Goal: Transaction & Acquisition: Purchase product/service

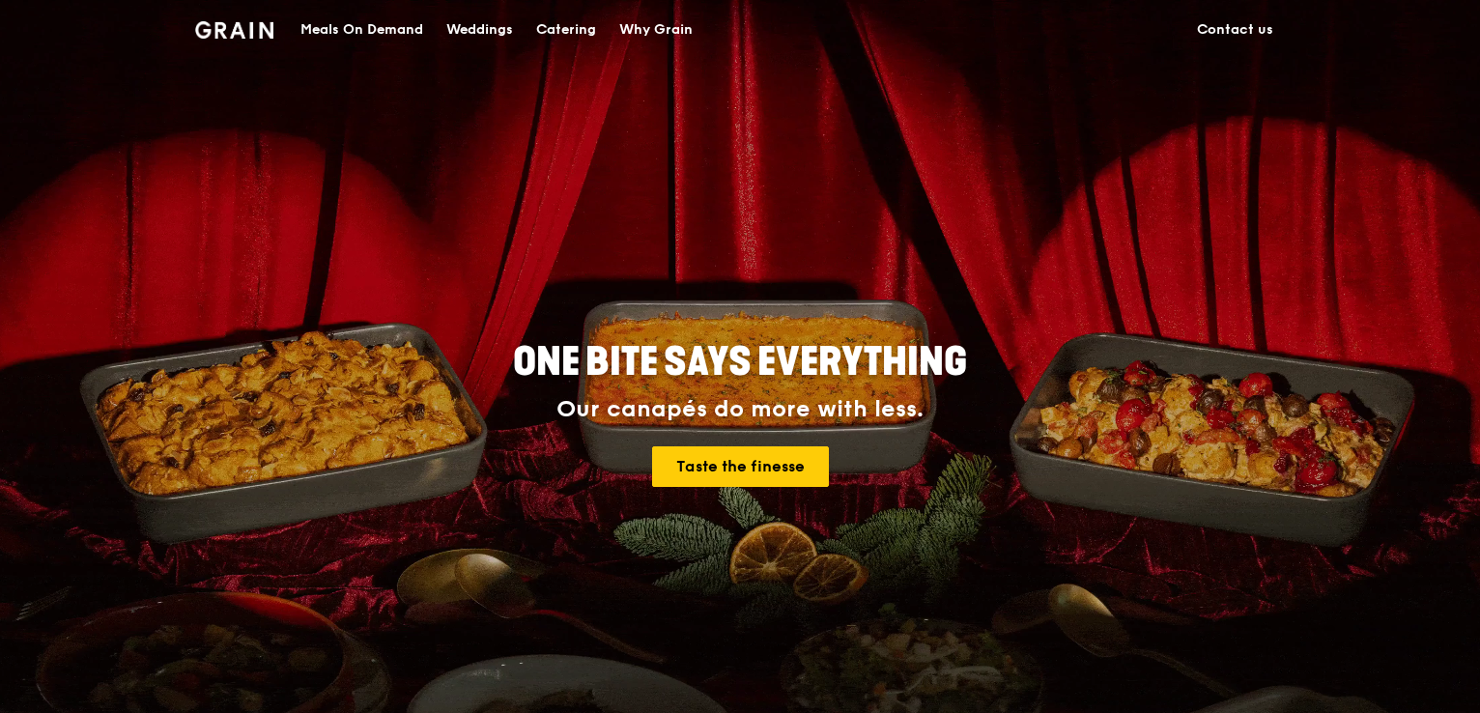
click at [562, 32] on div "Catering" at bounding box center [566, 30] width 60 height 58
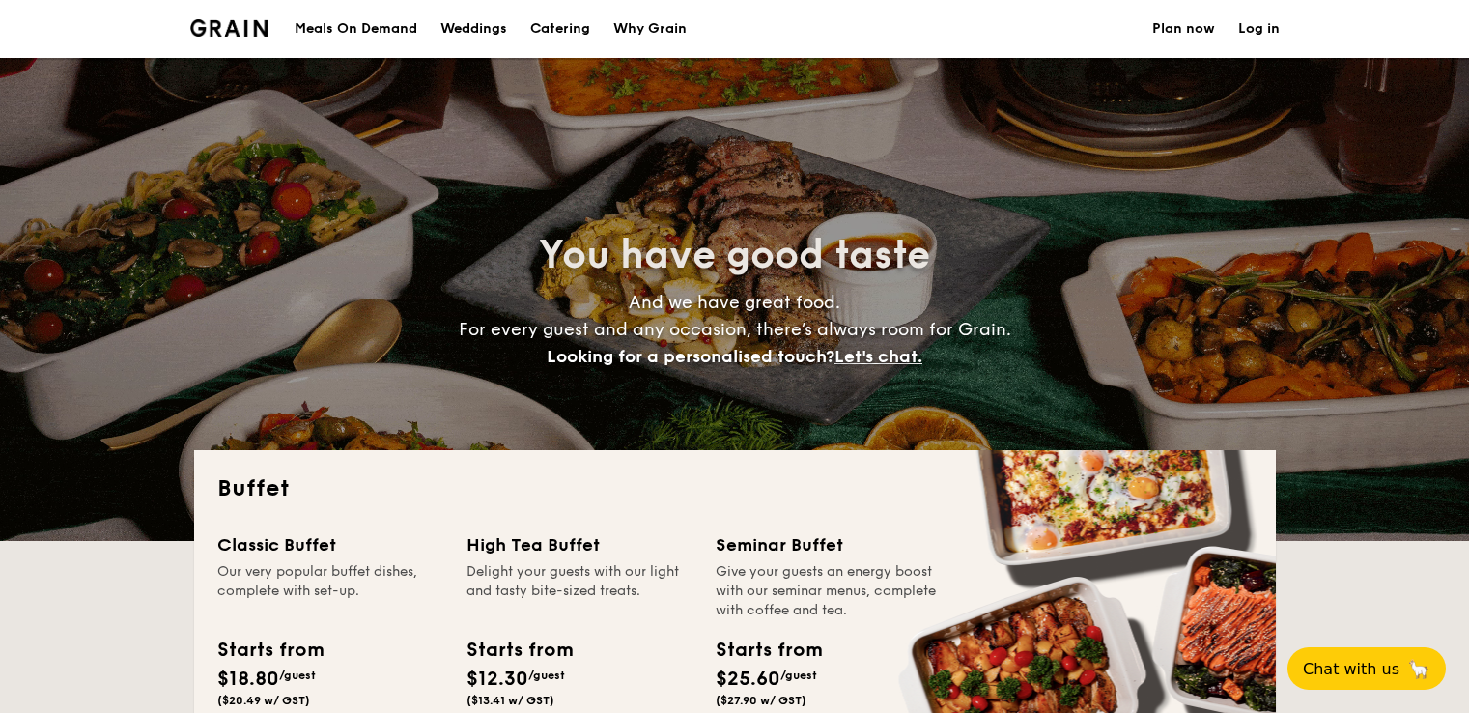
select select
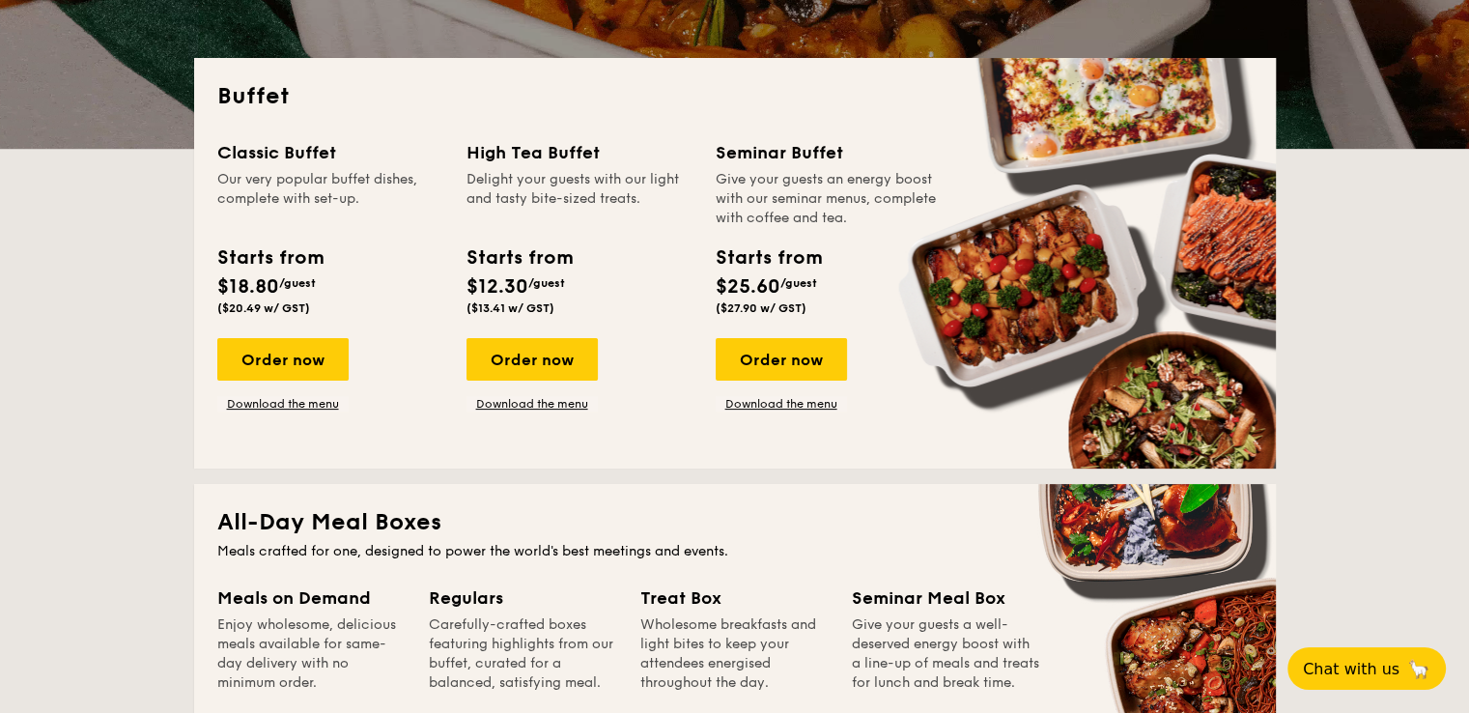
scroll to position [773, 0]
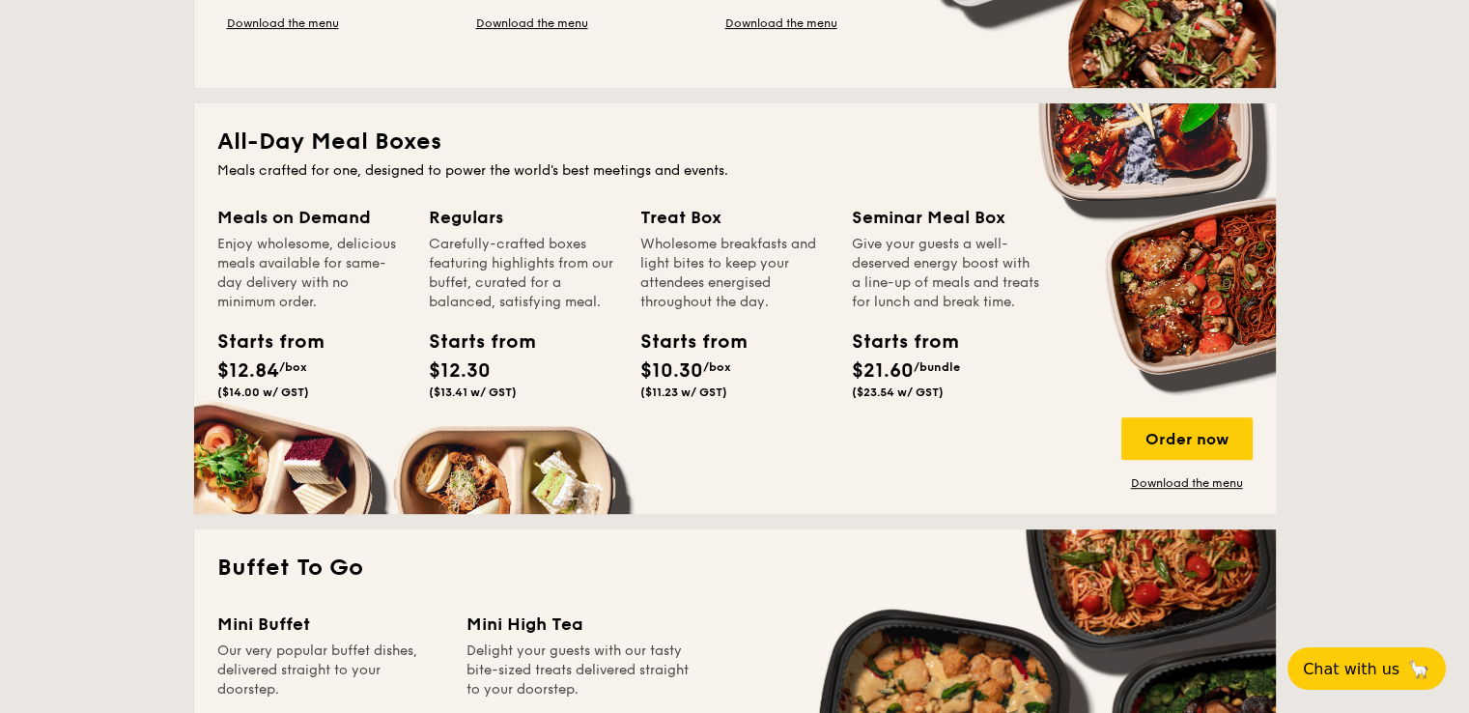
click at [464, 434] on div "Regulars Carefully-crafted boxes featuring highlights from our buffet, curated …" at bounding box center [535, 328] width 212 height 249
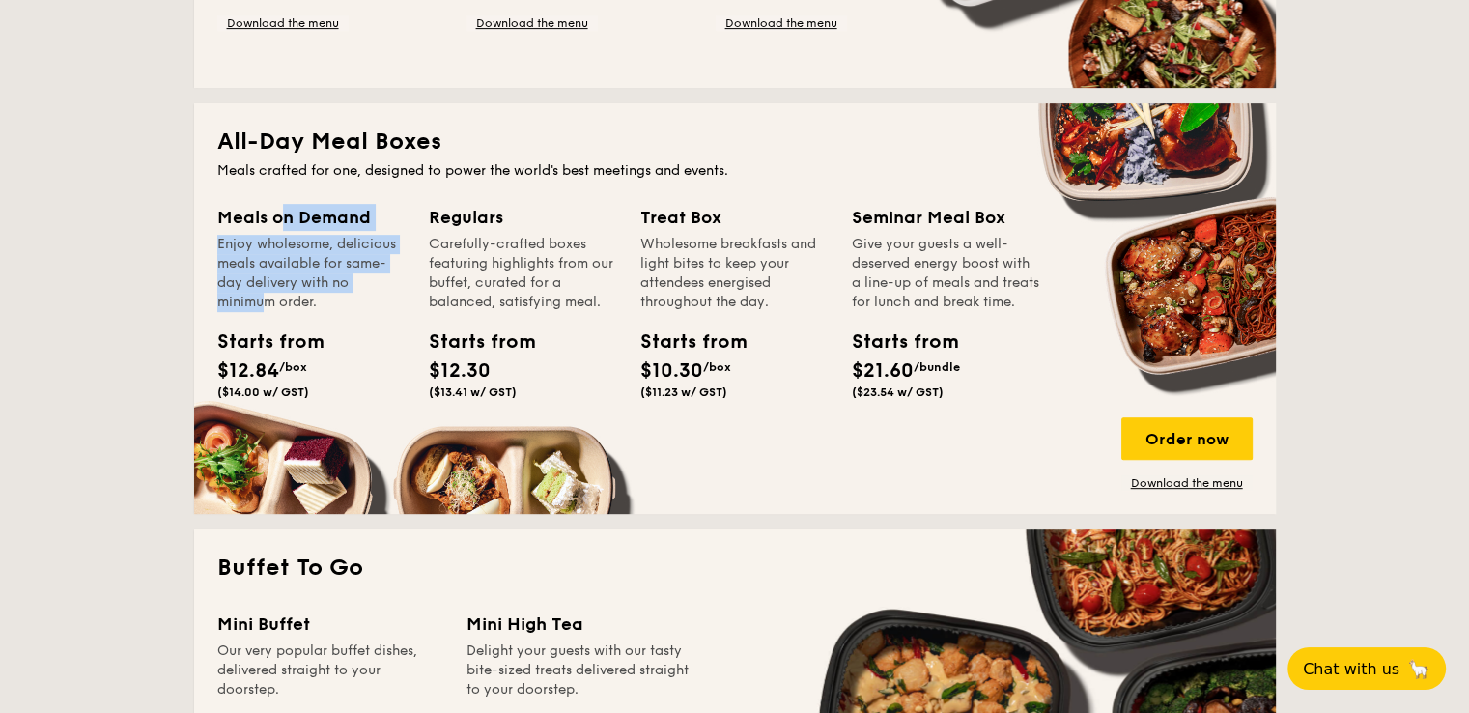
drag, startPoint x: 362, startPoint y: 198, endPoint x: 385, endPoint y: 279, distance: 84.4
click at [385, 279] on div "All-Day Meal Boxes Meals crafted for one, designed to power the world's best me…" at bounding box center [735, 308] width 1082 height 411
click at [384, 279] on div "Enjoy wholesome, delicious meals available for same-day delivery with no minimu…" at bounding box center [311, 273] width 188 height 77
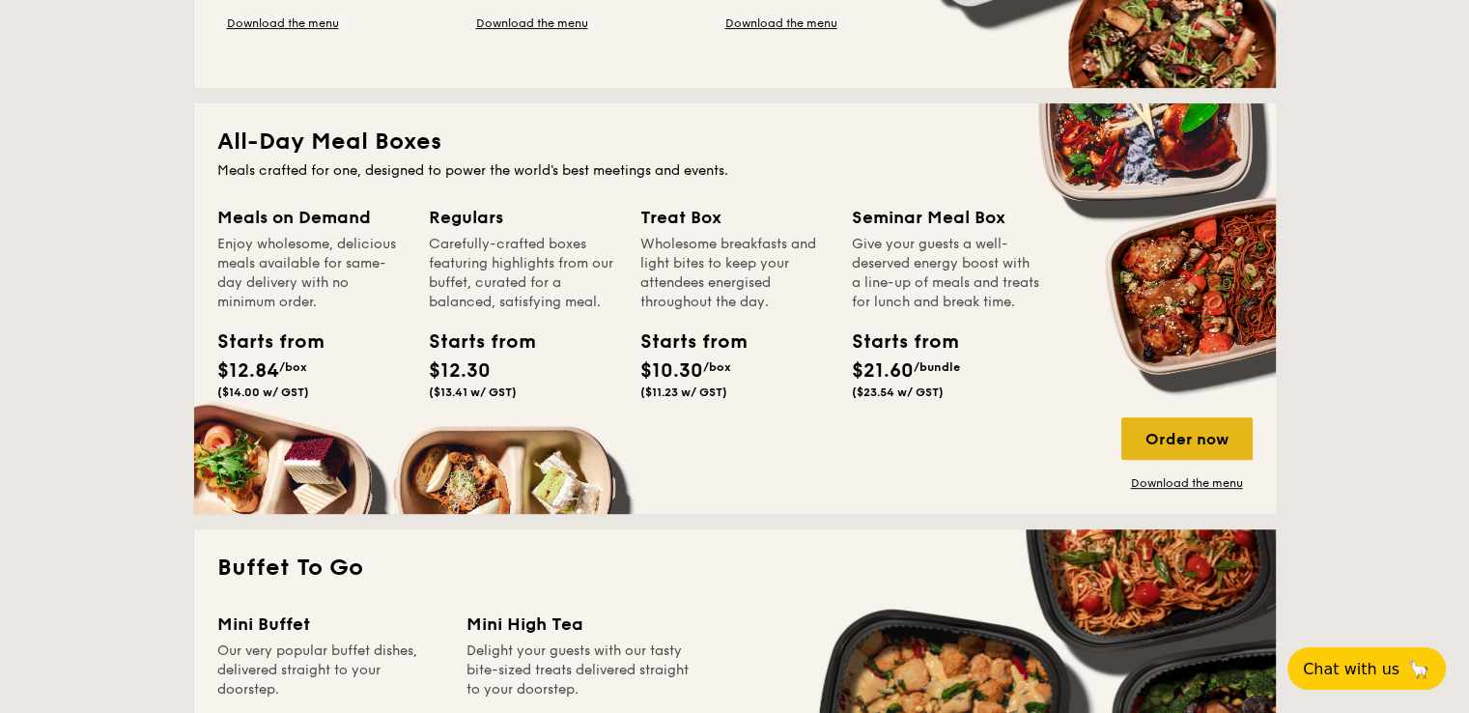
click at [1198, 441] on div "Order now" at bounding box center [1186, 438] width 131 height 43
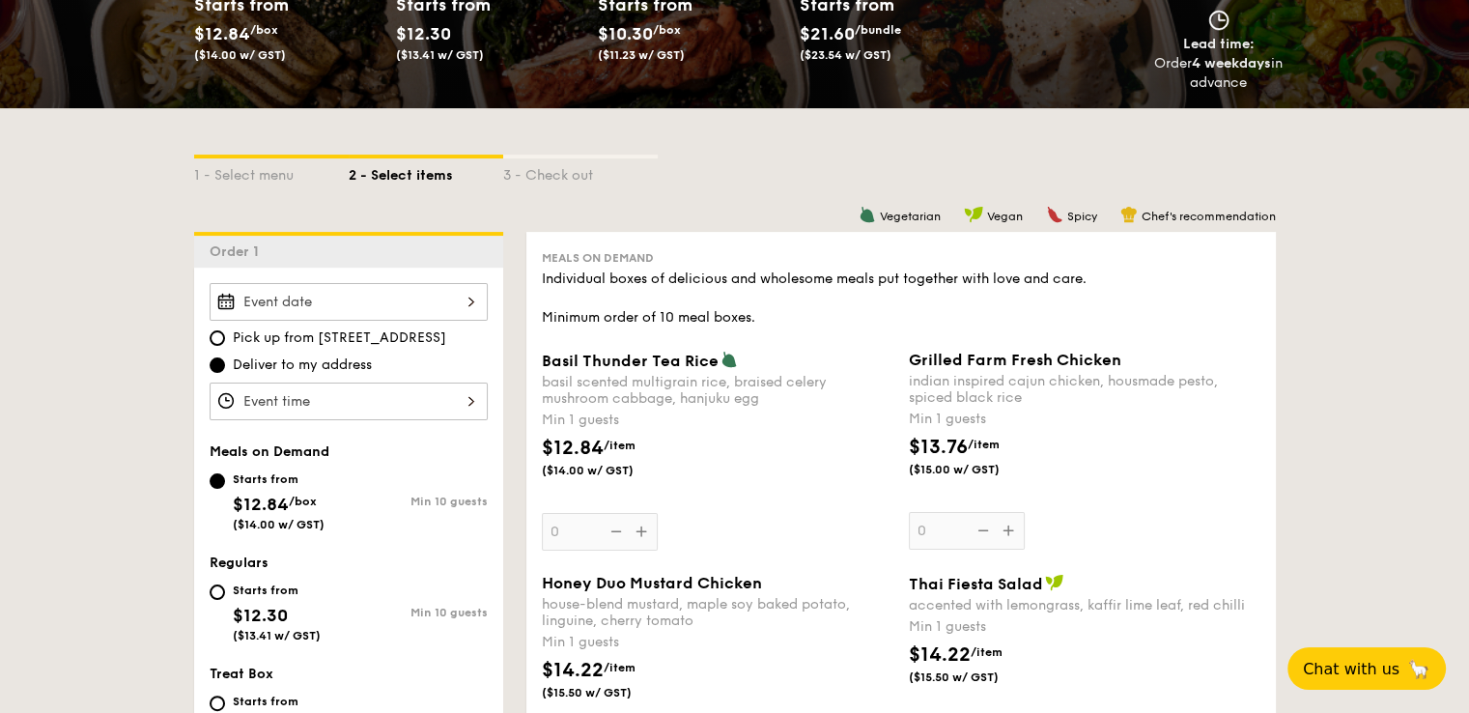
scroll to position [483, 0]
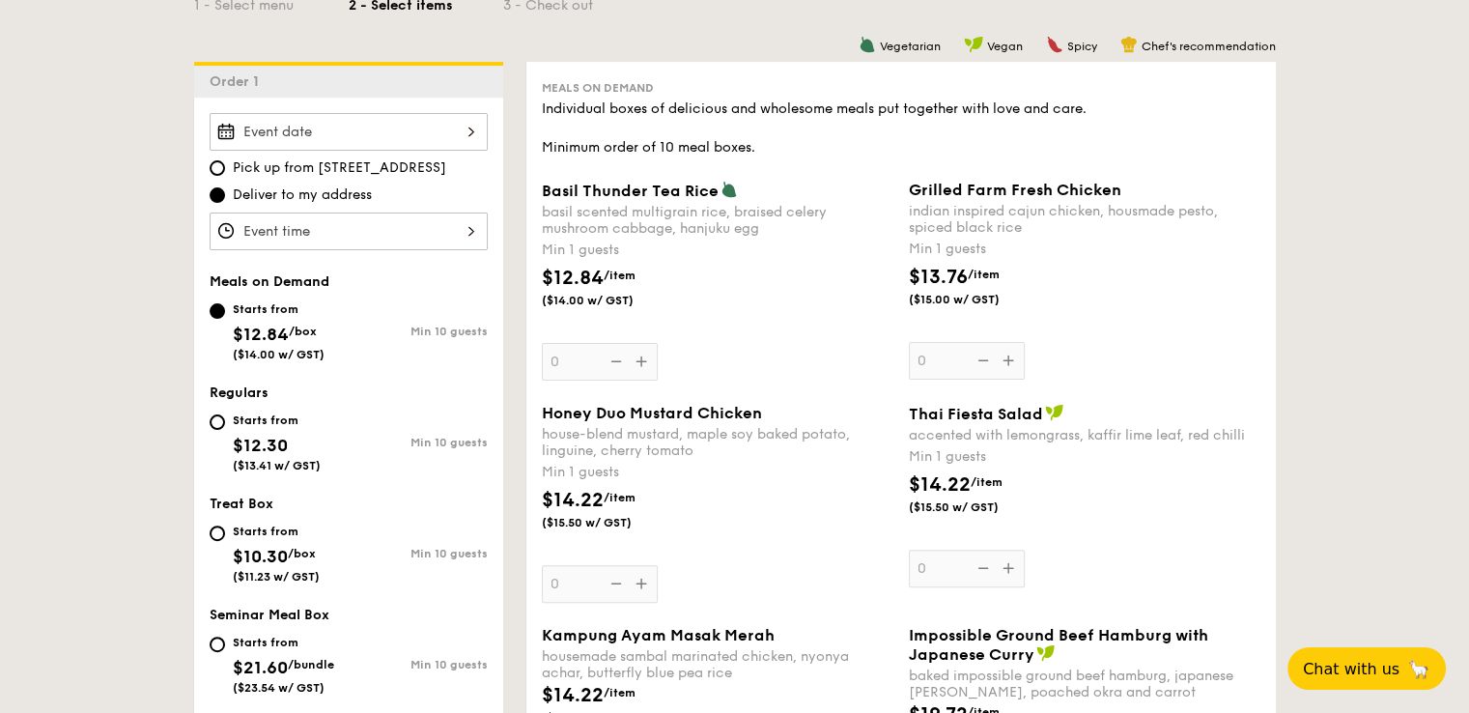
click at [446, 167] on span "Pick up from 5 Burn Road #05-01" at bounding box center [339, 167] width 213 height 19
click at [225, 167] on input "Pick up from 5 Burn Road #05-01" at bounding box center [217, 167] width 15 height 15
radio input "true"
click at [342, 189] on span "Deliver to my address" at bounding box center [302, 194] width 139 height 19
click at [225, 189] on input "Deliver to my address" at bounding box center [217, 194] width 15 height 15
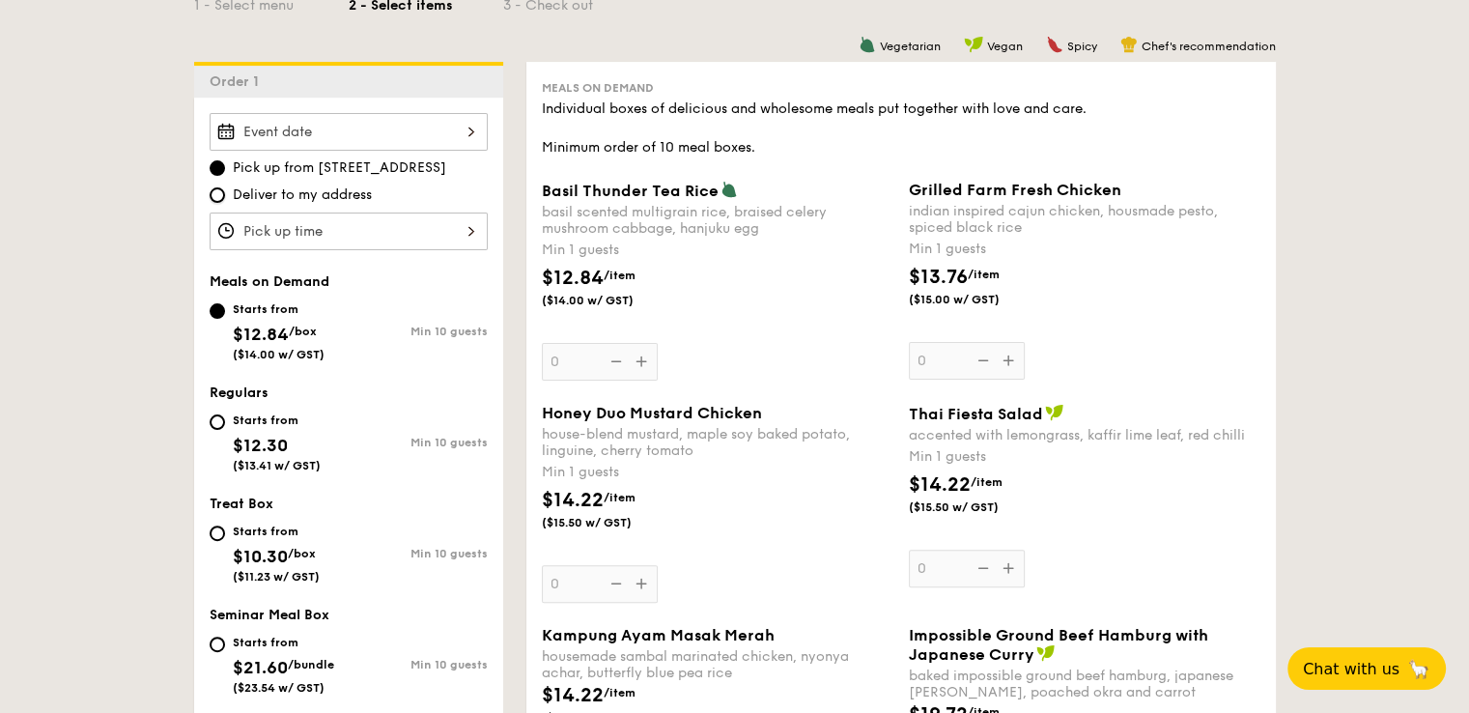
radio input "true"
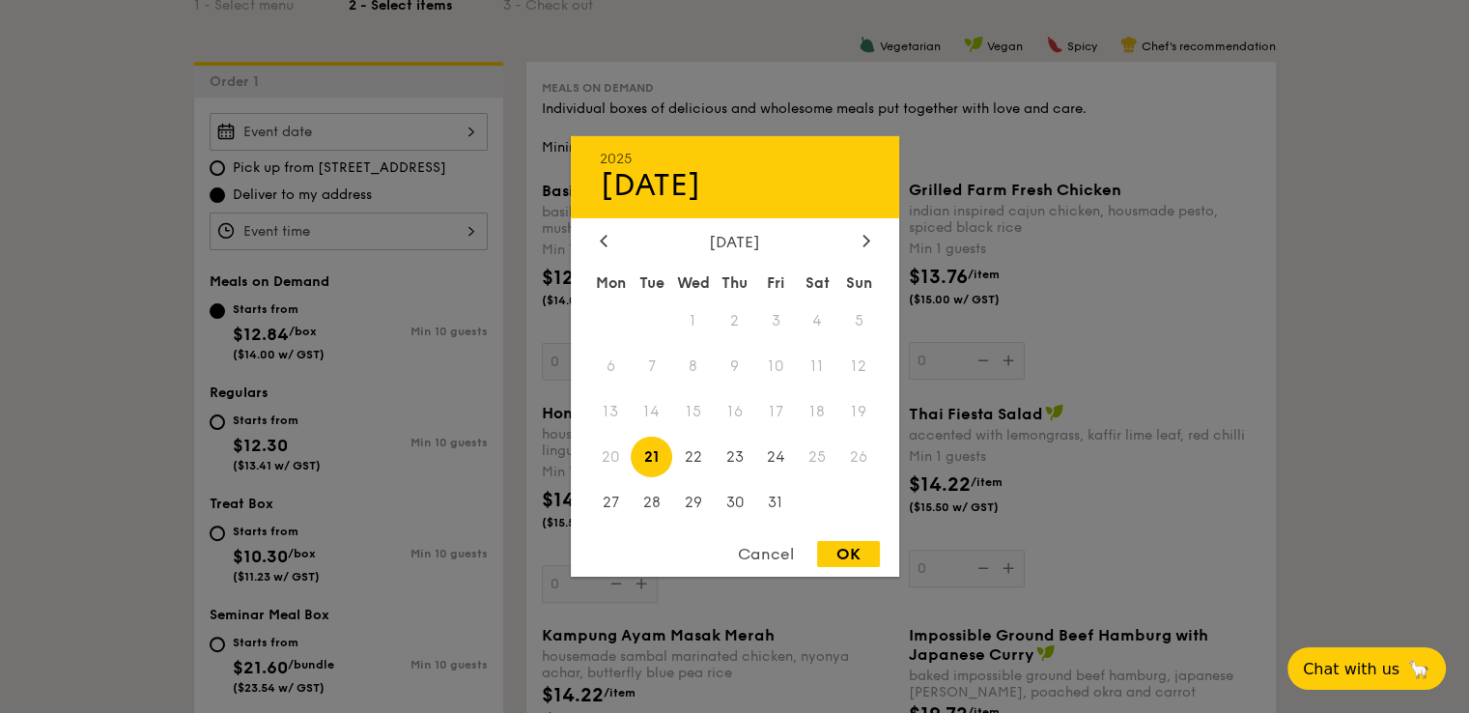
click at [456, 137] on div "2025 Oct 21 October 2025 Mon Tue Wed Thu Fri Sat Sun 1 2 3 4 5 6 7 8 9 10 11 12…" at bounding box center [349, 132] width 278 height 38
click at [867, 248] on div at bounding box center [866, 242] width 17 height 18
click at [611, 238] on div "November 2025" at bounding box center [735, 242] width 270 height 18
click at [606, 235] on icon at bounding box center [604, 240] width 8 height 13
click at [695, 457] on span "22" at bounding box center [693, 457] width 42 height 42
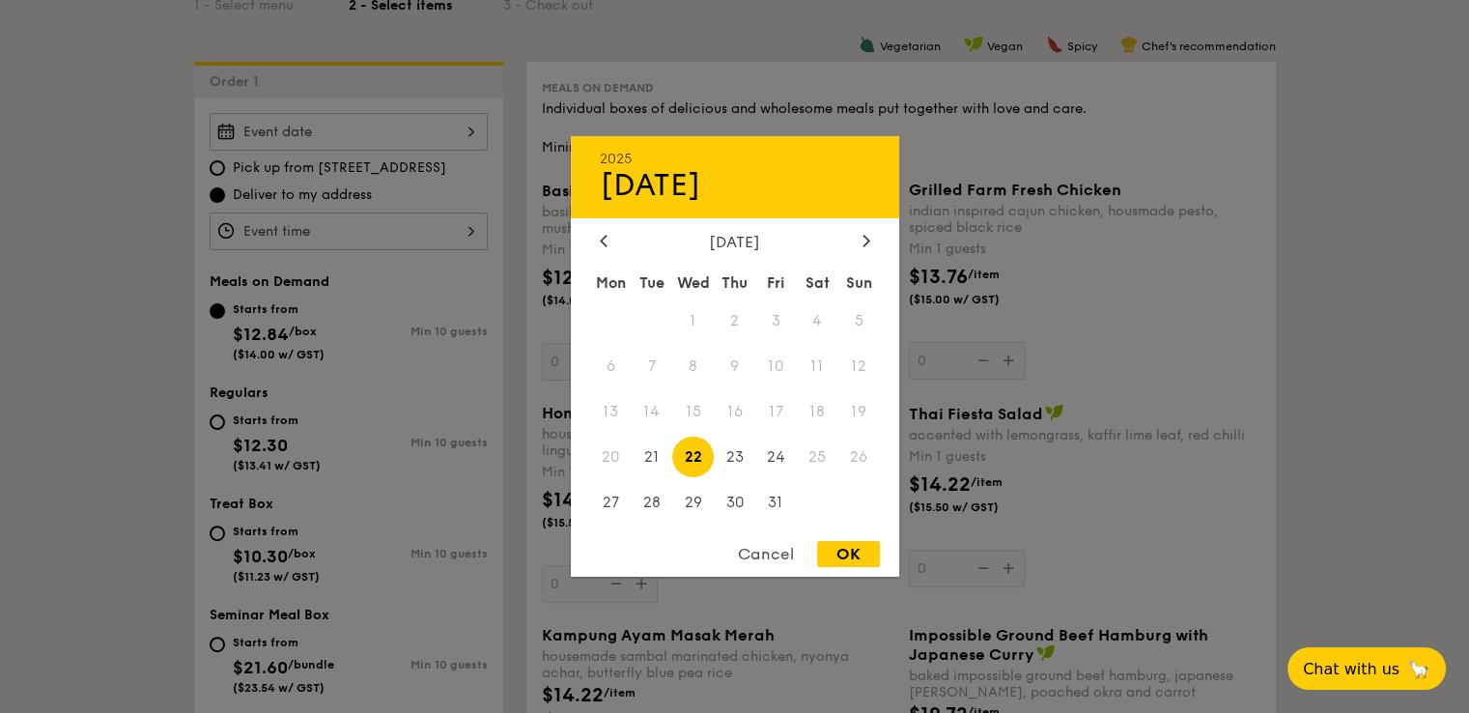
click at [865, 557] on div "OK" at bounding box center [848, 554] width 63 height 26
type input "Oct 22, 2025"
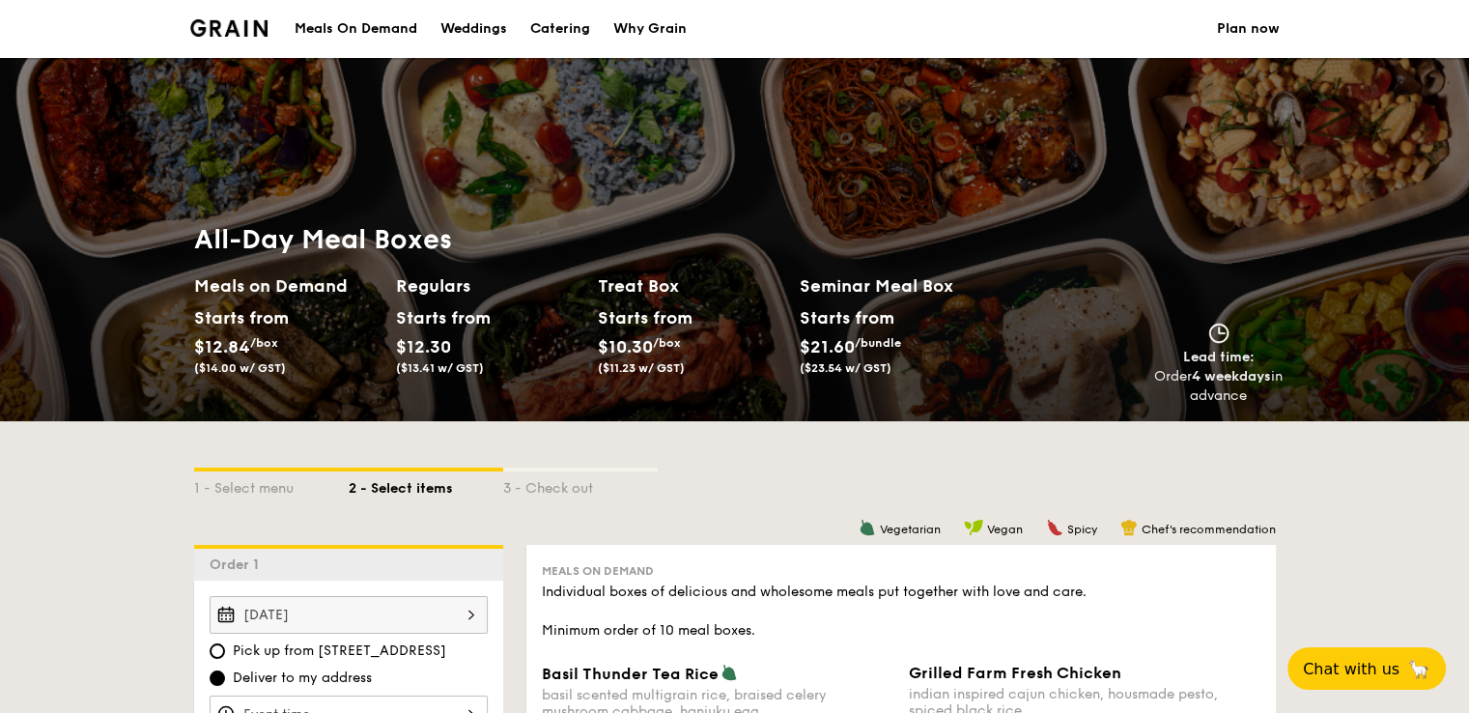
scroll to position [0, 0]
click at [803, 524] on div "Vegetarian Vegan Spicy Chef's recommendation" at bounding box center [901, 528] width 750 height 18
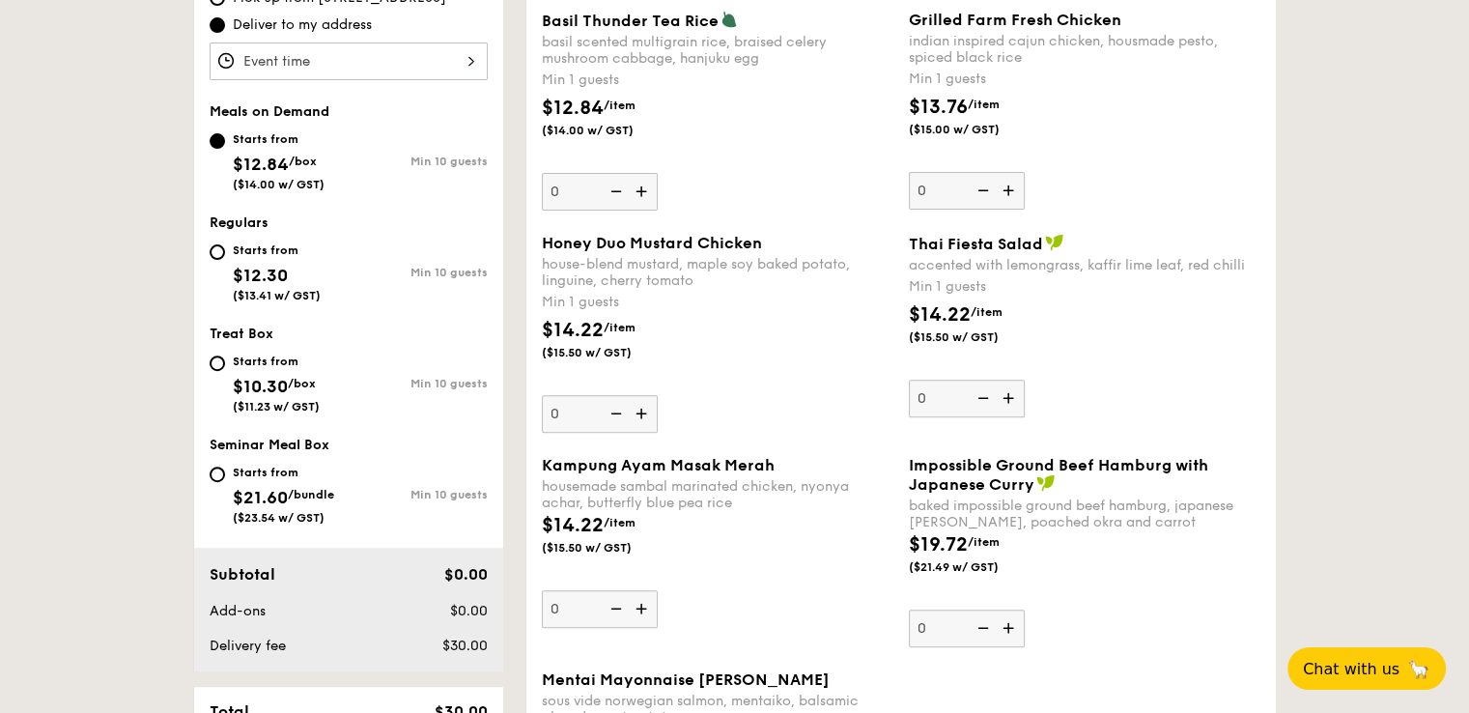
scroll to position [676, 0]
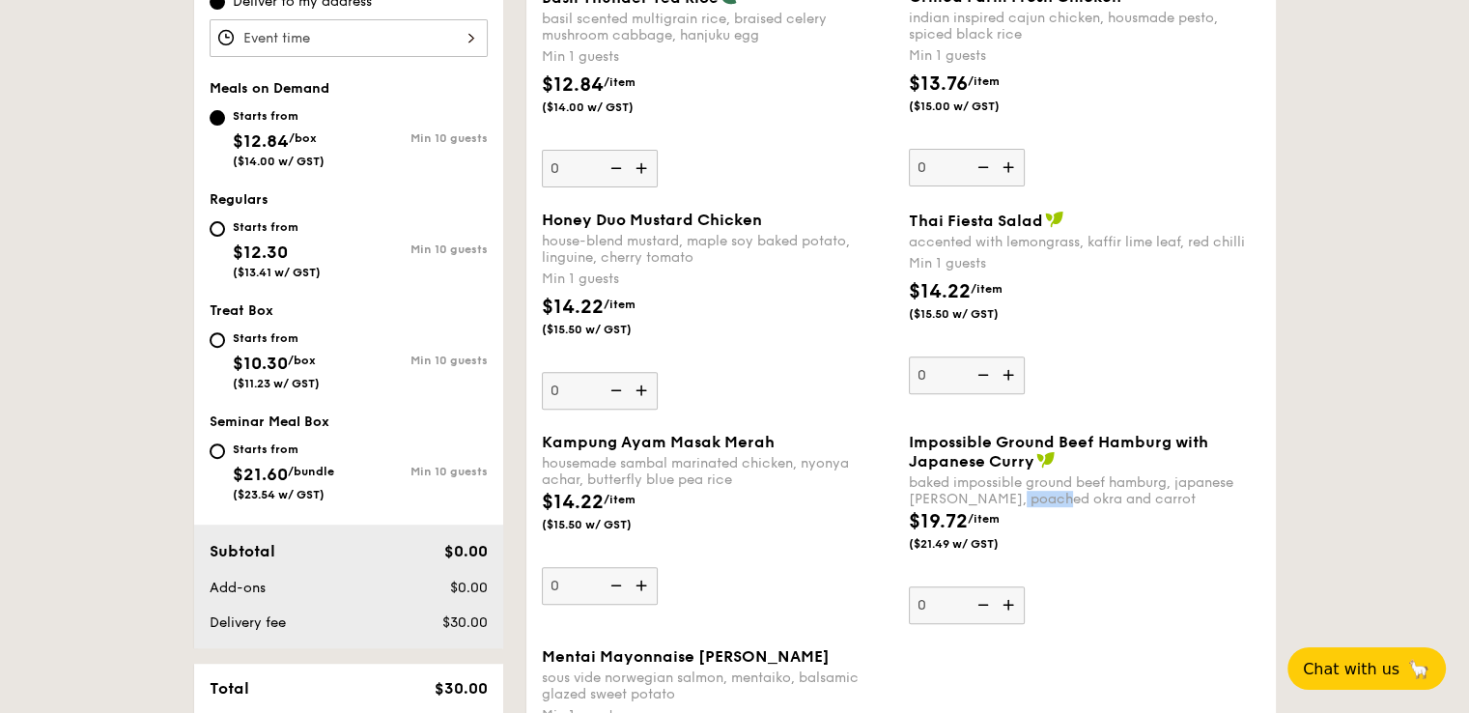
drag, startPoint x: 1048, startPoint y: 499, endPoint x: 1008, endPoint y: 492, distance: 40.3
click at [1008, 492] on div "baked impossible ground beef hamburg, japanese curry, poached okra and carrot" at bounding box center [1085, 490] width 352 height 33
click at [1008, 586] on input "0" at bounding box center [967, 605] width 116 height 38
click at [1008, 492] on div "baked impossible ground beef hamburg, japanese curry, poached okra and carrot" at bounding box center [1085, 490] width 352 height 33
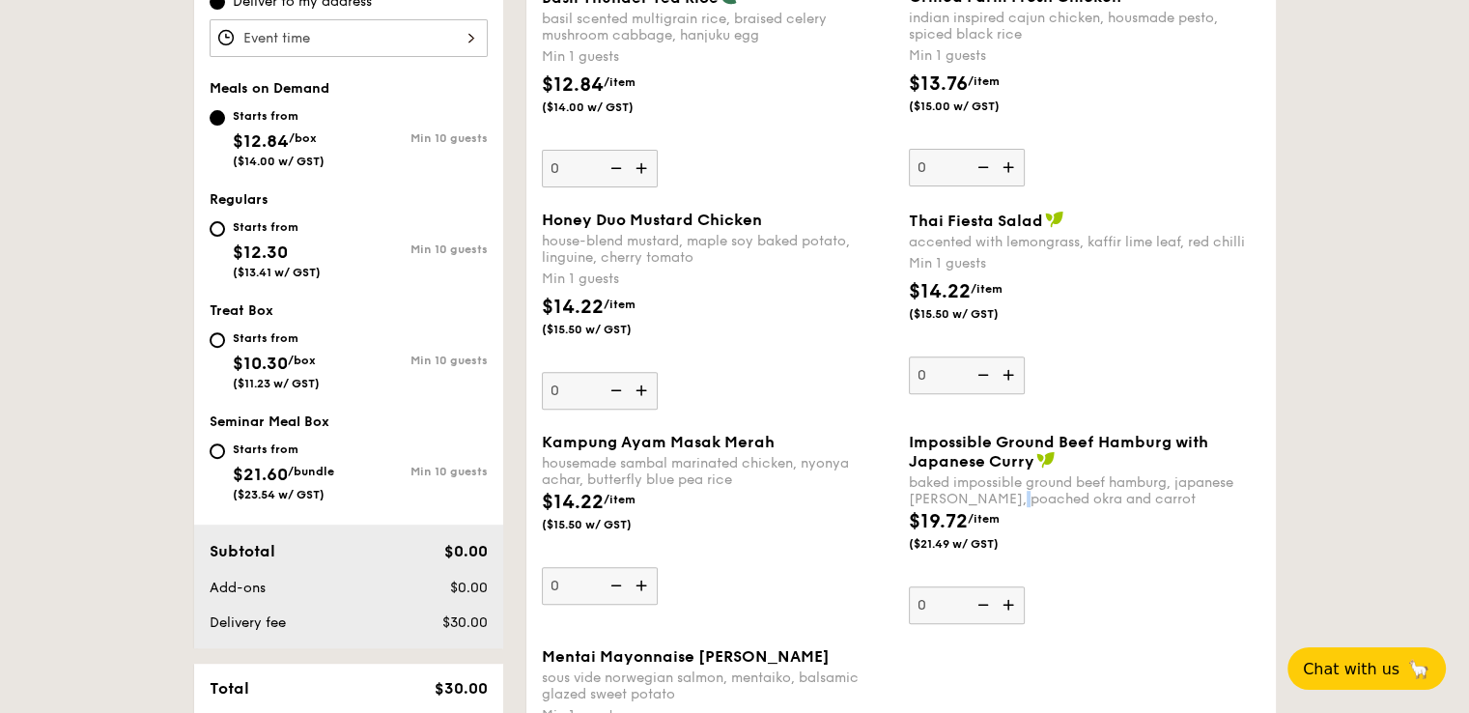
click at [1008, 586] on input "0" at bounding box center [967, 605] width 116 height 38
click at [1008, 492] on div "baked impossible ground beef hamburg, japanese curry, poached okra and carrot" at bounding box center [1085, 490] width 352 height 33
click at [1008, 586] on input "0" at bounding box center [967, 605] width 116 height 38
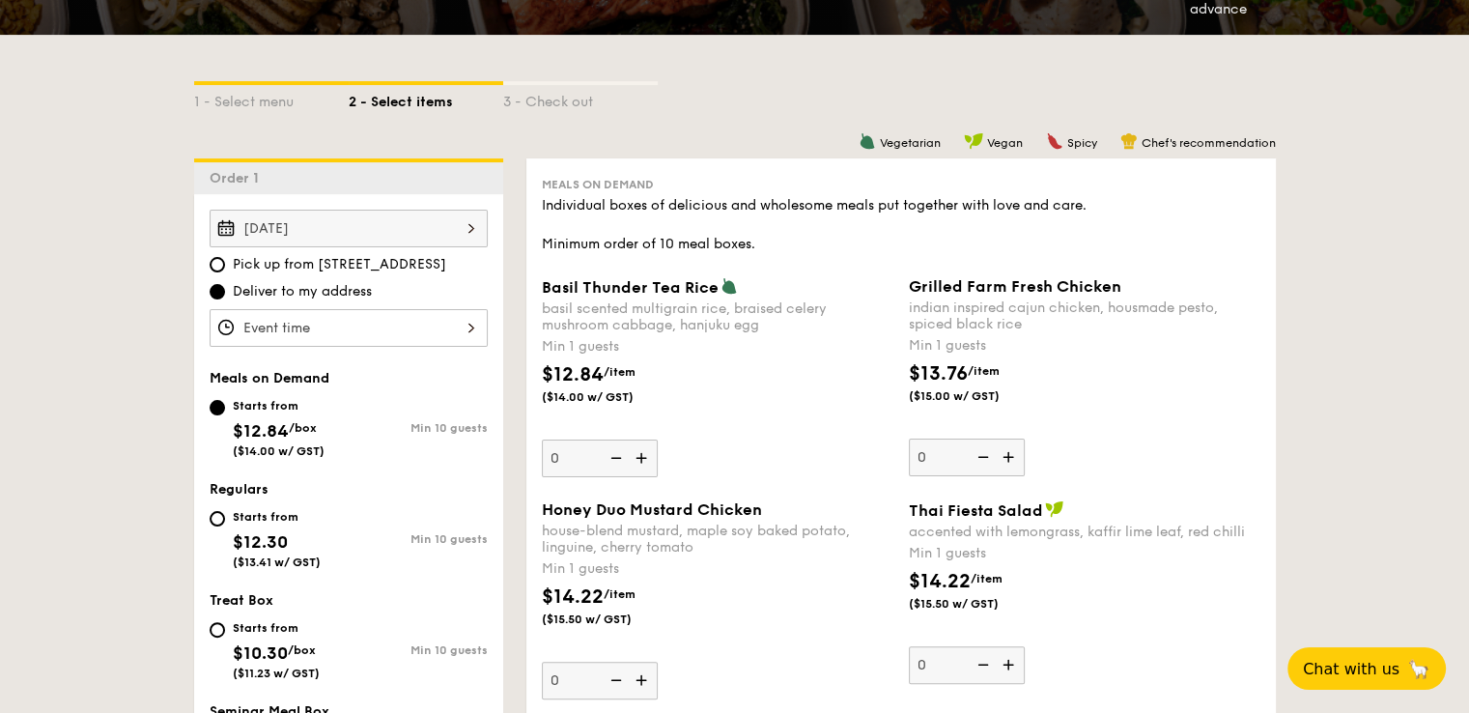
click at [680, 303] on div "basil scented multigrain rice, braised celery mushroom cabbage, hanjuku egg" at bounding box center [718, 316] width 352 height 33
click at [658, 439] on input "0" at bounding box center [600, 458] width 116 height 38
click at [680, 303] on div "basil scented multigrain rice, braised celery mushroom cabbage, hanjuku egg" at bounding box center [718, 316] width 352 height 33
click at [658, 439] on input "0" at bounding box center [600, 458] width 116 height 38
click at [223, 520] on input "Starts from $12.30 ($13.41 w/ GST) Min 10 guests" at bounding box center [217, 518] width 15 height 15
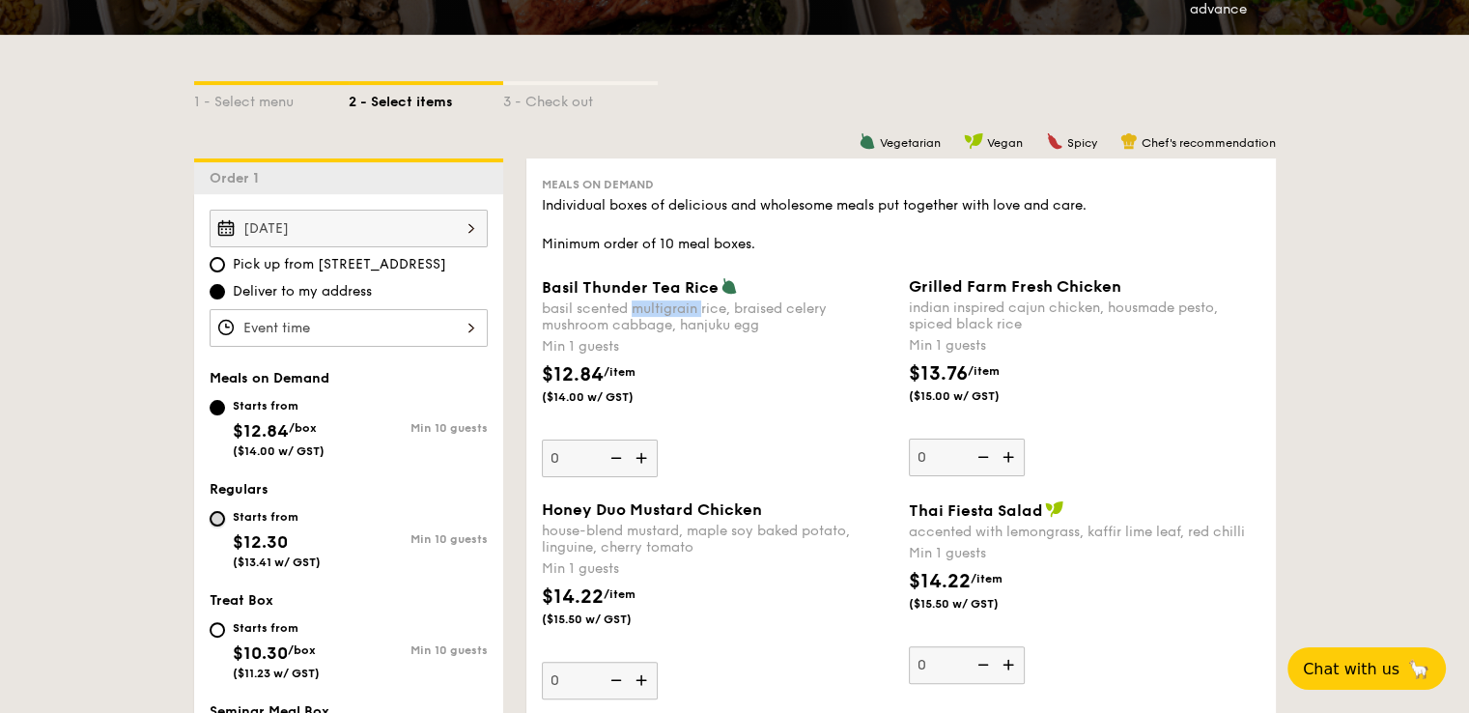
radio input "true"
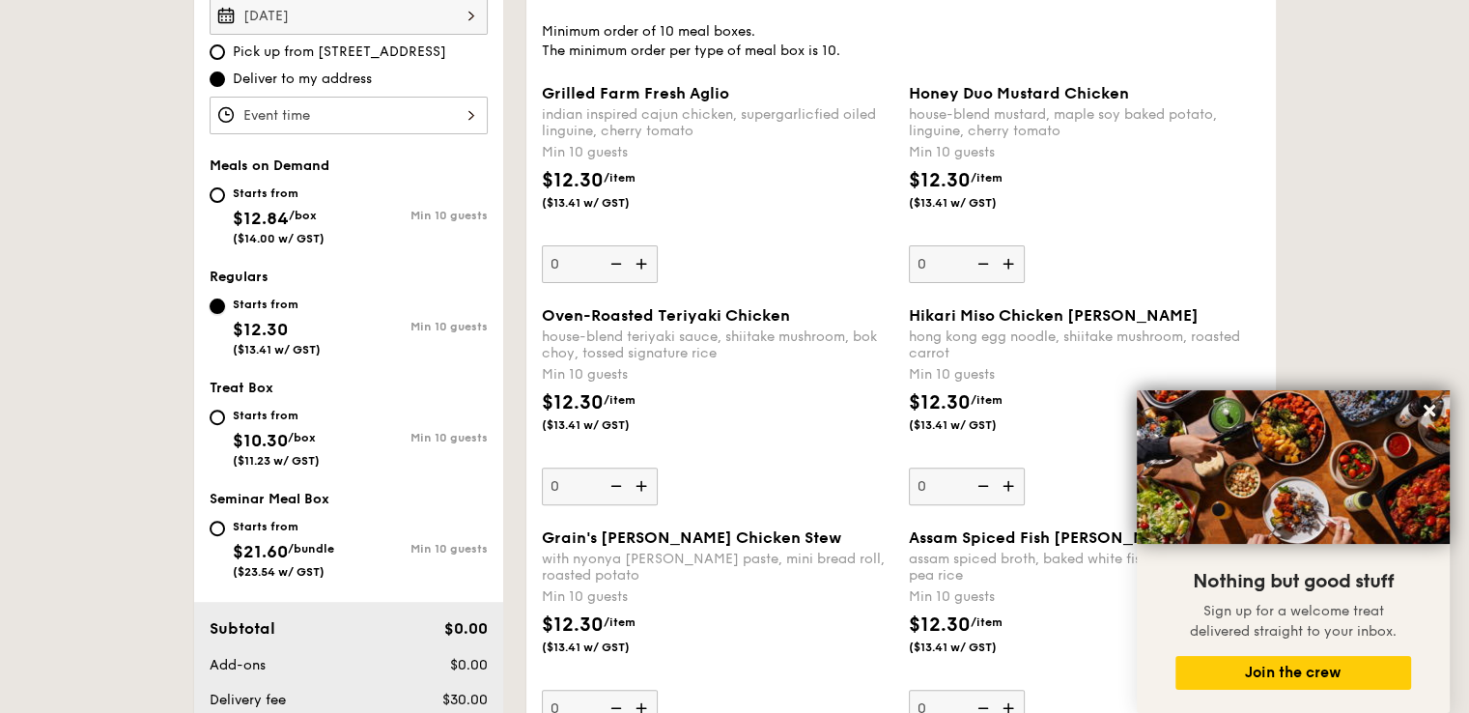
scroll to position [483, 0]
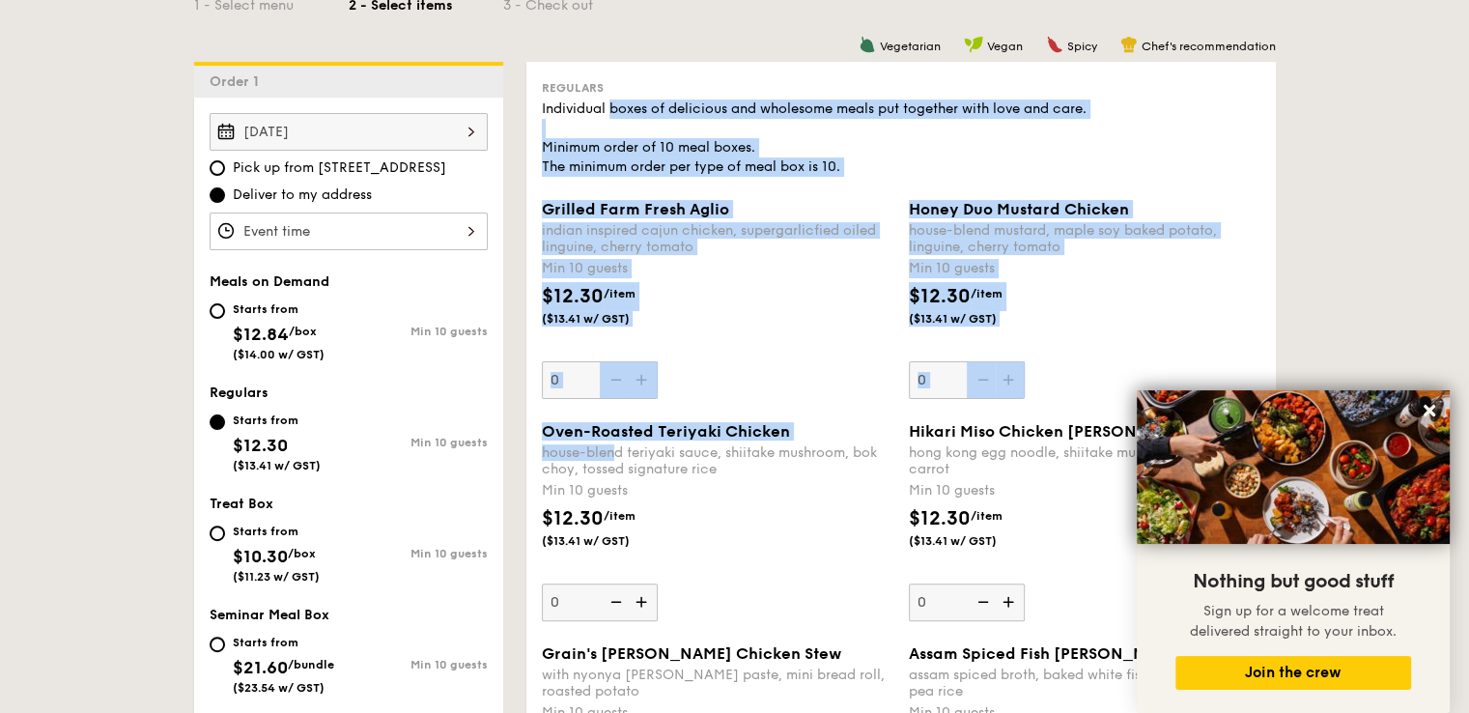
drag, startPoint x: 621, startPoint y: 420, endPoint x: 610, endPoint y: 111, distance: 309.3
click at [610, 111] on div "Individual boxes of delicious and wholesome meals put together with love and ca…" at bounding box center [901, 137] width 719 height 77
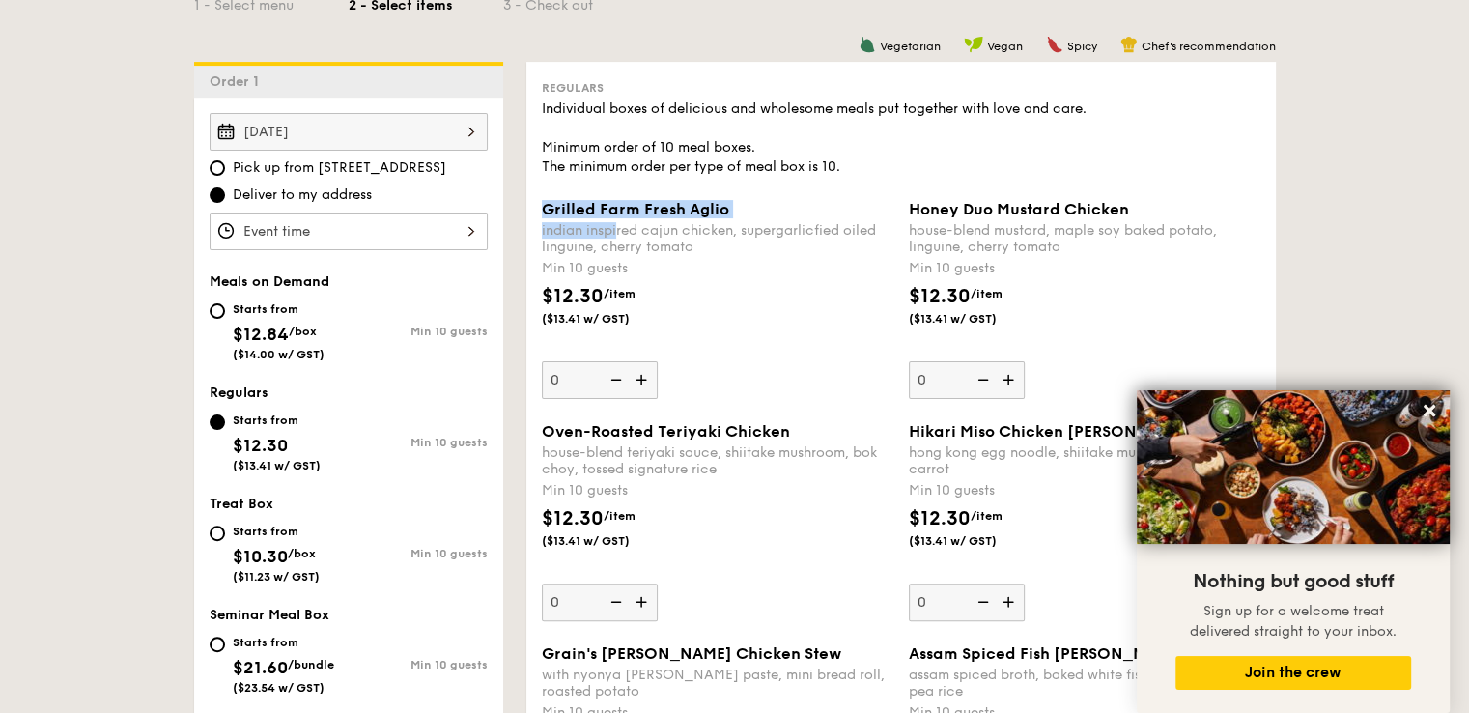
drag, startPoint x: 612, startPoint y: 195, endPoint x: 616, endPoint y: 233, distance: 37.9
click at [616, 233] on div "indian inspired cajun chicken, supergarlicfied oiled linguine, cherry tomato" at bounding box center [718, 238] width 352 height 33
click at [616, 361] on input "0" at bounding box center [600, 380] width 116 height 38
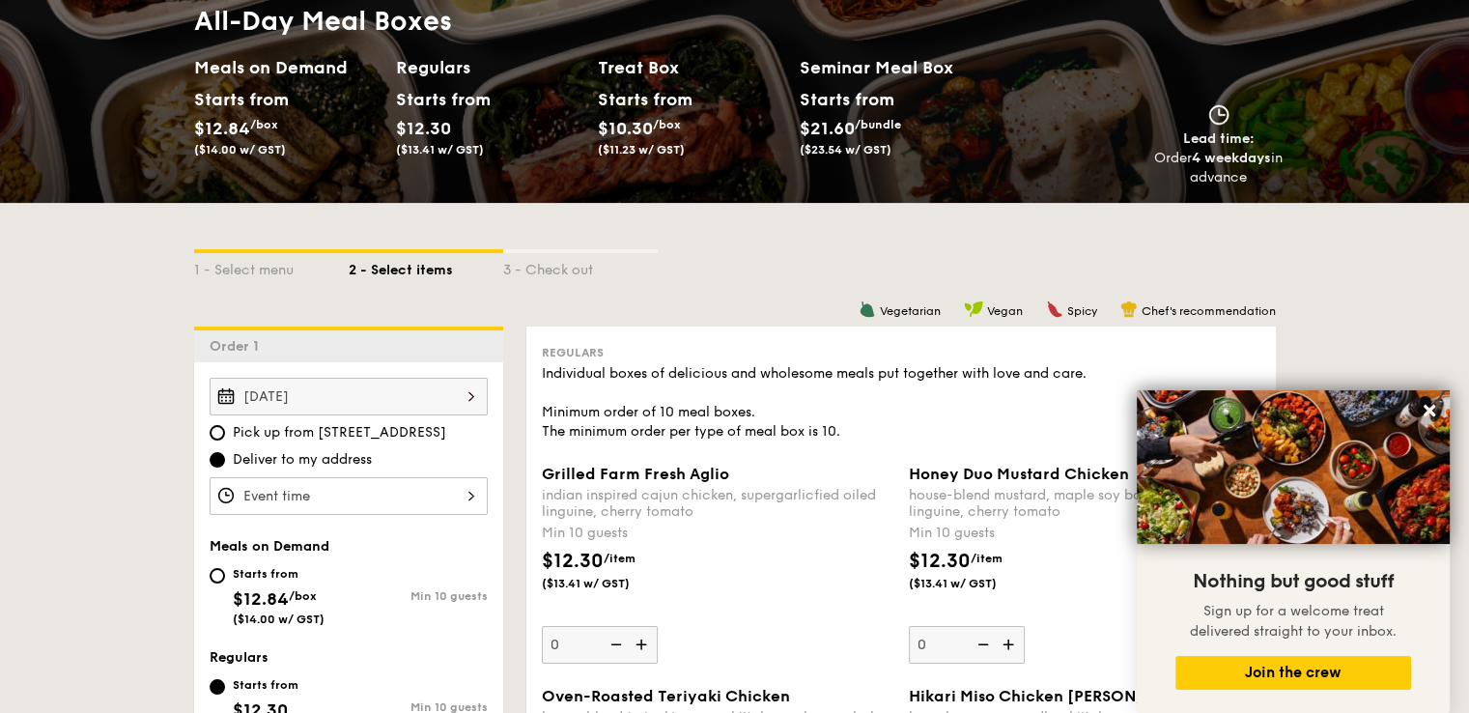
scroll to position [290, 0]
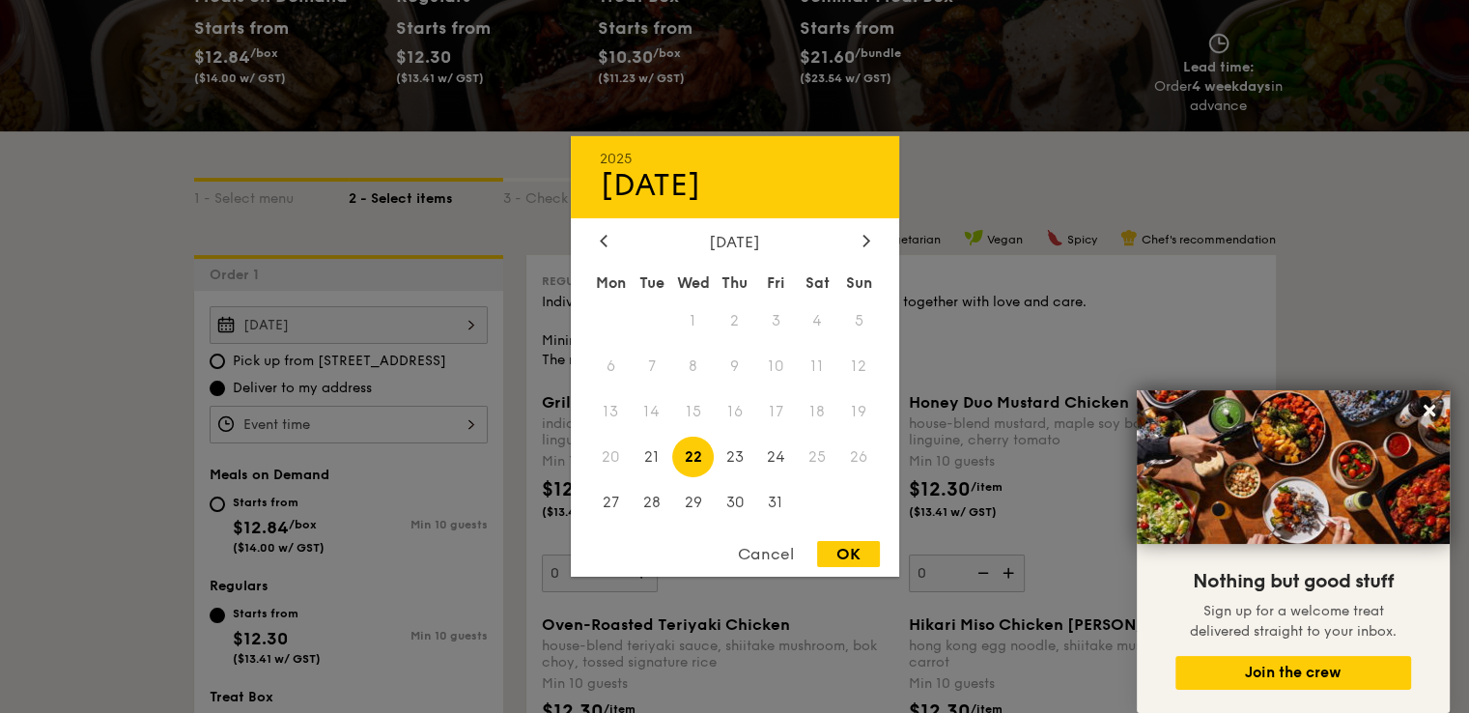
click at [429, 320] on div "Oct 22, 2025 2025 Oct 22 October 2025 Mon Tue Wed Thu Fri Sat Sun 1 2 3 4 5 6 7…" at bounding box center [349, 325] width 278 height 38
click at [166, 369] on div at bounding box center [734, 356] width 1469 height 713
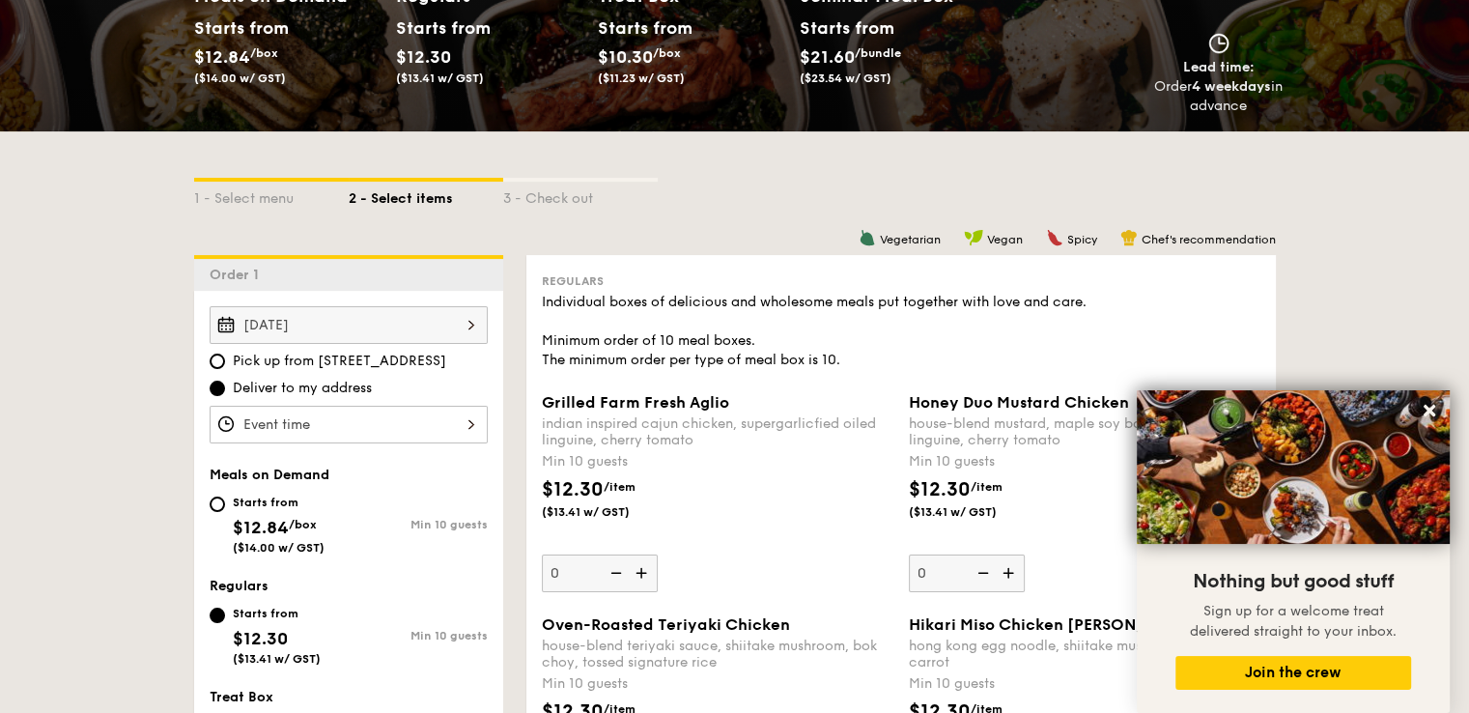
click at [314, 316] on div "Oct 22, 2025" at bounding box center [349, 325] width 278 height 38
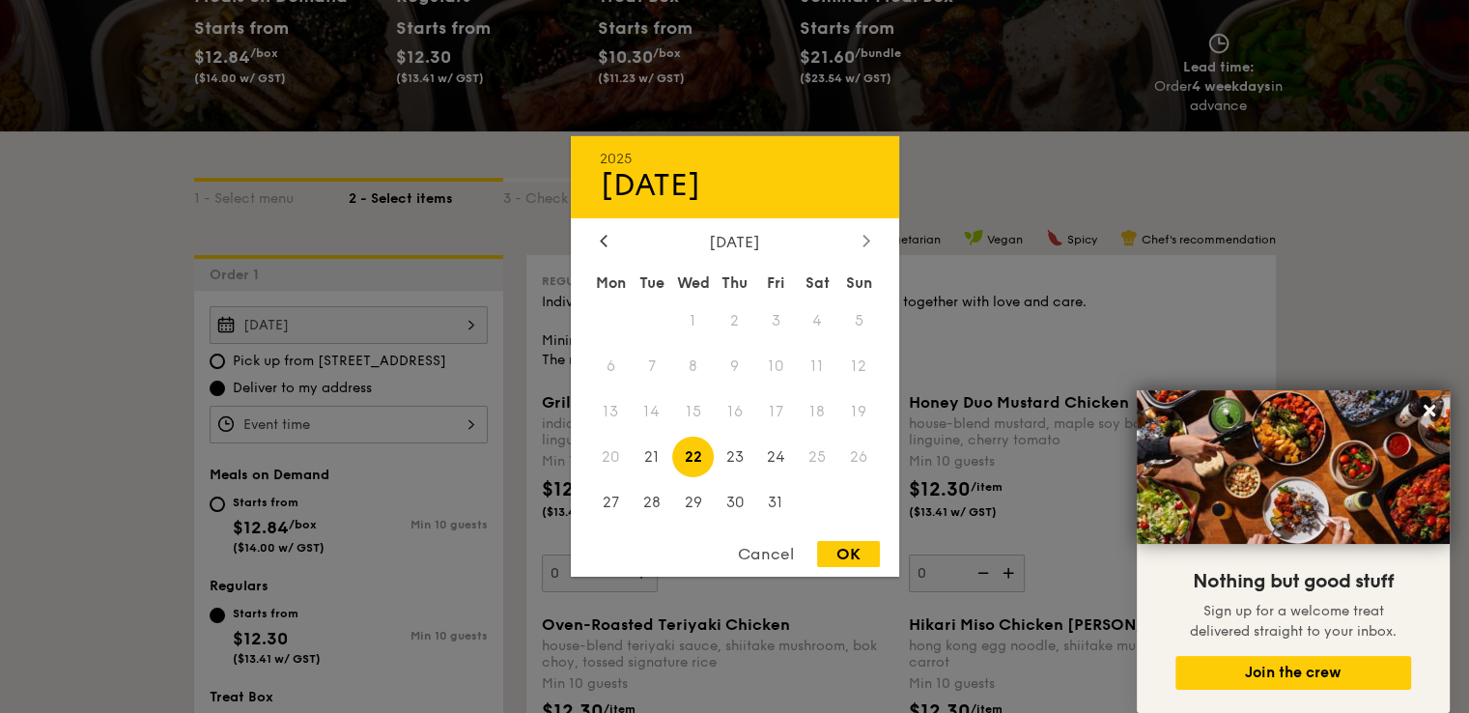
click at [866, 233] on div at bounding box center [866, 242] width 17 height 18
click at [605, 235] on icon at bounding box center [604, 240] width 8 height 13
click at [772, 465] on span "24" at bounding box center [776, 457] width 42 height 42
click at [854, 559] on div "OK" at bounding box center [848, 554] width 63 height 26
type input "Oct 24, 2025"
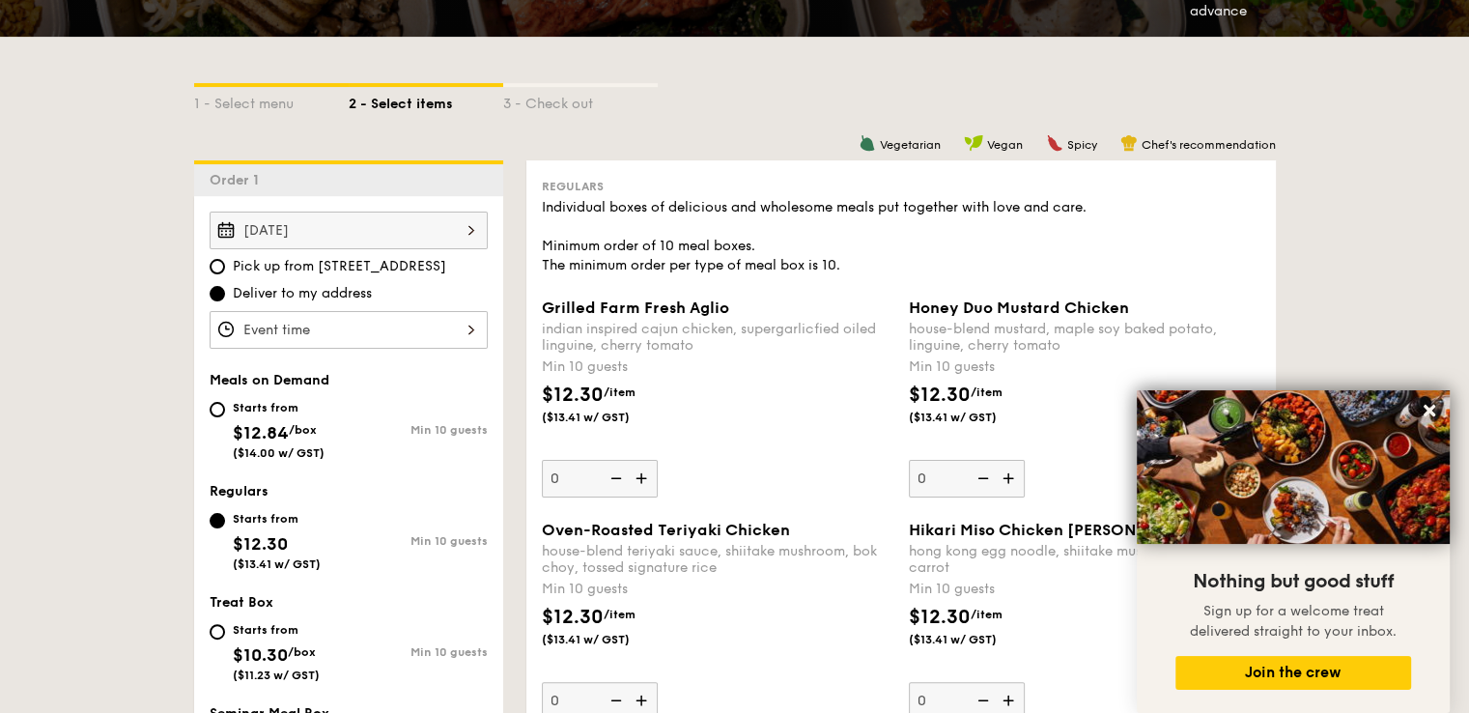
scroll to position [386, 0]
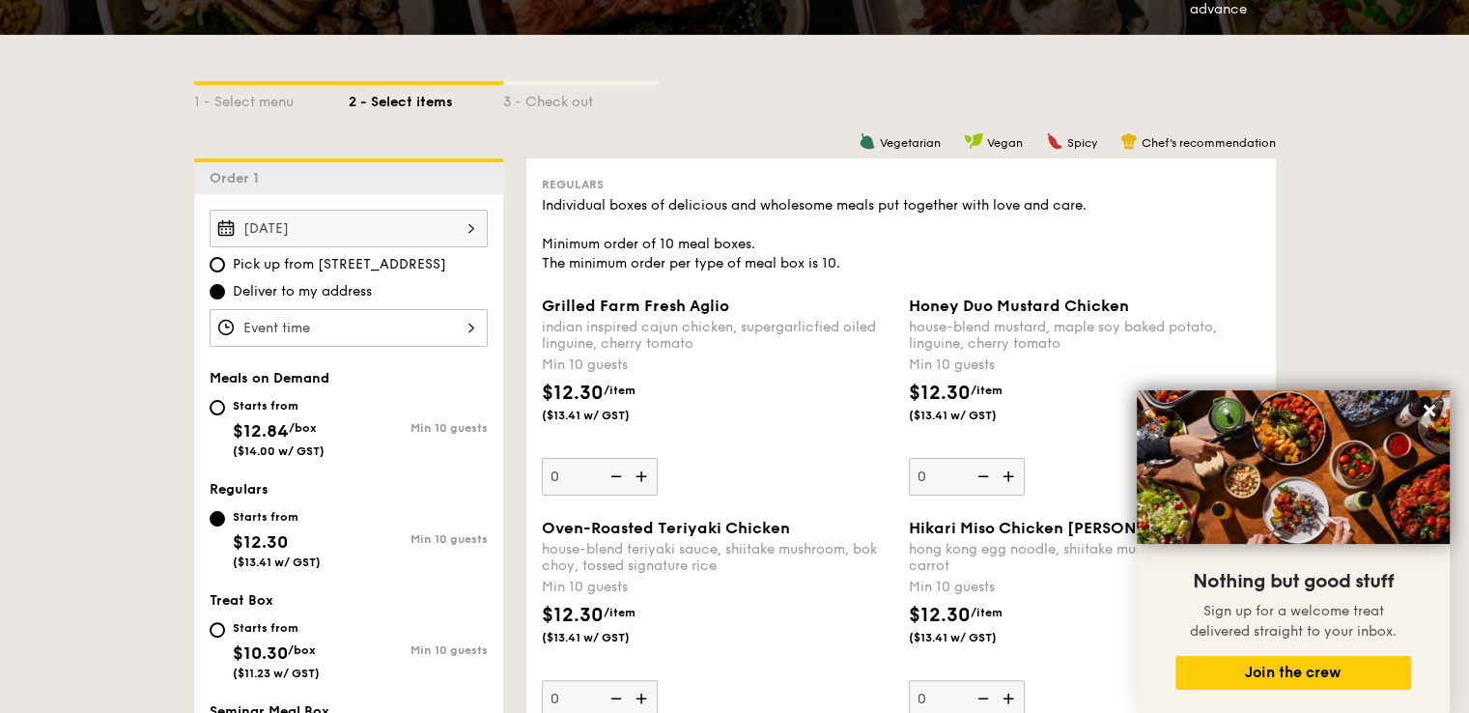
click at [244, 409] on div "Starts from" at bounding box center [279, 405] width 92 height 15
click at [225, 409] on input "Starts from $12.84 /box ($14.00 w/ GST) Min 10 guests" at bounding box center [217, 407] width 15 height 15
radio input "true"
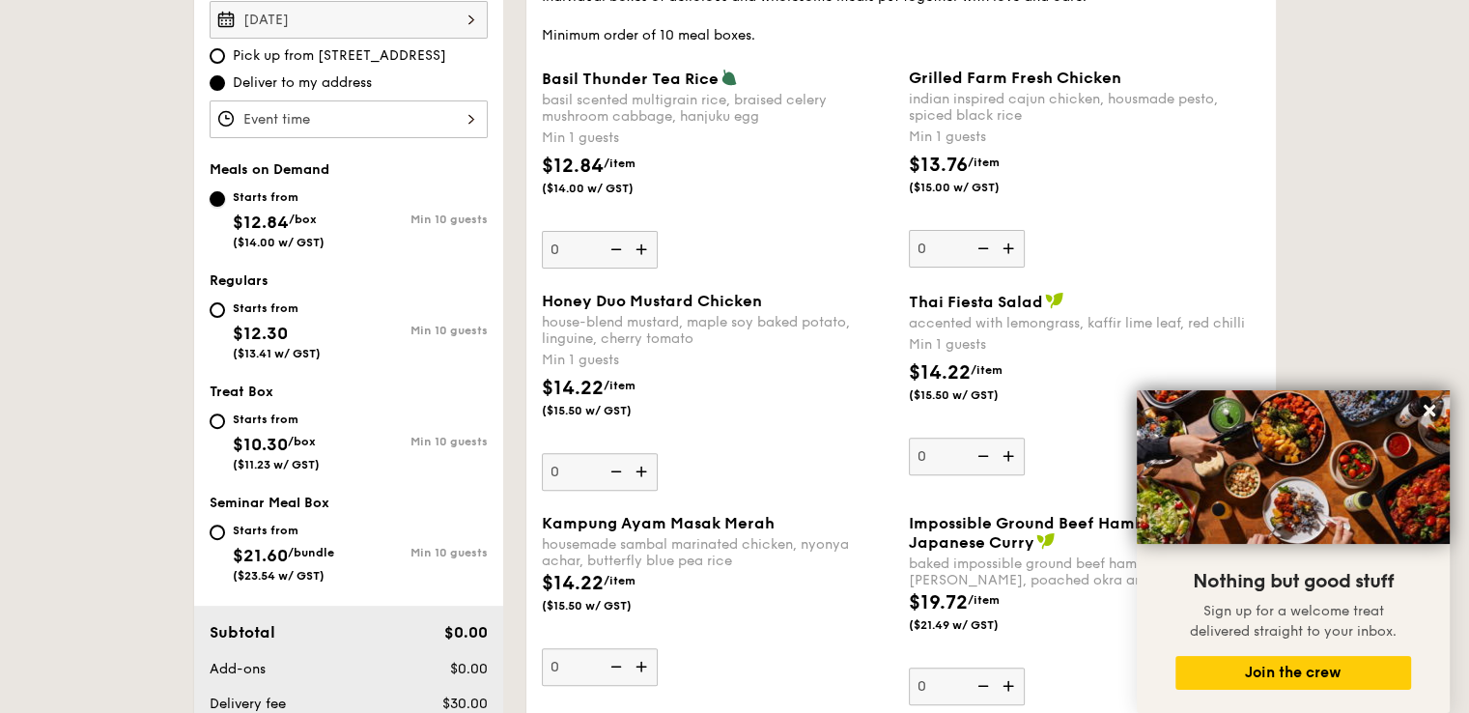
scroll to position [580, 0]
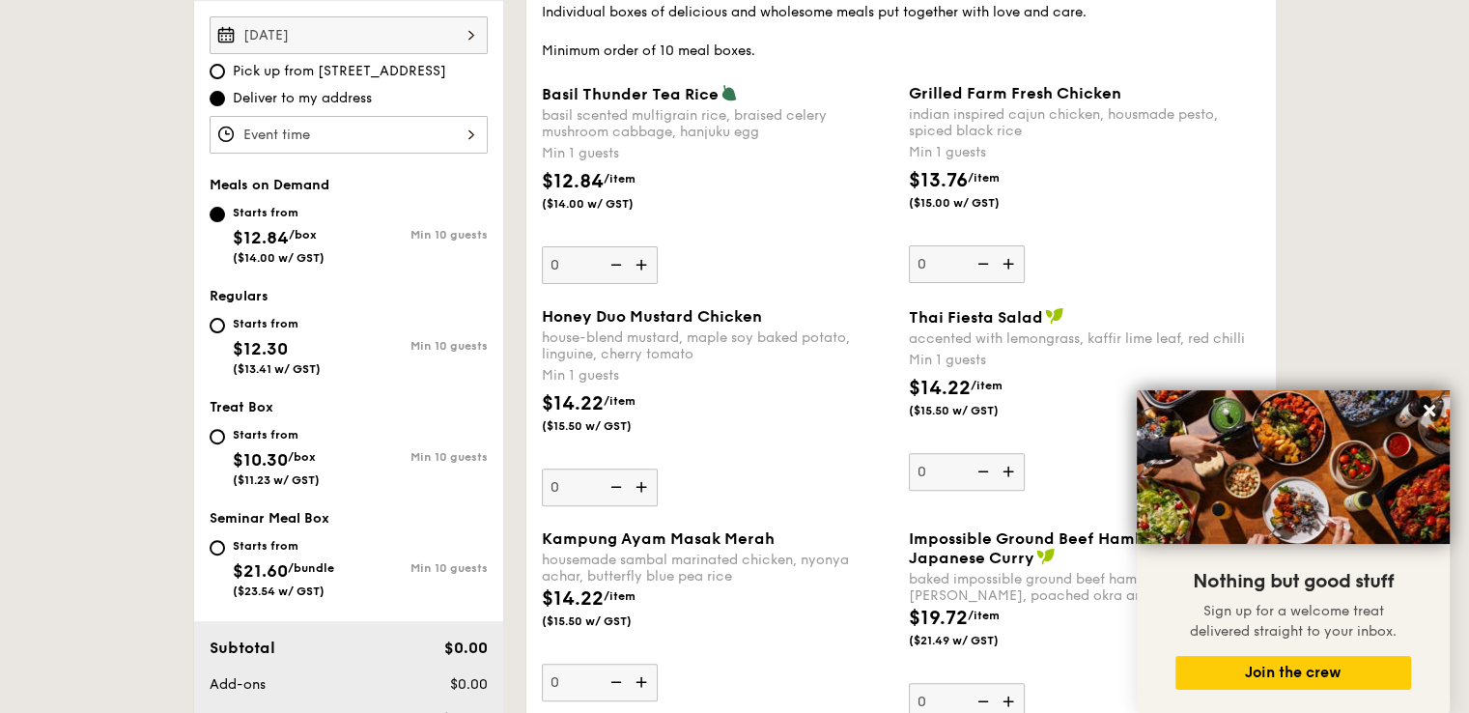
click at [250, 333] on div "Starts from $12.30 ($13.41 w/ GST)" at bounding box center [277, 344] width 88 height 64
click at [225, 333] on input "Starts from $12.30 ($13.41 w/ GST) Min 10 guests" at bounding box center [217, 325] width 15 height 15
radio input "true"
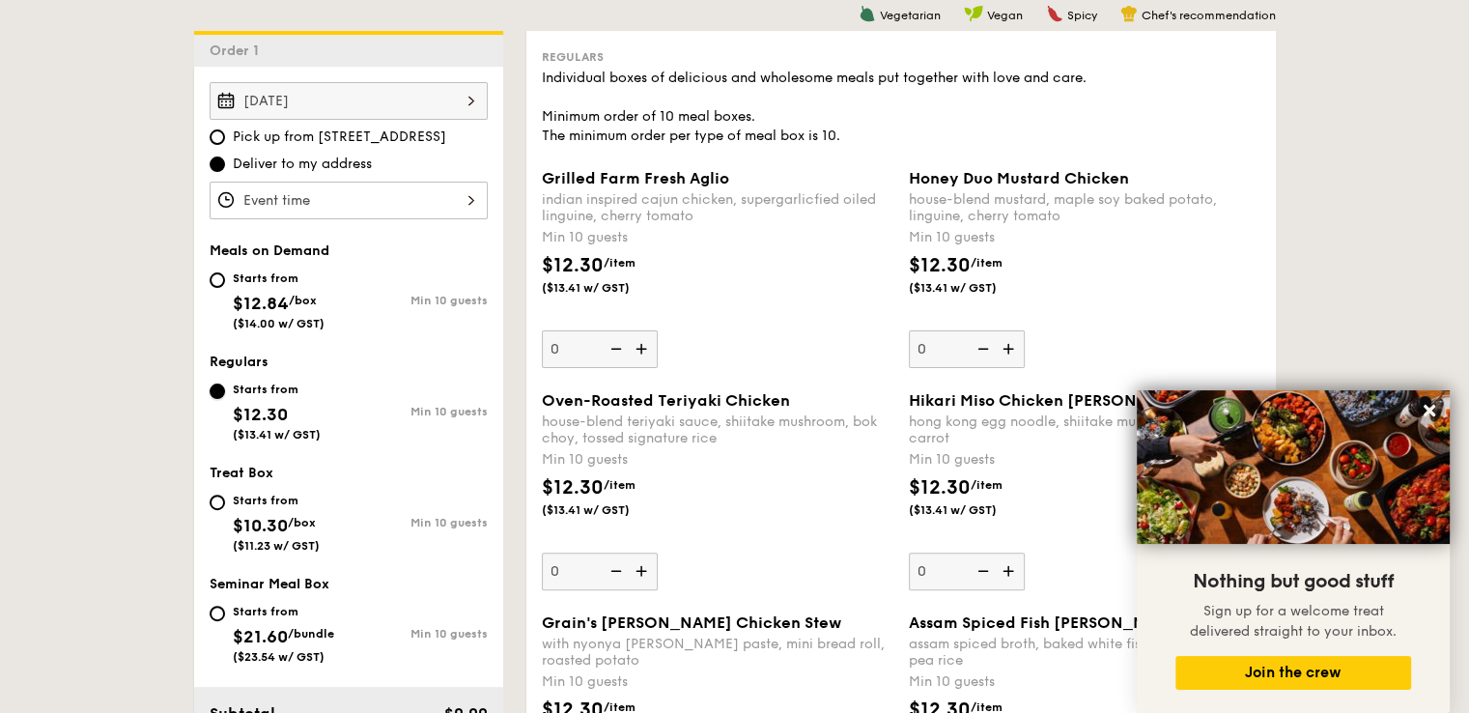
scroll to position [483, 0]
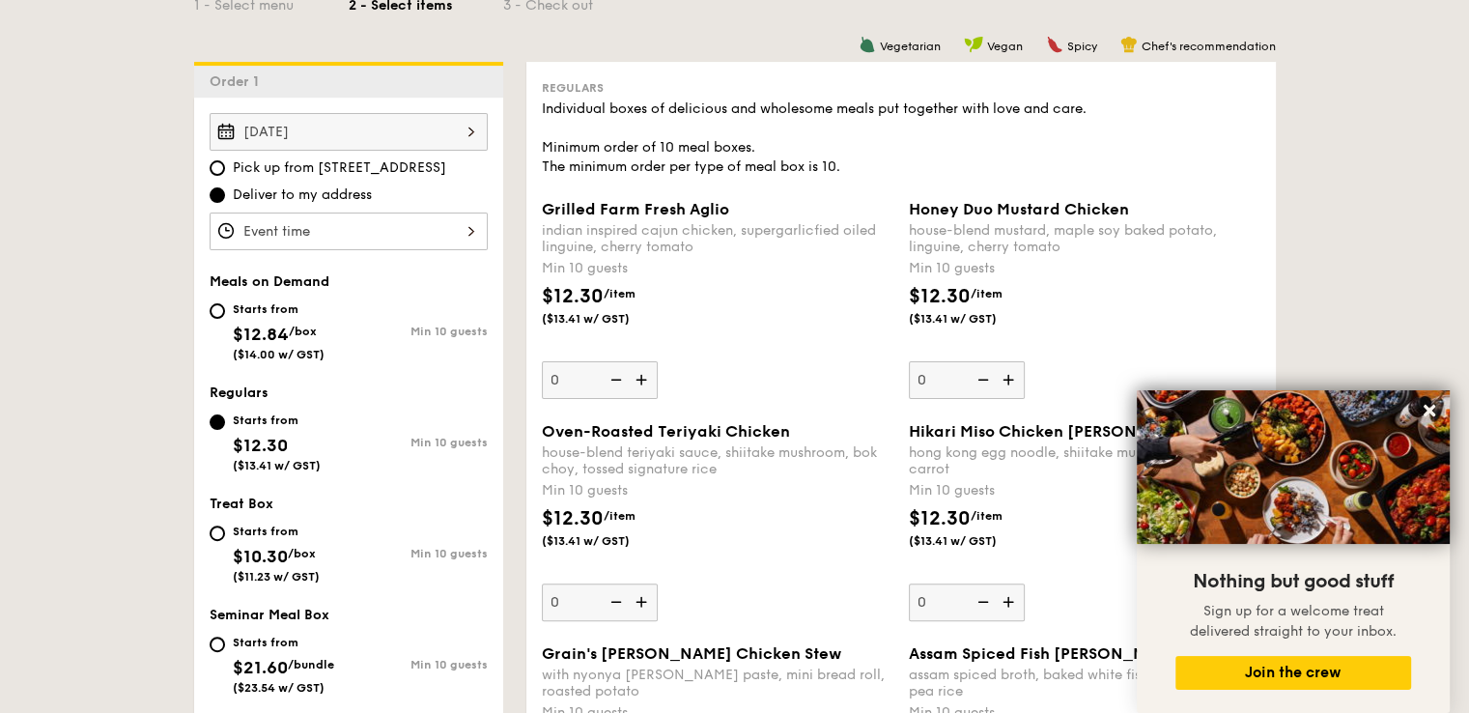
drag, startPoint x: 833, startPoint y: 256, endPoint x: 724, endPoint y: 236, distance: 110.1
click at [724, 236] on div "Grilled Farm Fresh Aglio indian inspired cajun chicken, supergarlicfied oiled l…" at bounding box center [718, 299] width 352 height 199
click at [726, 237] on div "indian inspired cajun chicken, supergarlicfied oiled linguine, cherry tomato" at bounding box center [718, 238] width 352 height 33
click at [658, 361] on input "0" at bounding box center [600, 380] width 116 height 38
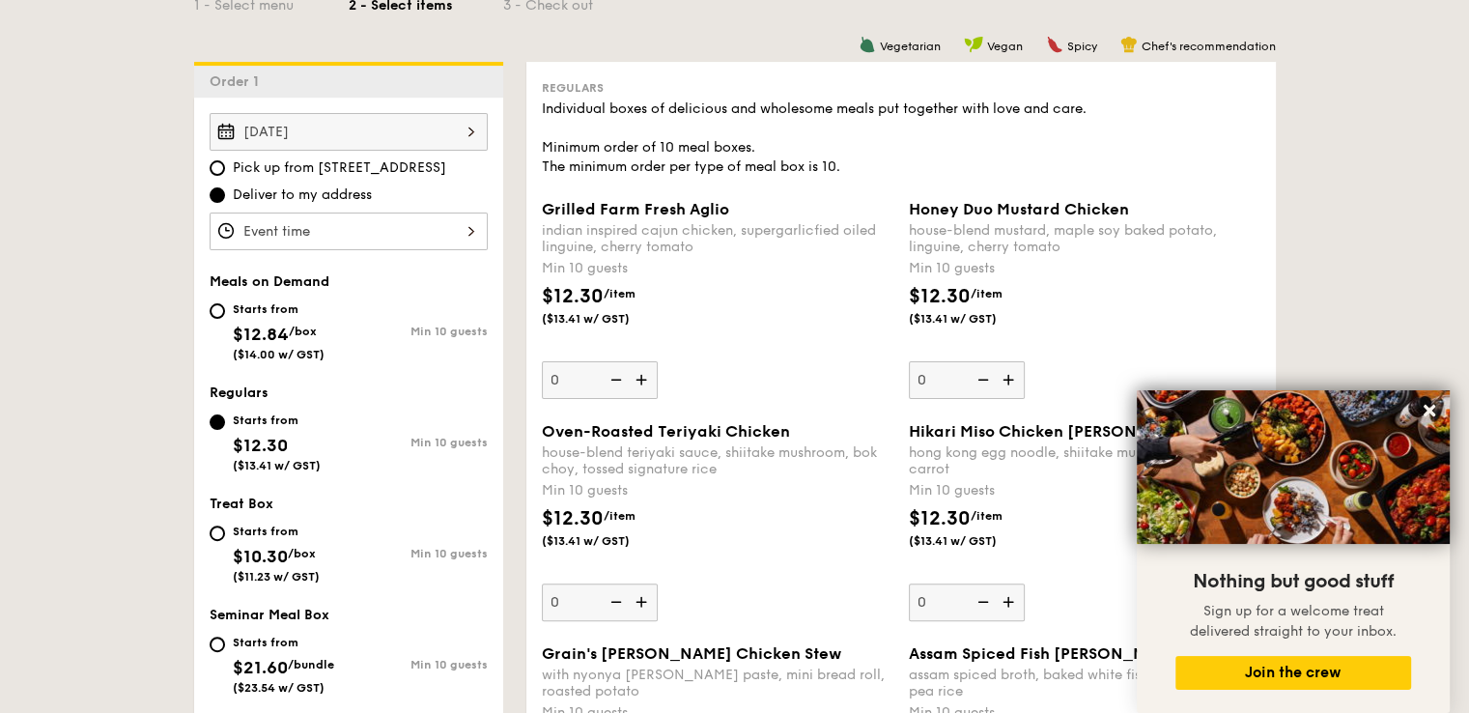
click at [995, 225] on div "house-blend mustard, maple soy baked potato, linguine, cherry tomato" at bounding box center [1085, 238] width 352 height 33
click at [995, 361] on input "0" at bounding box center [967, 380] width 116 height 38
click at [996, 225] on div "house-blend mustard, maple soy baked potato, linguine, cherry tomato" at bounding box center [1085, 238] width 352 height 33
click at [996, 361] on input "0" at bounding box center [967, 380] width 116 height 38
click at [693, 283] on div "$12.30 /item ($13.41 w/ GST)" at bounding box center [717, 316] width 367 height 68
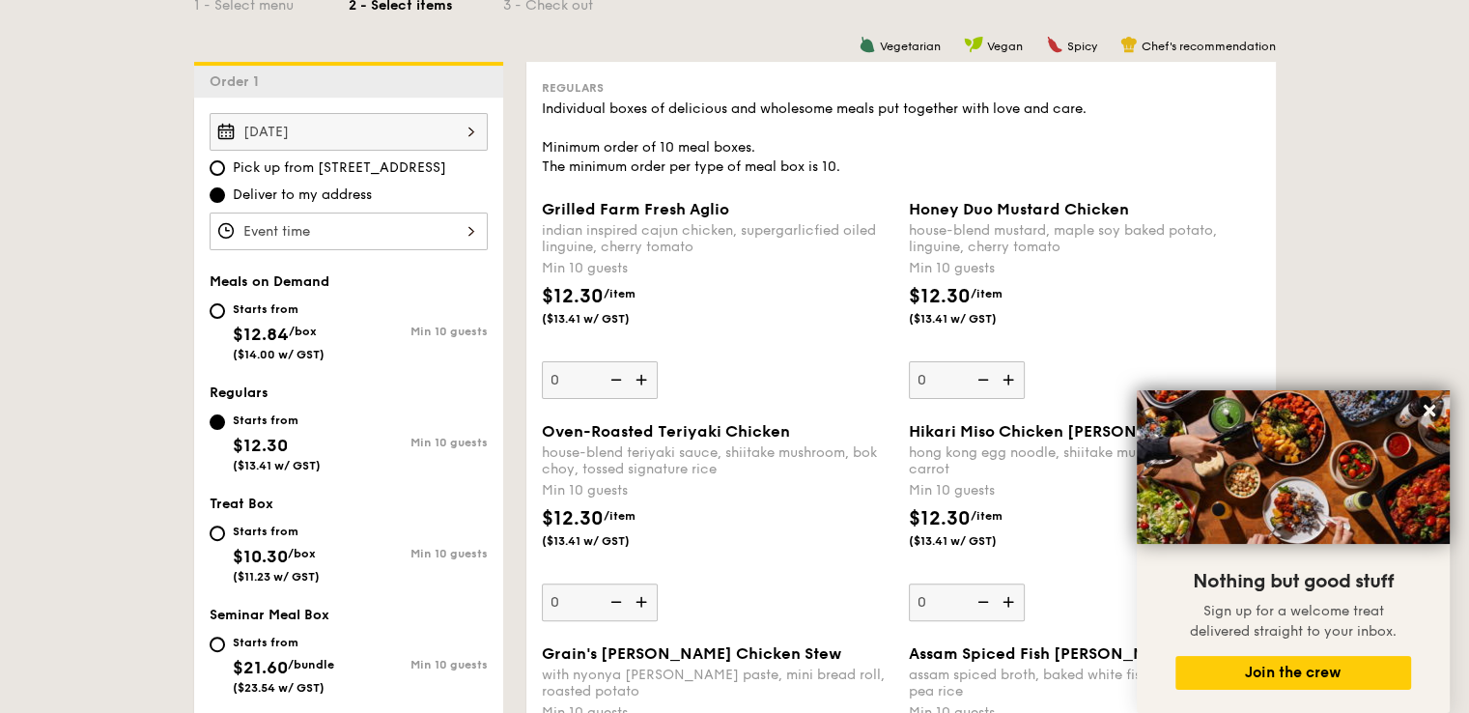
click at [658, 361] on input "0" at bounding box center [600, 380] width 116 height 38
click at [661, 282] on div "$12.30 /item ($13.41 w/ GST)" at bounding box center [607, 304] width 147 height 44
click at [658, 361] on input "0" at bounding box center [600, 380] width 116 height 38
click at [663, 268] on div "Min 10 guests" at bounding box center [718, 268] width 352 height 19
click at [658, 361] on input "0" at bounding box center [600, 380] width 116 height 38
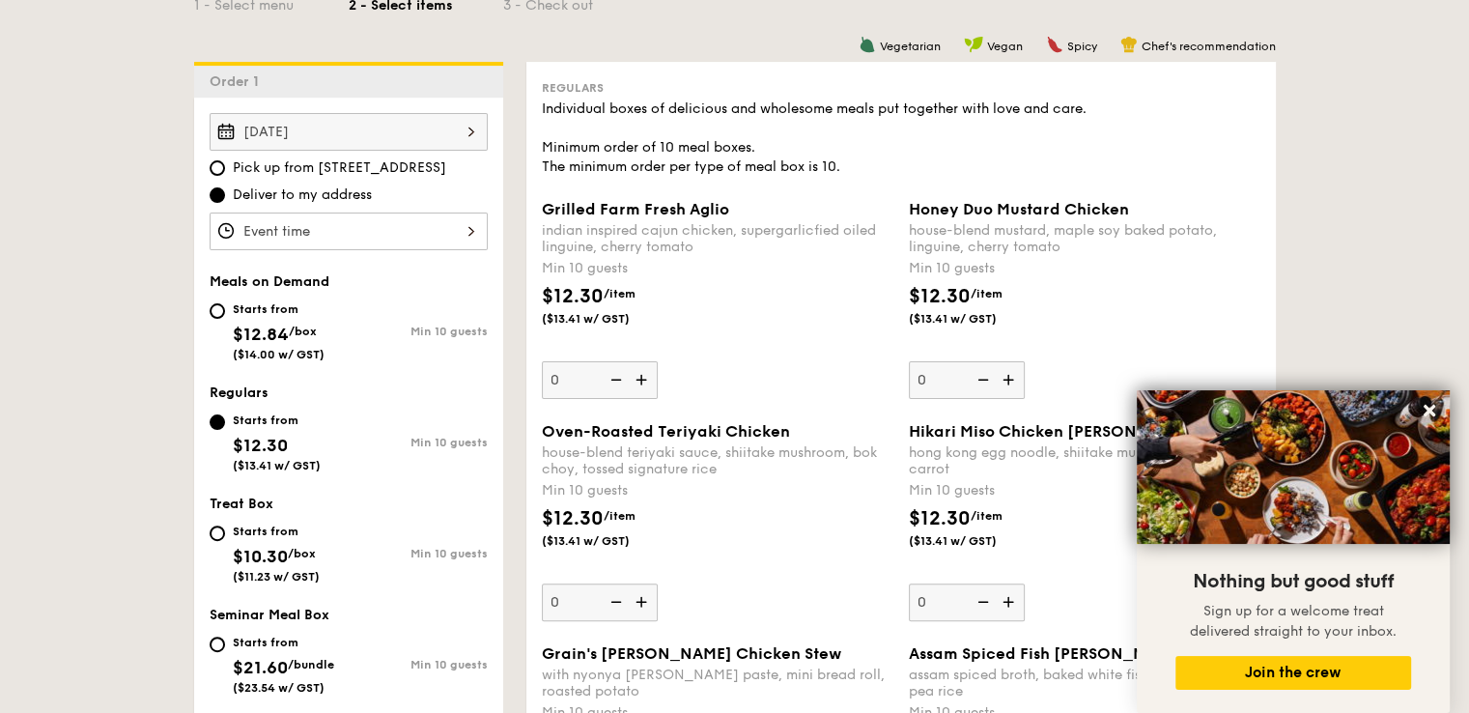
click at [669, 255] on div "indian inspired cajun chicken, supergarlicfied oiled linguine, cherry tomato" at bounding box center [718, 238] width 352 height 33
click at [658, 361] on input "0" at bounding box center [600, 380] width 116 height 38
drag, startPoint x: 736, startPoint y: 149, endPoint x: 865, endPoint y: 163, distance: 130.2
click at [864, 164] on div "Individual boxes of delicious and wholesome meals put together with love and ca…" at bounding box center [901, 137] width 719 height 77
click at [865, 163] on div "Individual boxes of delicious and wholesome meals put together with love and ca…" at bounding box center [901, 137] width 719 height 77
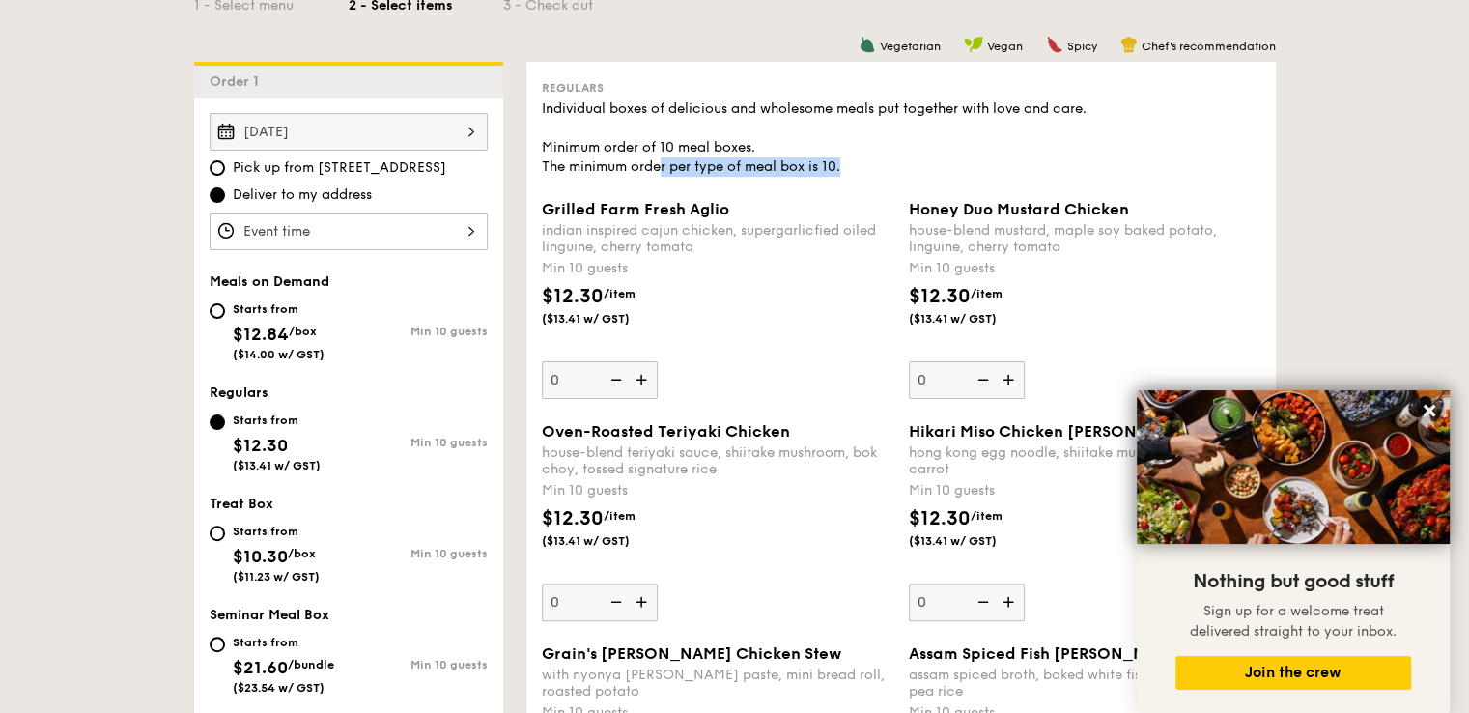
drag, startPoint x: 860, startPoint y: 167, endPoint x: 663, endPoint y: 175, distance: 197.2
click at [663, 175] on div "Individual boxes of delicious and wholesome meals put together with love and ca…" at bounding box center [901, 137] width 719 height 77
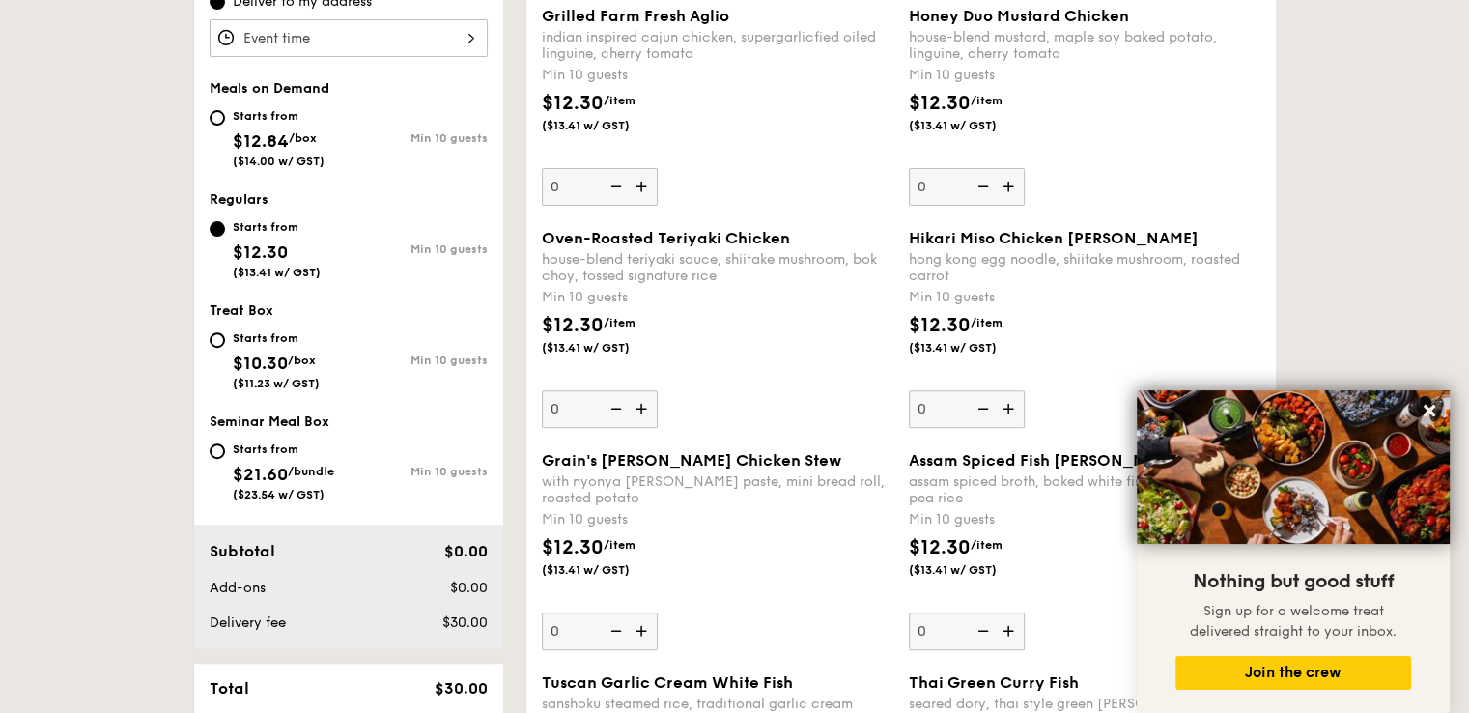
scroll to position [290, 0]
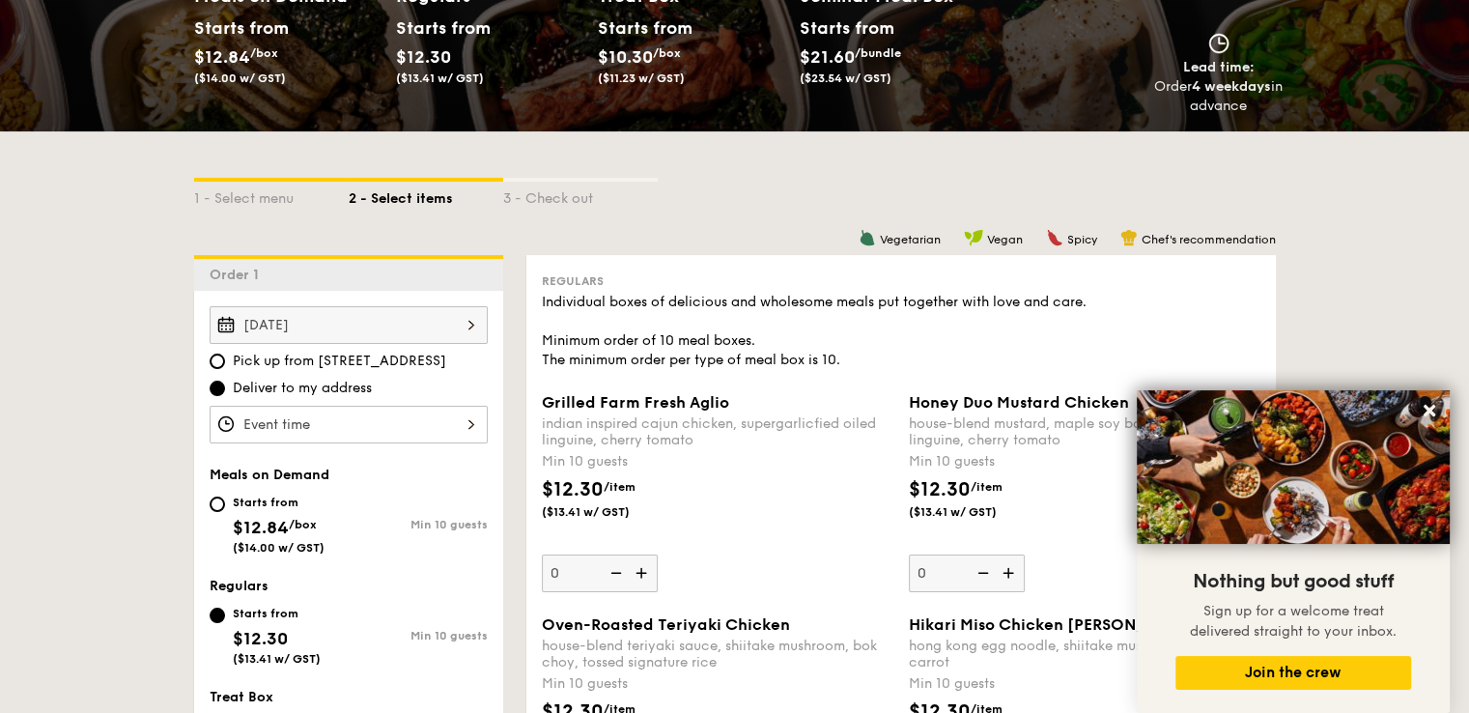
drag, startPoint x: 286, startPoint y: 498, endPoint x: 272, endPoint y: 496, distance: 13.8
click at [283, 497] on div "Starts from" at bounding box center [279, 502] width 92 height 15
click at [225, 497] on input "Starts from $12.84 /box ($14.00 w/ GST) Min 10 guests" at bounding box center [217, 503] width 15 height 15
radio input "true"
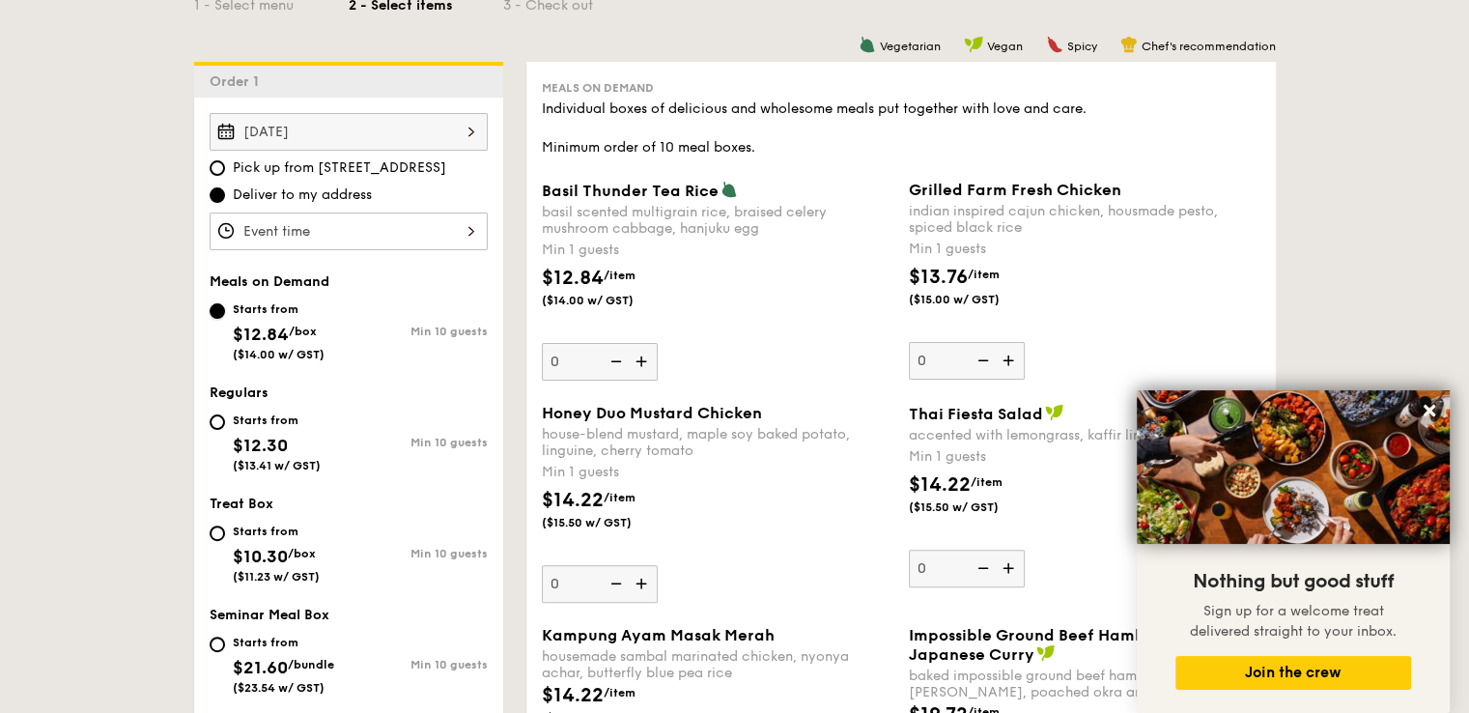
scroll to position [483, 0]
click at [645, 212] on div "basil scented multigrain rice, braised celery mushroom cabbage, hanjuku egg" at bounding box center [718, 220] width 352 height 33
click at [645, 343] on input "0" at bounding box center [600, 362] width 116 height 38
click at [645, 212] on div "basil scented multigrain rice, braised celery mushroom cabbage, hanjuku egg" at bounding box center [718, 220] width 352 height 33
click at [645, 343] on input "0" at bounding box center [600, 362] width 116 height 38
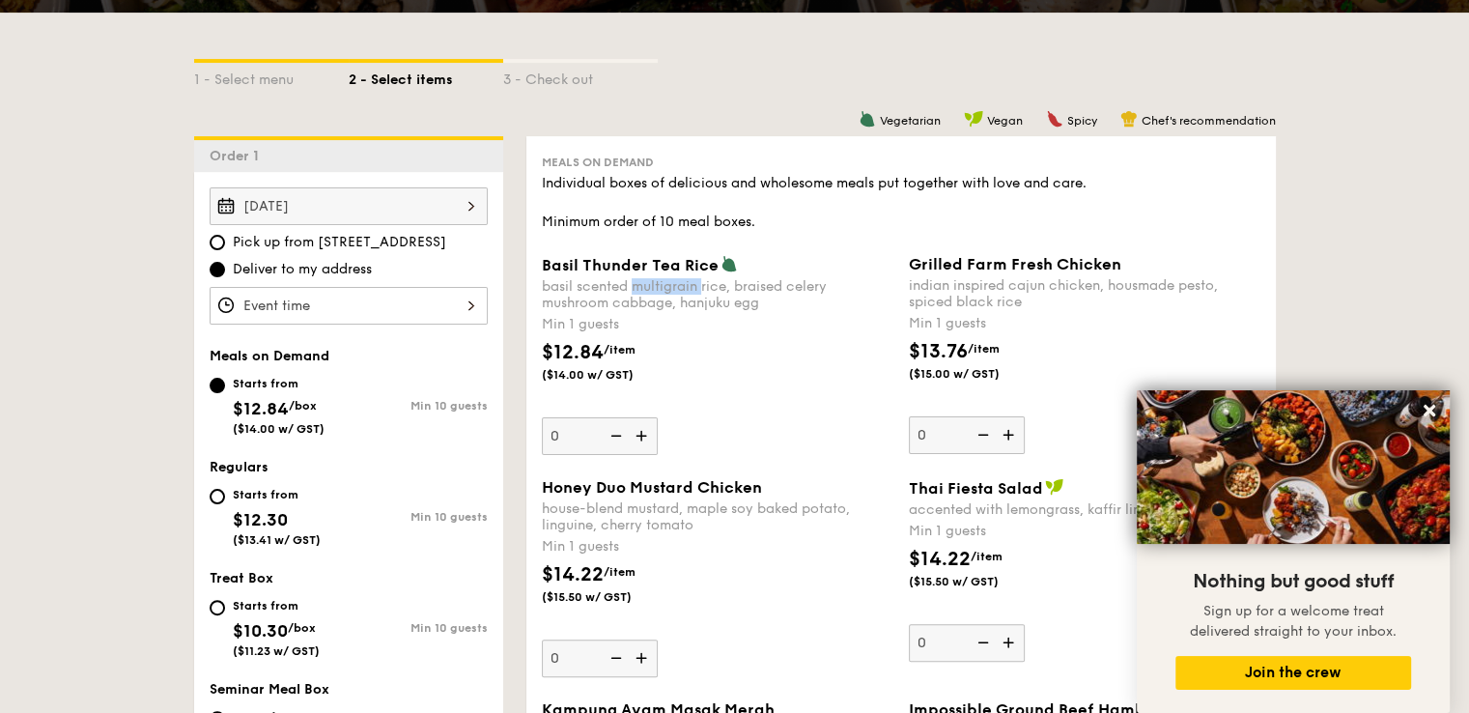
scroll to position [406, 0]
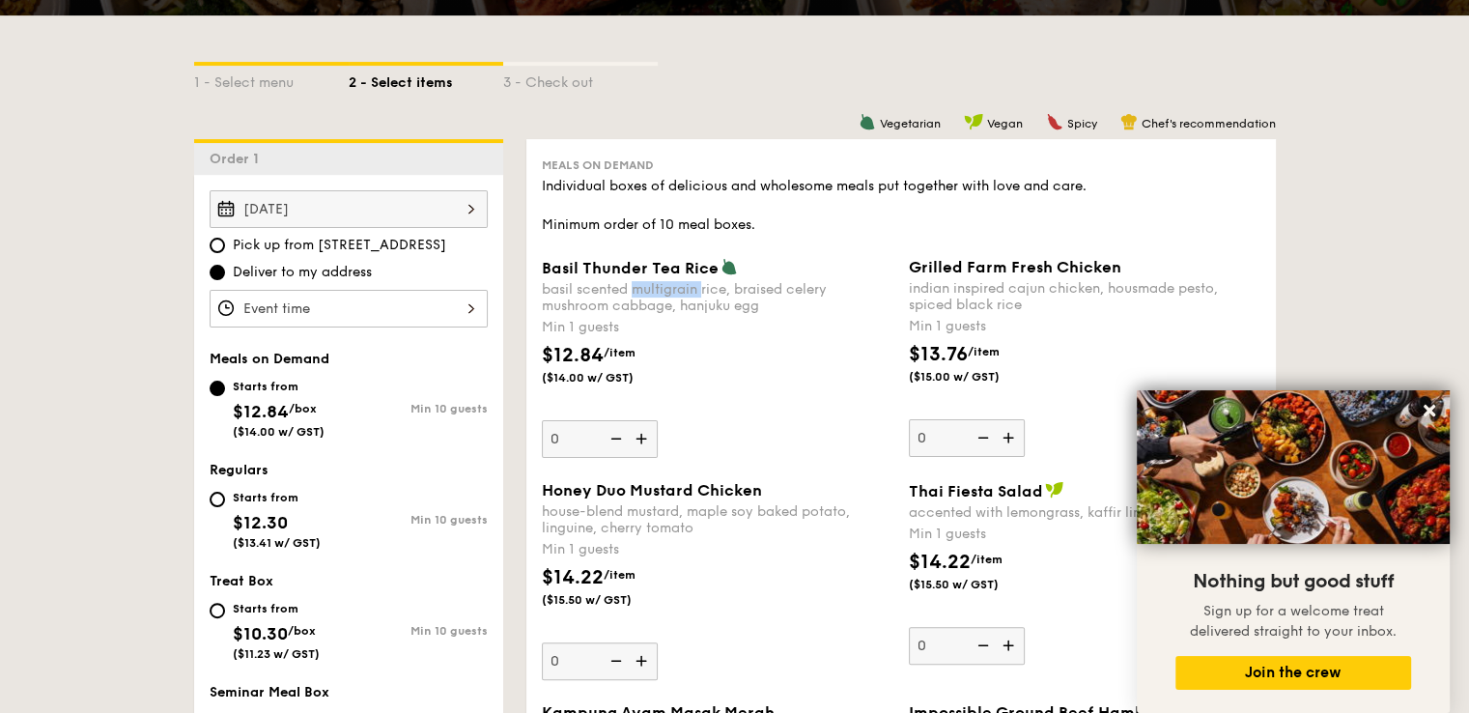
click at [686, 292] on div "basil scented multigrain rice, braised celery mushroom cabbage, hanjuku egg" at bounding box center [718, 297] width 352 height 33
click at [658, 420] on input "0" at bounding box center [600, 439] width 116 height 38
click at [746, 349] on div "$12.84 /item ($14.00 w/ GST)" at bounding box center [717, 375] width 367 height 68
click at [658, 420] on input "0" at bounding box center [600, 439] width 116 height 38
click at [842, 322] on div "Min 1 guests" at bounding box center [718, 327] width 352 height 19
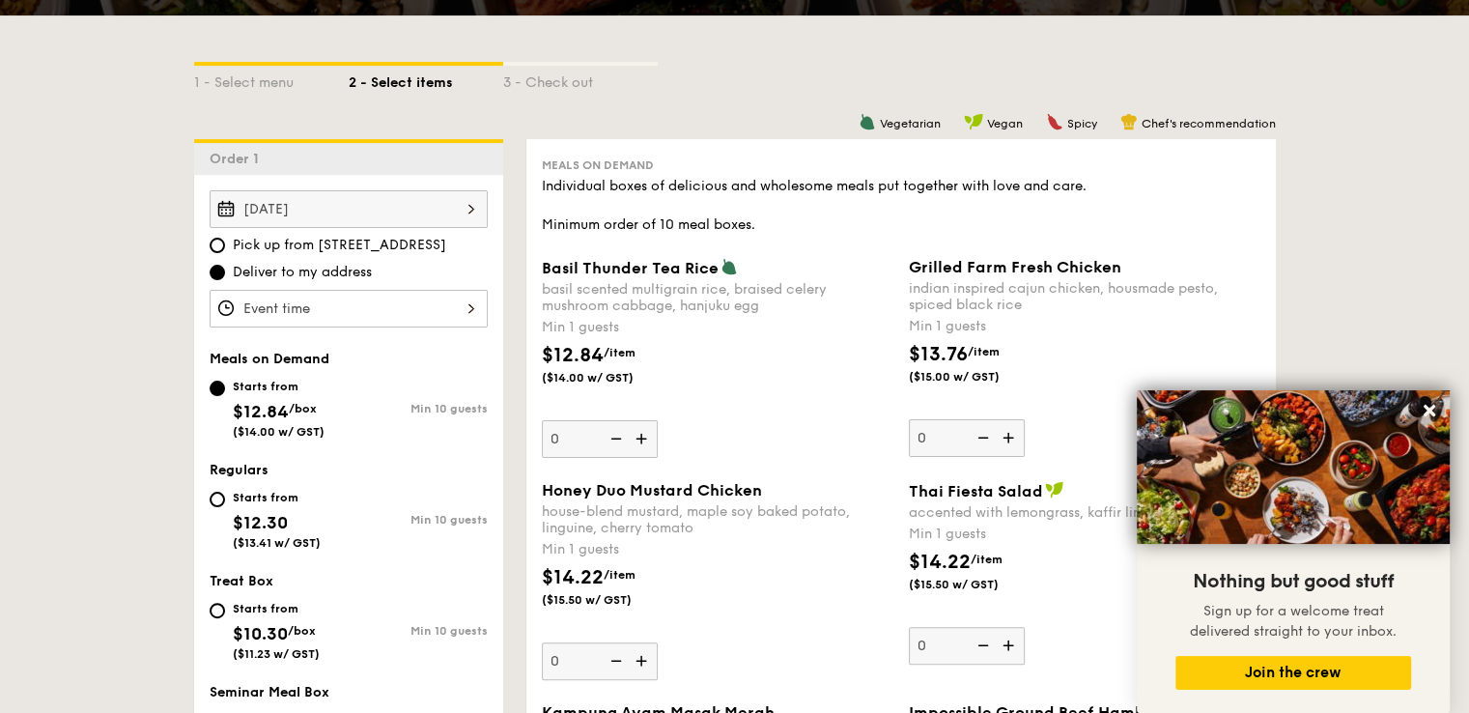
click at [658, 420] on input "0" at bounding box center [600, 439] width 116 height 38
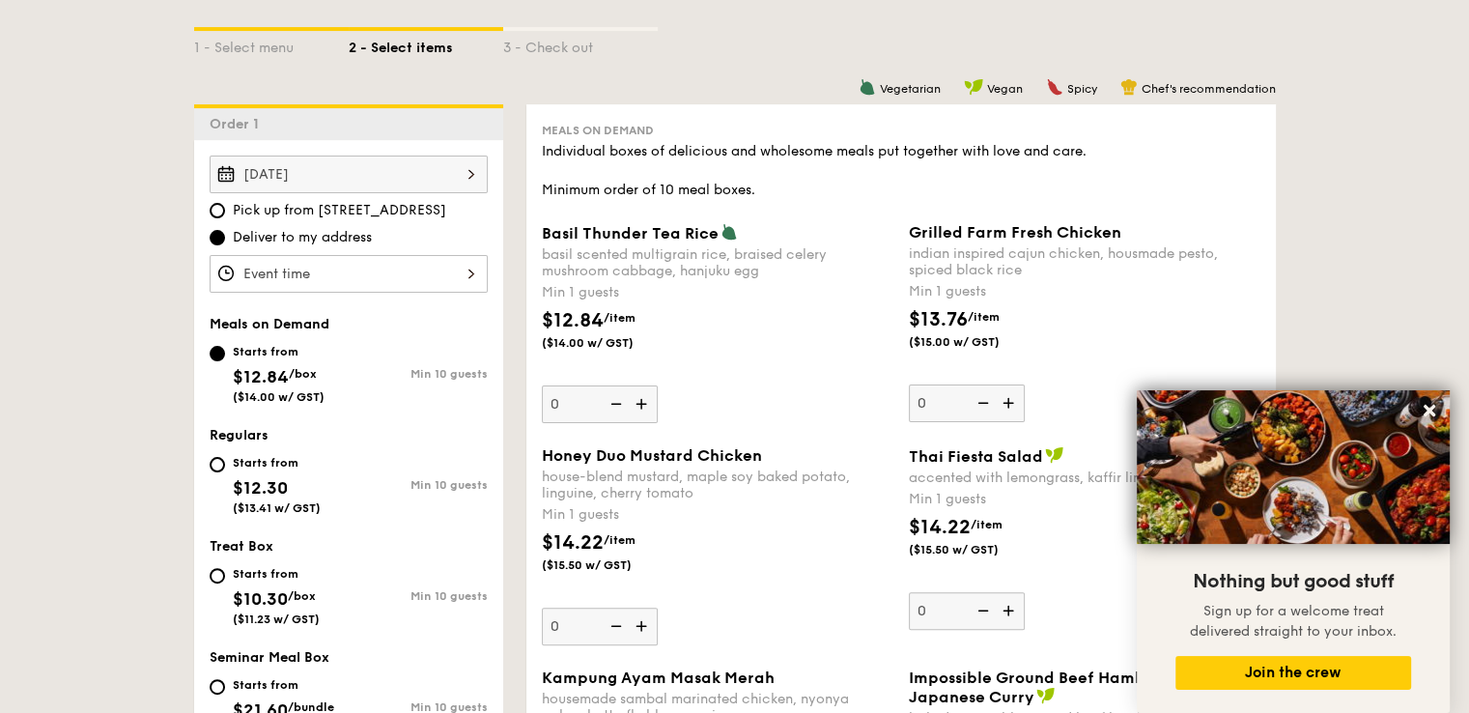
scroll to position [483, 0]
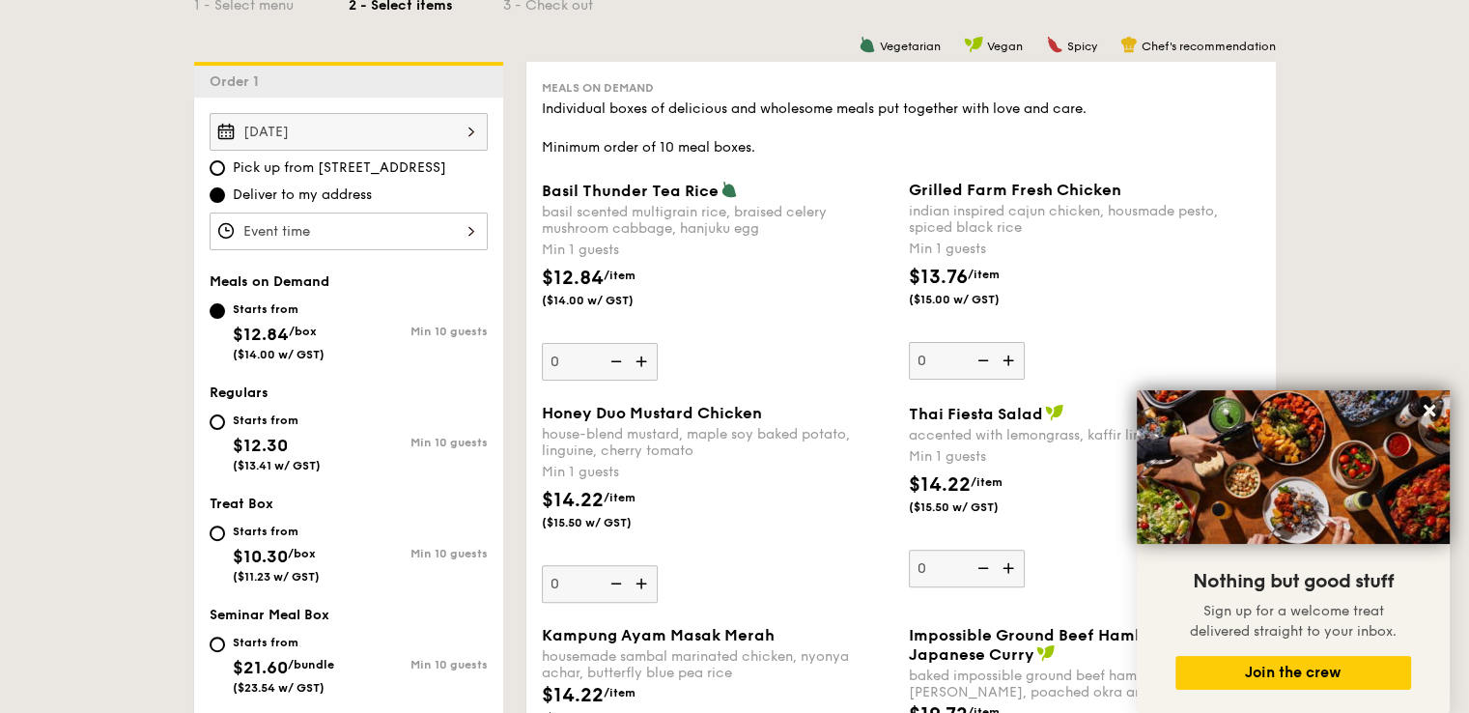
click at [725, 301] on div "$12.84 /item ($14.00 w/ GST)" at bounding box center [717, 298] width 367 height 68
click at [658, 343] on input "0" at bounding box center [600, 362] width 116 height 38
click at [678, 228] on div "basil scented multigrain rice, braised celery mushroom cabbage, hanjuku egg" at bounding box center [718, 220] width 352 height 33
click at [658, 343] on input "0" at bounding box center [600, 362] width 116 height 38
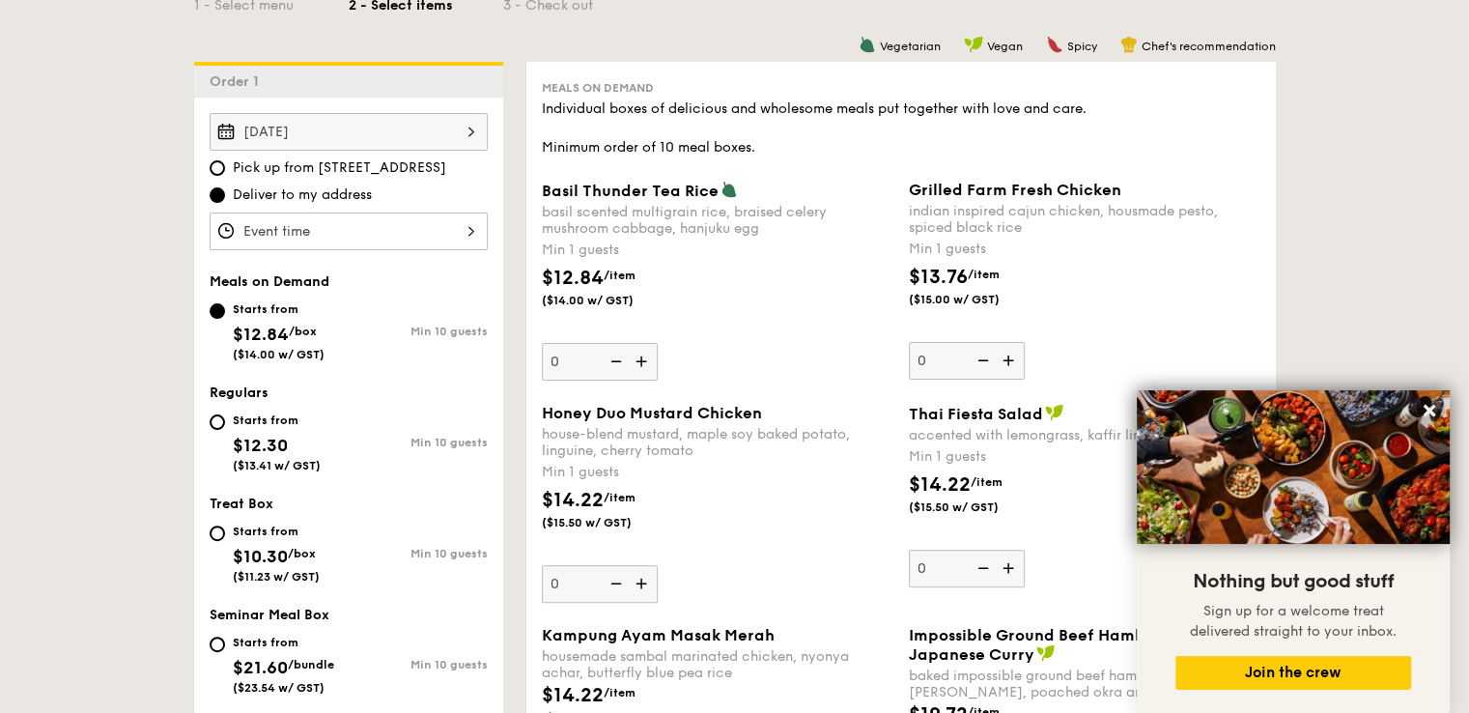
scroll to position [386, 0]
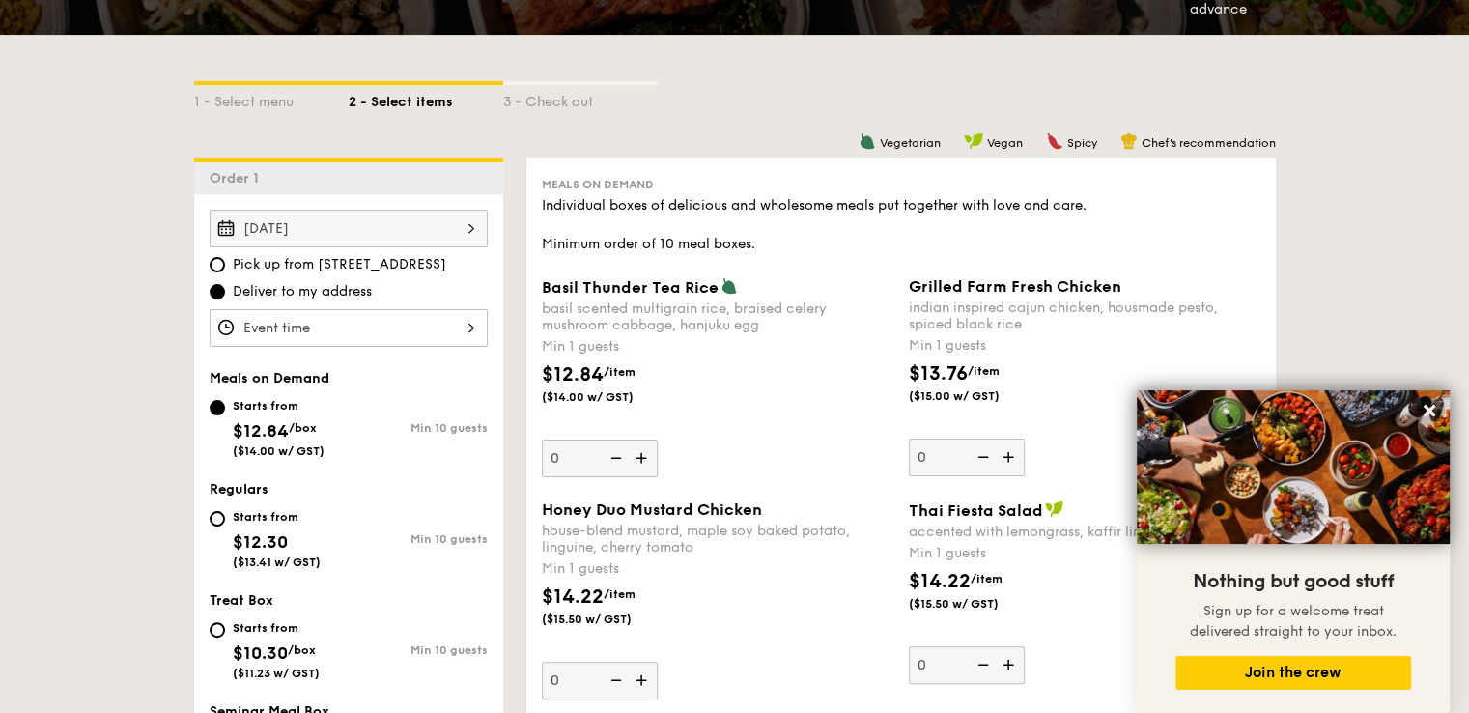
click at [646, 460] on img at bounding box center [643, 457] width 29 height 37
click at [646, 460] on input "0" at bounding box center [600, 458] width 116 height 38
click at [763, 345] on div "Min 1 guests" at bounding box center [718, 346] width 352 height 19
click at [658, 439] on input "1" at bounding box center [600, 458] width 116 height 38
click at [699, 341] on div "Min 1 guests" at bounding box center [718, 346] width 352 height 19
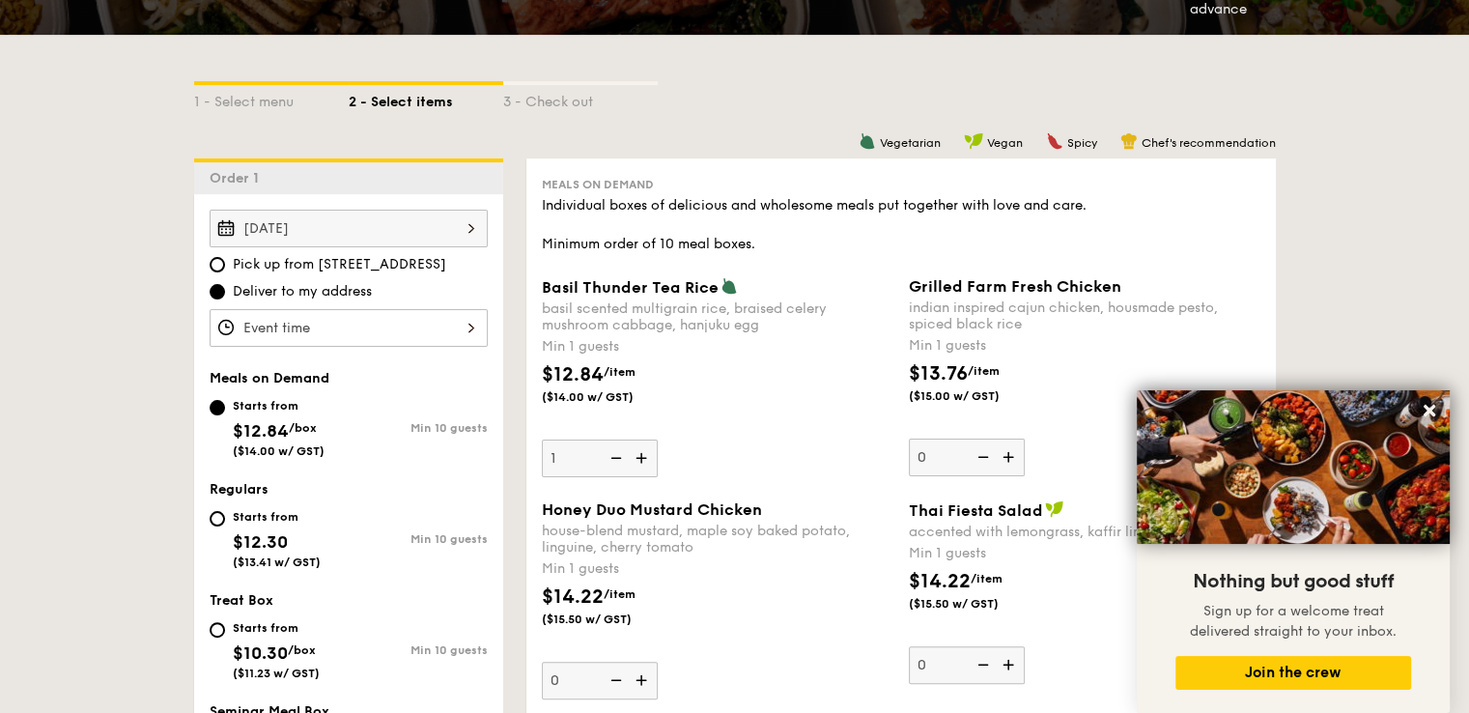
click at [658, 439] on input "1" at bounding box center [600, 458] width 116 height 38
click at [644, 468] on img at bounding box center [643, 457] width 29 height 37
click at [644, 468] on input "1" at bounding box center [600, 458] width 116 height 38
click at [647, 461] on img at bounding box center [643, 457] width 29 height 37
click at [647, 461] on input "2" at bounding box center [600, 458] width 116 height 38
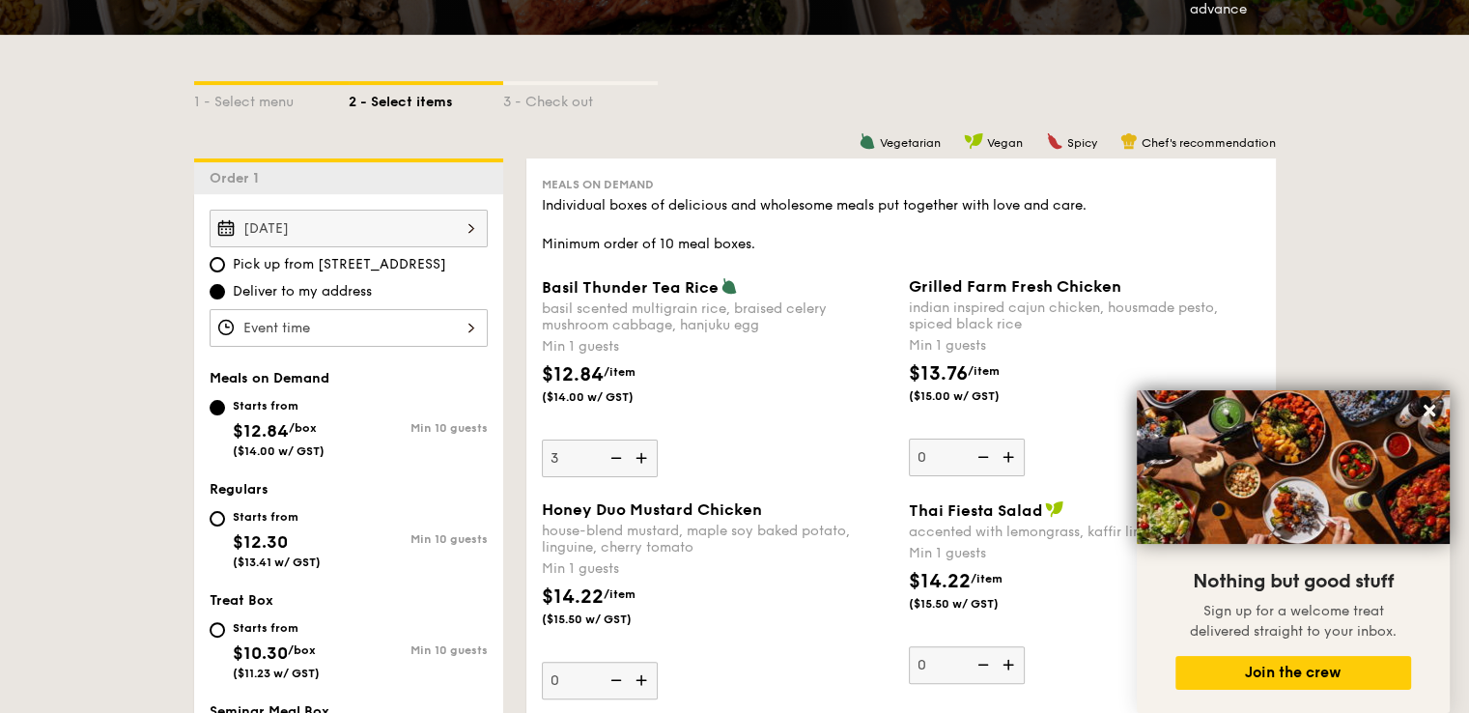
click at [647, 460] on img at bounding box center [643, 457] width 29 height 37
click at [647, 460] on input "3" at bounding box center [600, 458] width 116 height 38
click at [614, 457] on img at bounding box center [614, 457] width 29 height 37
click at [614, 457] on input "4" at bounding box center [600, 458] width 116 height 38
click at [614, 457] on img at bounding box center [614, 457] width 29 height 37
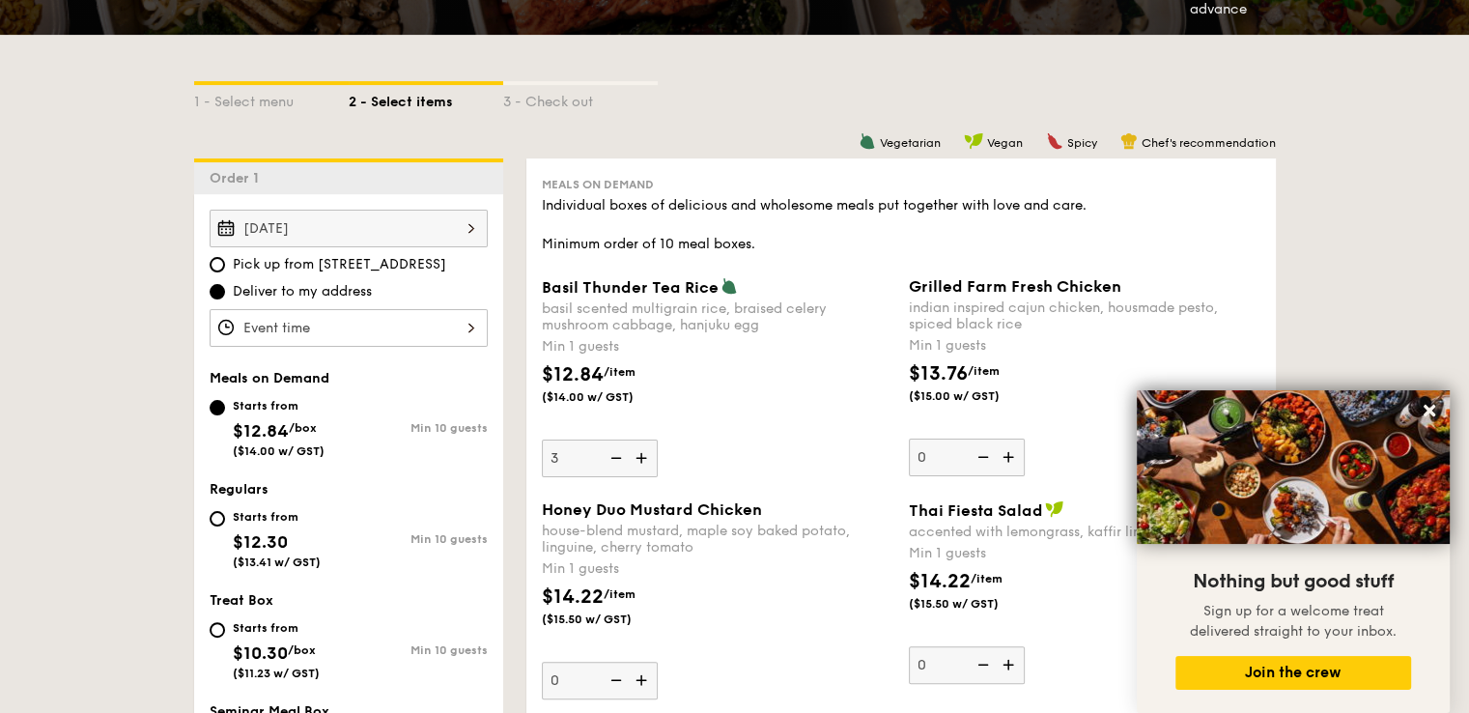
click at [614, 457] on input "3" at bounding box center [600, 458] width 116 height 38
click at [615, 457] on img at bounding box center [614, 457] width 29 height 37
click at [615, 457] on input "2" at bounding box center [600, 458] width 116 height 38
click at [641, 459] on img at bounding box center [643, 457] width 29 height 37
click at [641, 459] on input "1" at bounding box center [600, 458] width 116 height 38
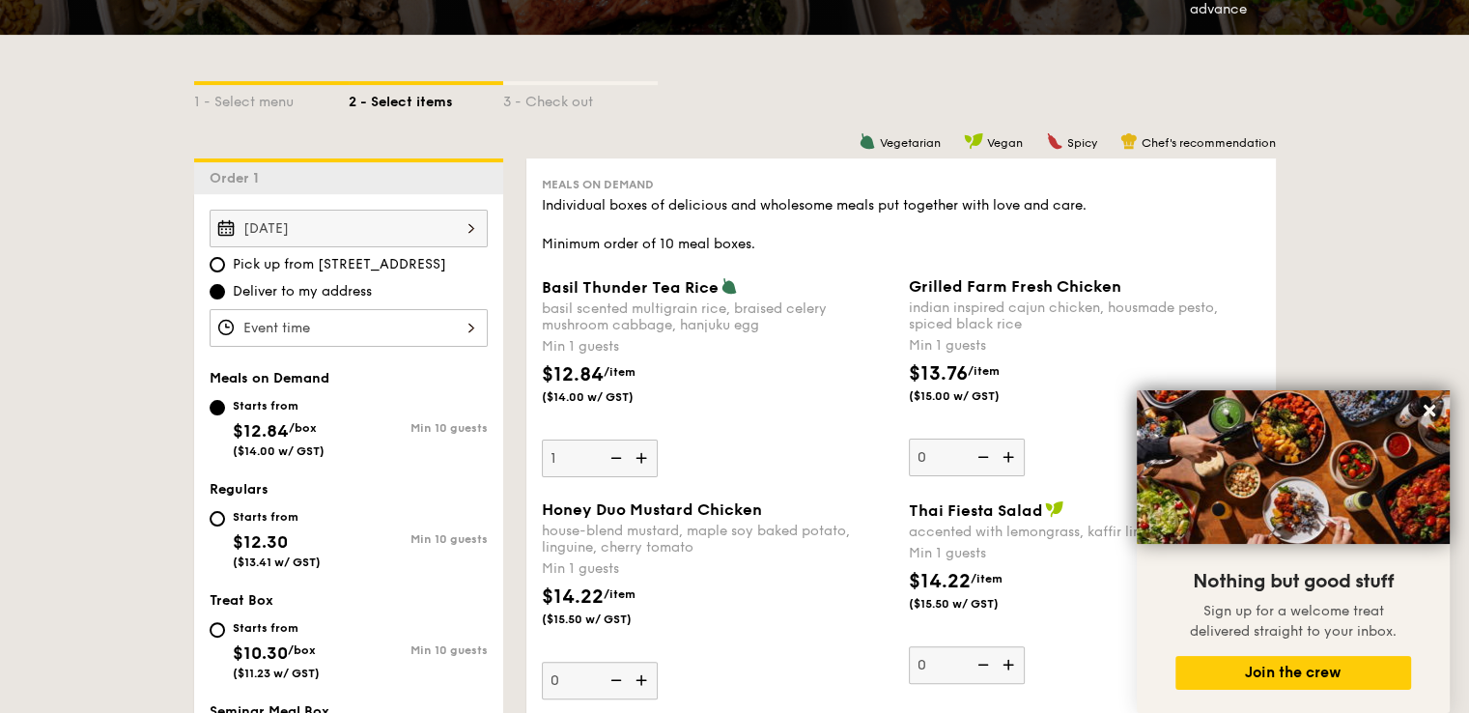
type input "2"
click at [1009, 454] on img at bounding box center [1010, 457] width 29 height 37
click at [1009, 454] on input "0" at bounding box center [967, 458] width 116 height 38
type input "1"
click at [640, 454] on img at bounding box center [643, 457] width 29 height 37
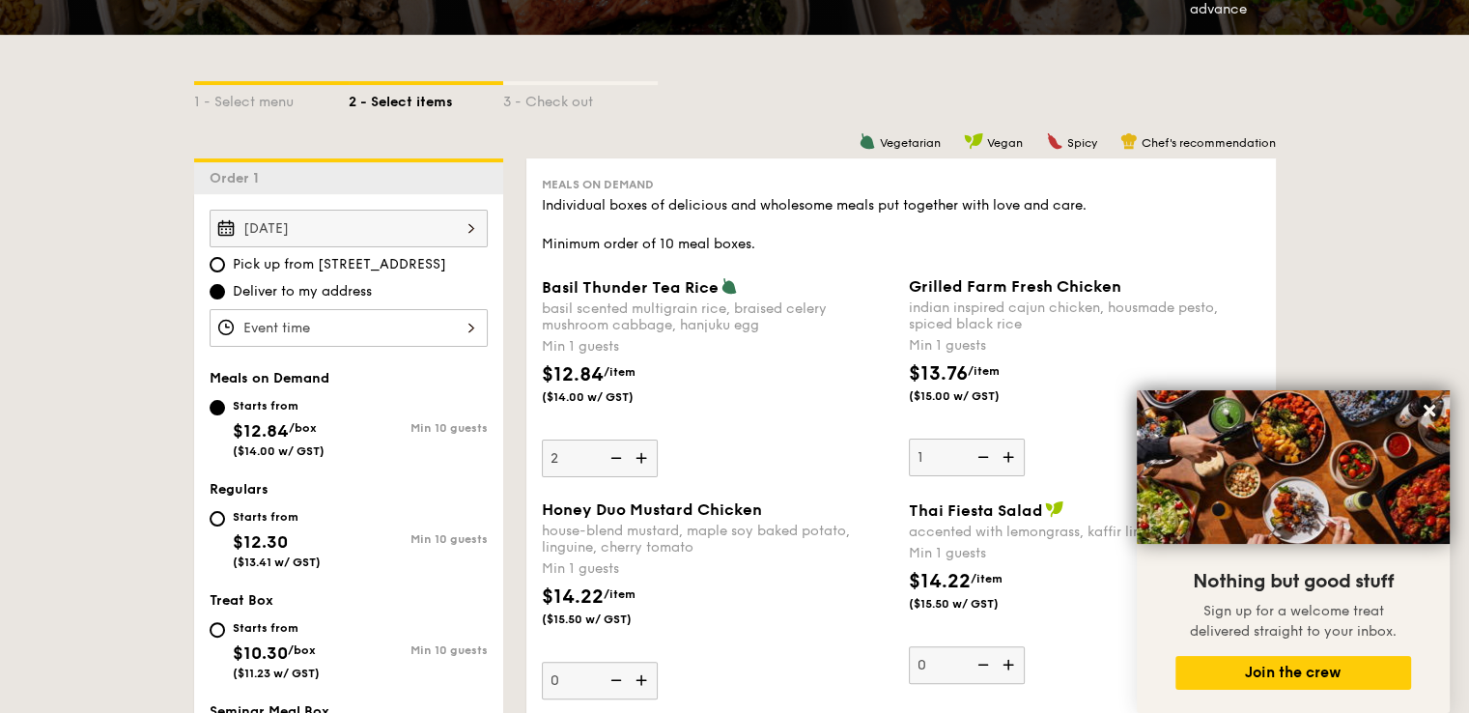
click at [640, 454] on input "2" at bounding box center [600, 458] width 116 height 38
type input "3"
click at [1002, 457] on img at bounding box center [1010, 457] width 29 height 37
click at [1002, 457] on input "1" at bounding box center [967, 458] width 116 height 38
click at [1003, 457] on img at bounding box center [1010, 457] width 29 height 37
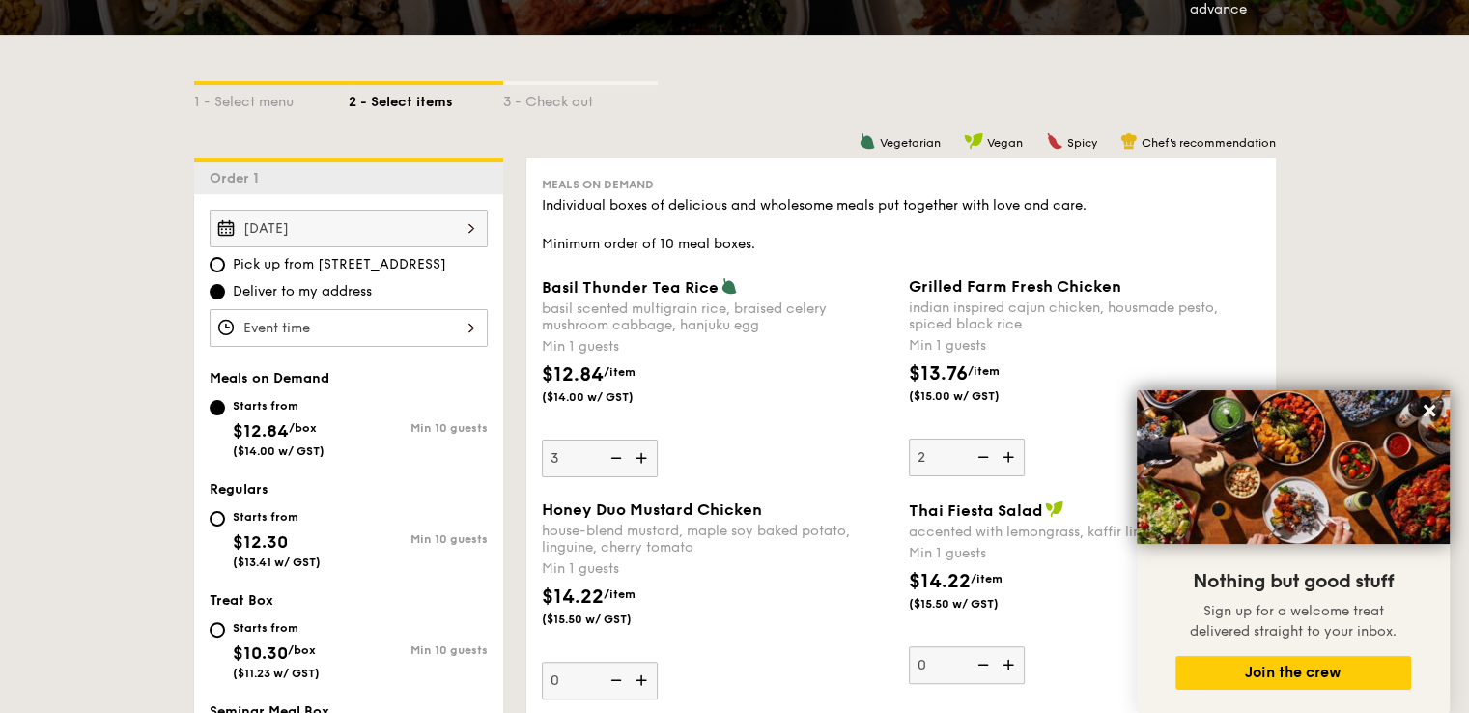
click at [1003, 457] on input "2" at bounding box center [967, 458] width 116 height 38
click at [1004, 457] on img at bounding box center [1010, 457] width 29 height 37
click at [1004, 457] on input "3" at bounding box center [967, 458] width 116 height 38
click at [1005, 457] on img at bounding box center [1010, 457] width 29 height 37
click at [1005, 457] on input "4" at bounding box center [967, 458] width 116 height 38
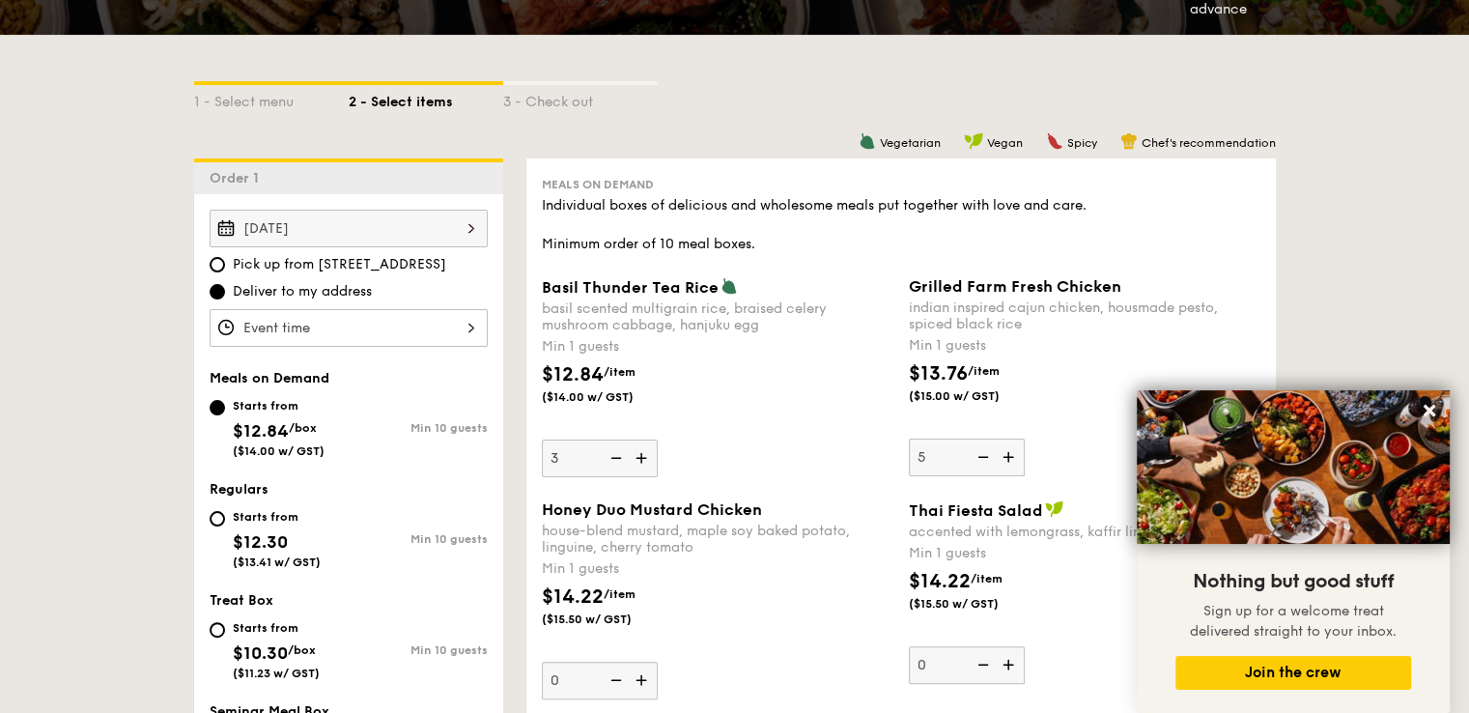
click at [1008, 454] on img at bounding box center [1010, 457] width 29 height 37
click at [1008, 454] on input "5" at bounding box center [967, 458] width 116 height 38
click at [1008, 454] on img at bounding box center [1010, 457] width 29 height 37
click at [1008, 454] on input "6" at bounding box center [967, 458] width 116 height 38
type input "7"
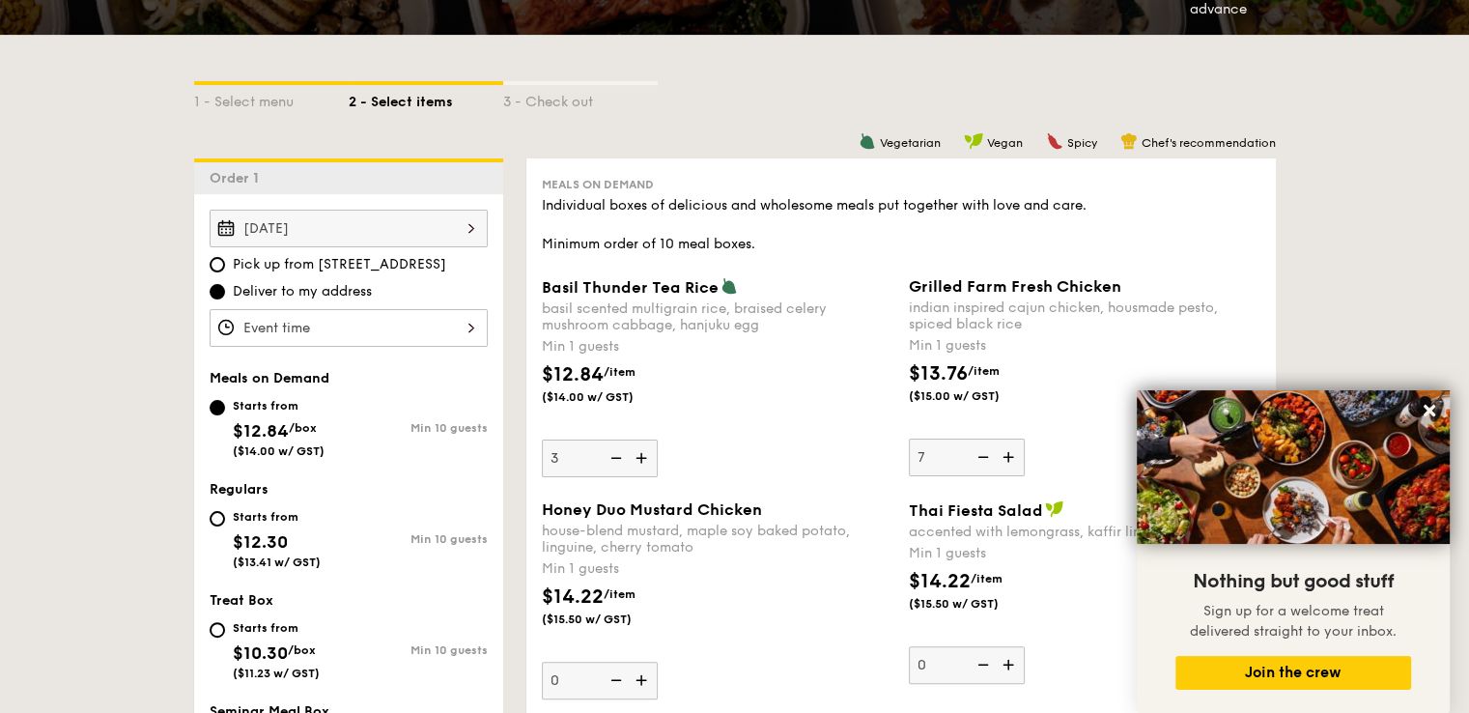
drag, startPoint x: 1372, startPoint y: 190, endPoint x: 1335, endPoint y: 204, distance: 39.1
click at [1426, 411] on icon at bounding box center [1430, 411] width 12 height 12
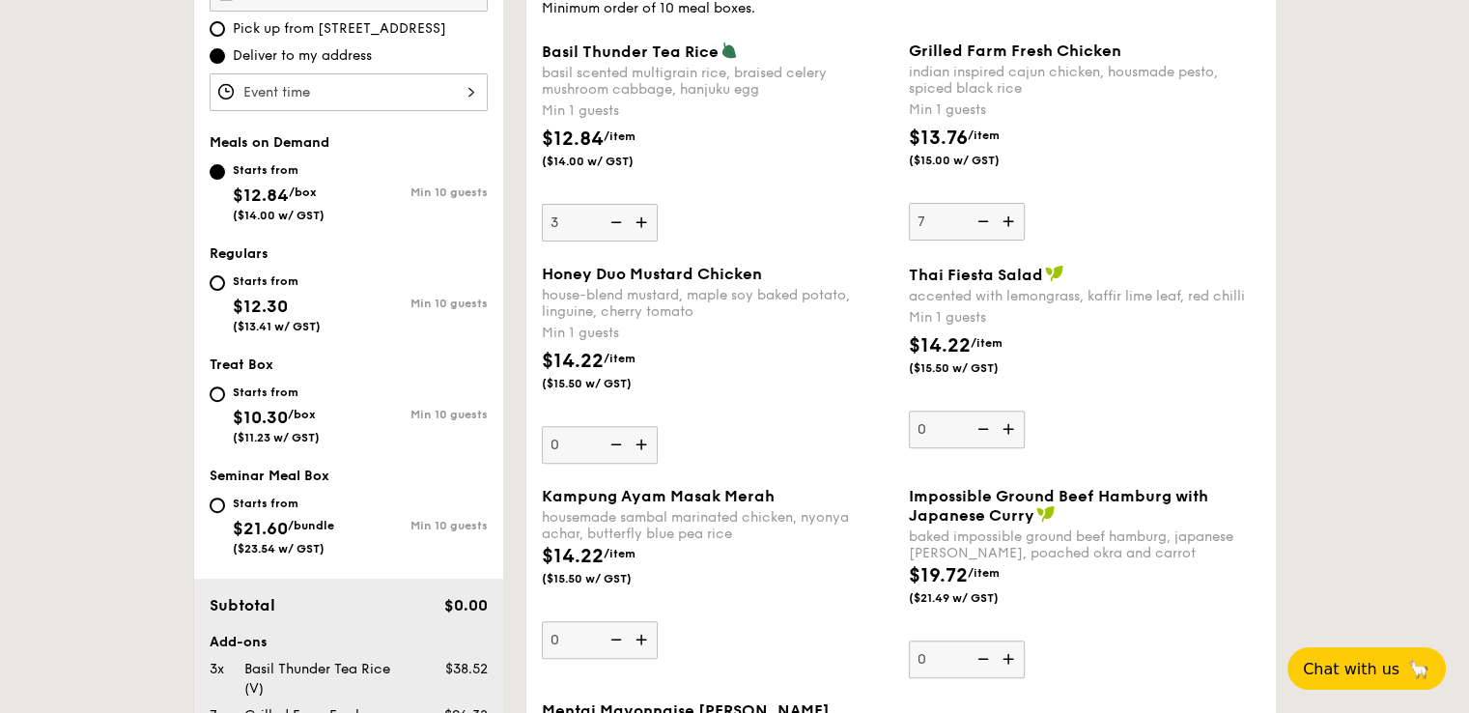
scroll to position [483, 0]
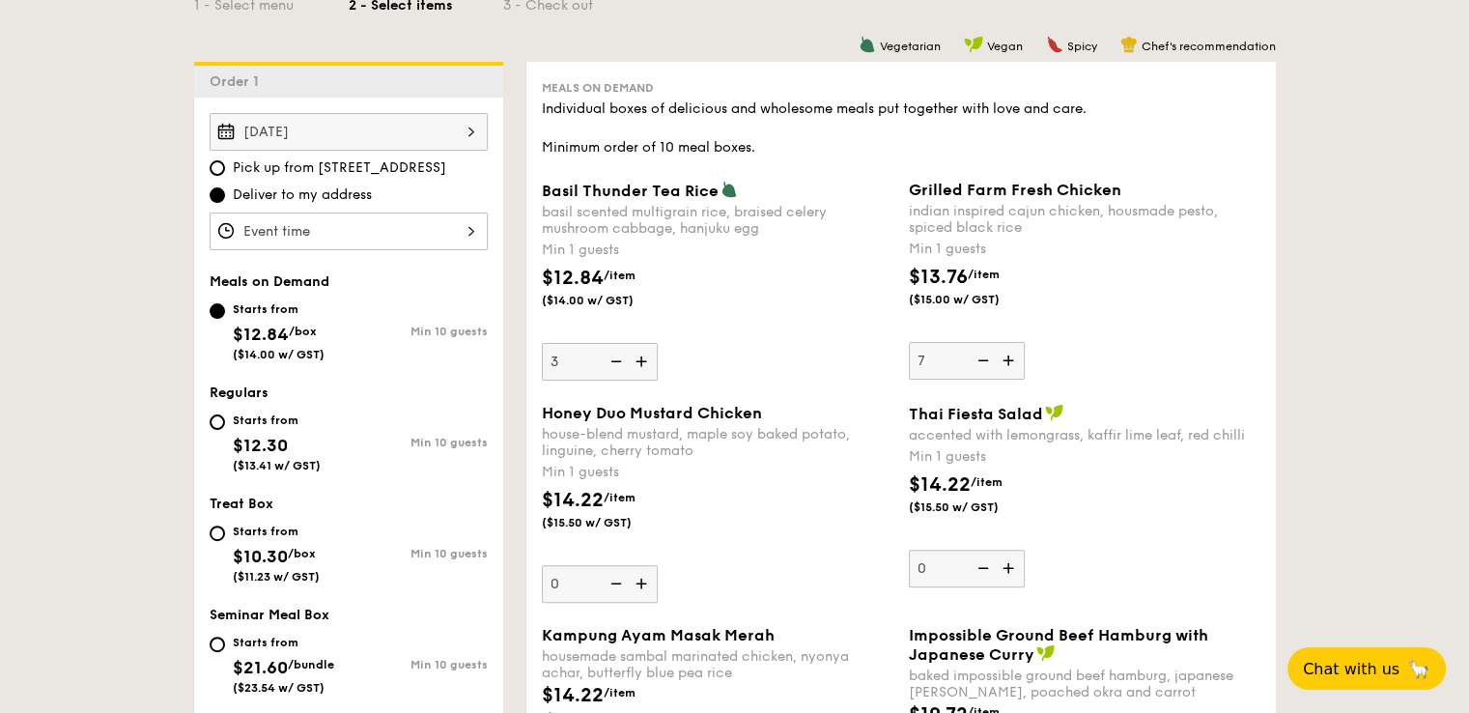
click at [459, 239] on div "12 1 2 3 4 5 6 7 8 9 10 11 00 15 30 45 am pm Cancel OK" at bounding box center [349, 232] width 278 height 38
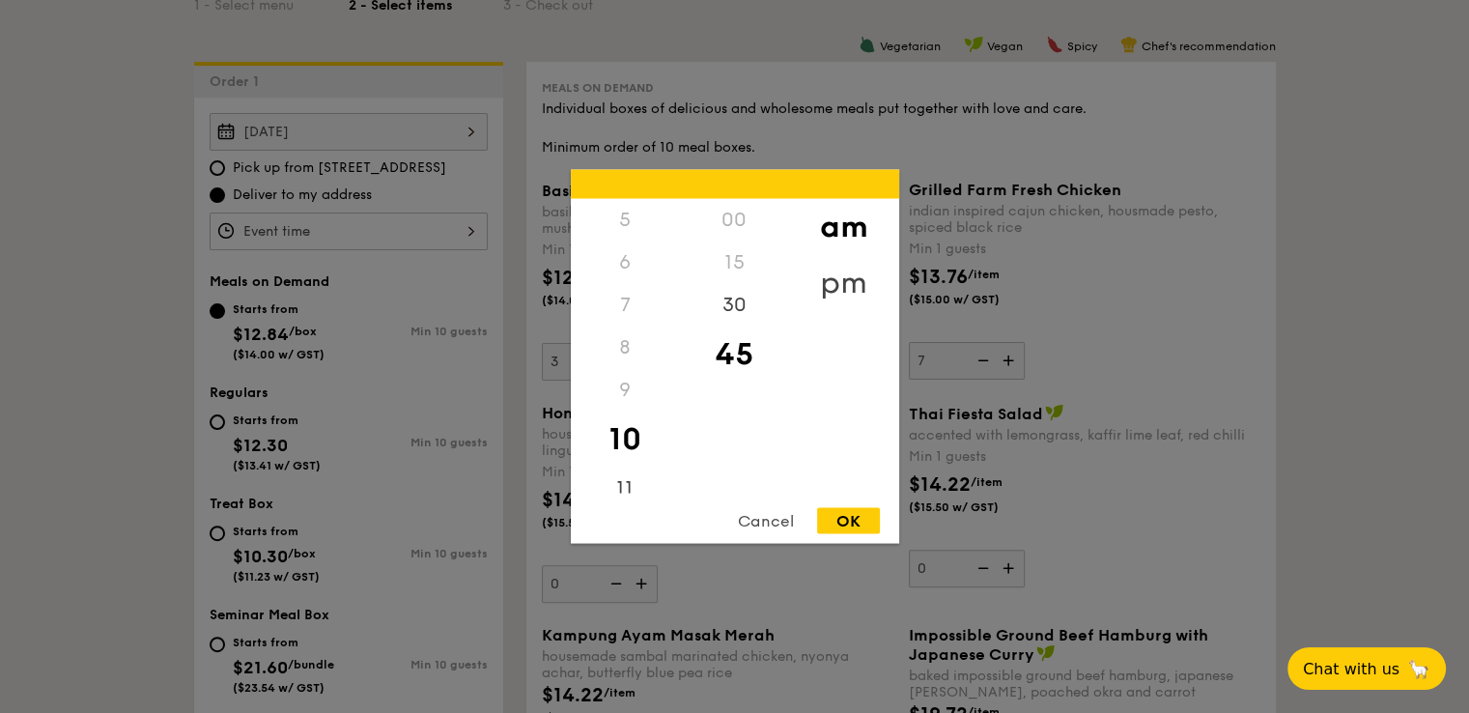
click at [843, 274] on div "pm" at bounding box center [843, 283] width 109 height 56
drag, startPoint x: 634, startPoint y: 368, endPoint x: 634, endPoint y: 287, distance: 81.1
click at [634, 287] on div "12 1 2 3 4 5 6 7 8 9 10 11" at bounding box center [625, 346] width 109 height 295
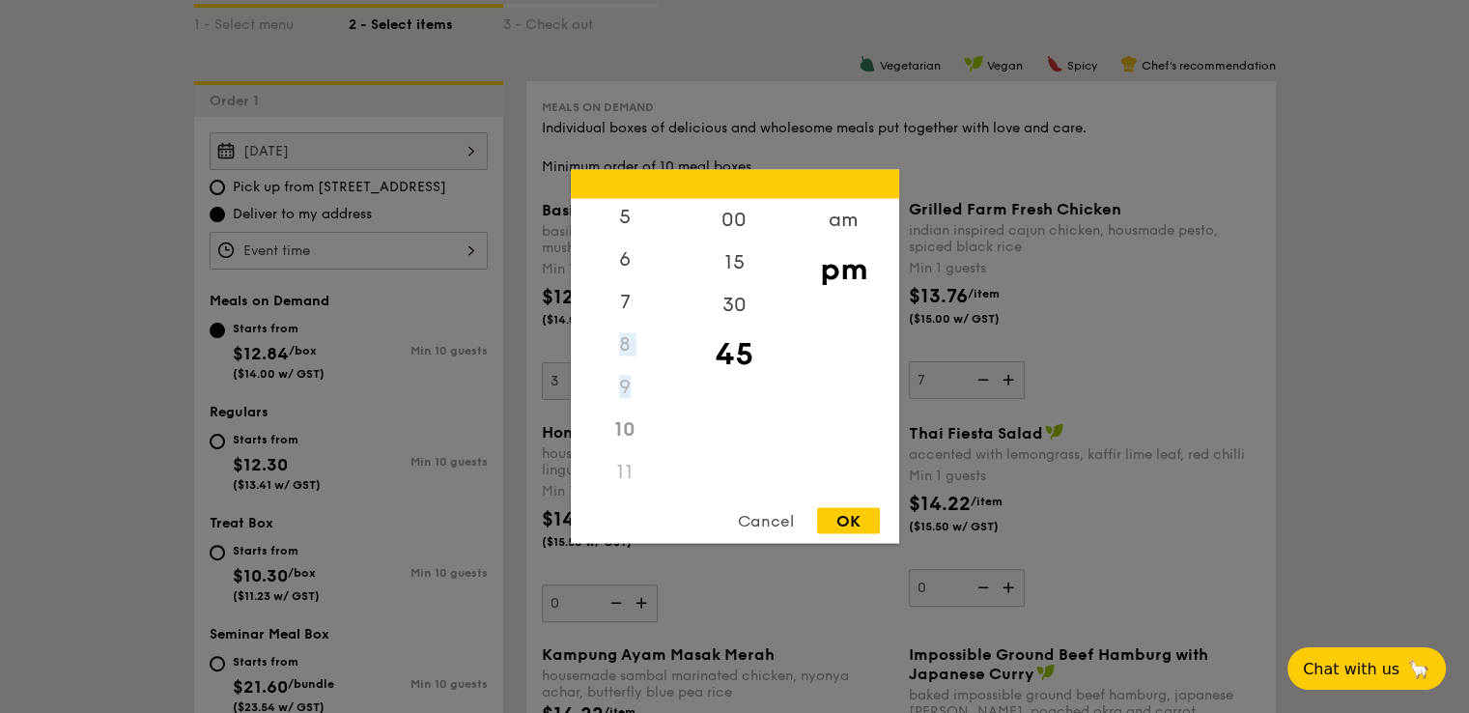
scroll to position [386, 0]
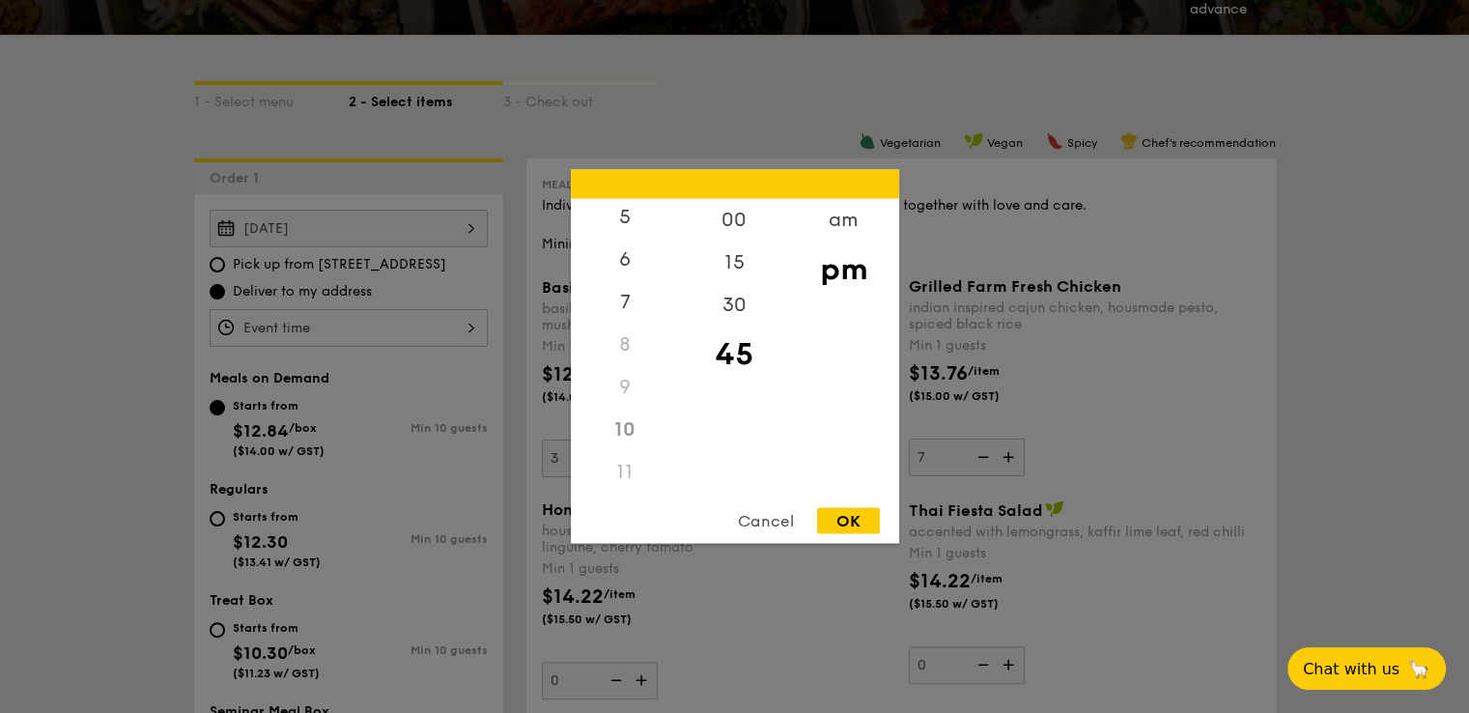
click at [625, 415] on div "10" at bounding box center [625, 430] width 109 height 43
click at [633, 442] on div "10" at bounding box center [625, 430] width 109 height 43
drag, startPoint x: 645, startPoint y: 288, endPoint x: 641, endPoint y: 460, distance: 172.0
click at [641, 460] on div "12 1 2 3 4 5 6 7 8 9 10 11" at bounding box center [625, 346] width 109 height 295
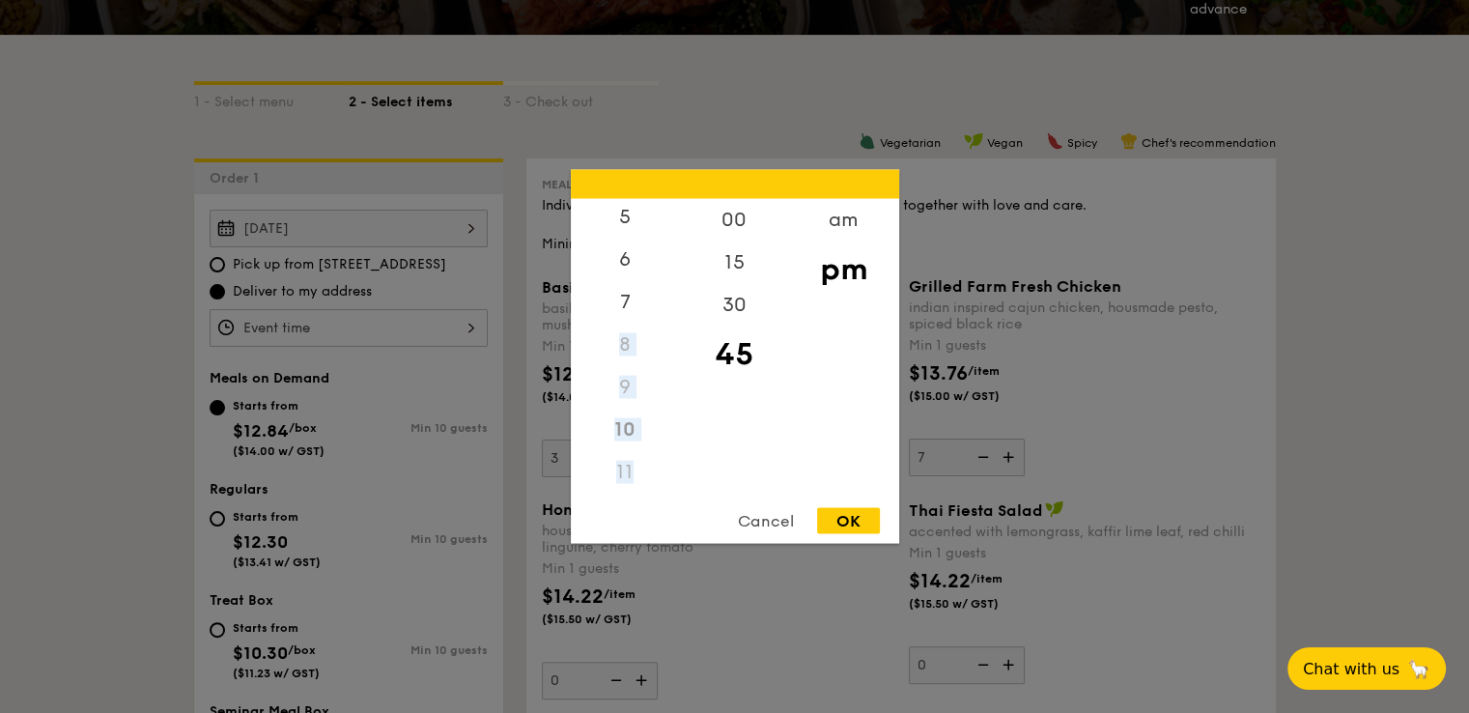
drag, startPoint x: 638, startPoint y: 333, endPoint x: 633, endPoint y: 347, distance: 14.4
click at [638, 335] on div "8" at bounding box center [625, 345] width 109 height 43
click at [622, 391] on div "9" at bounding box center [625, 387] width 109 height 43
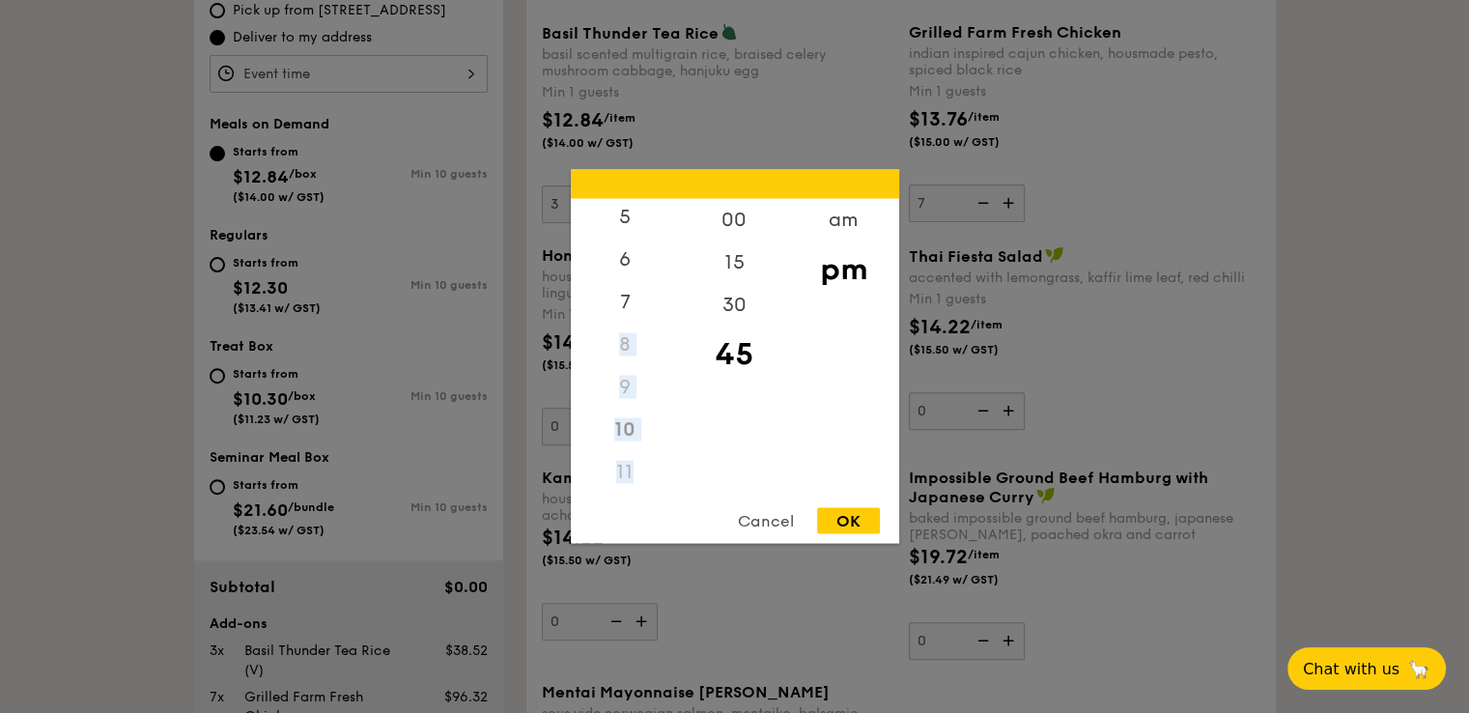
scroll to position [773, 0]
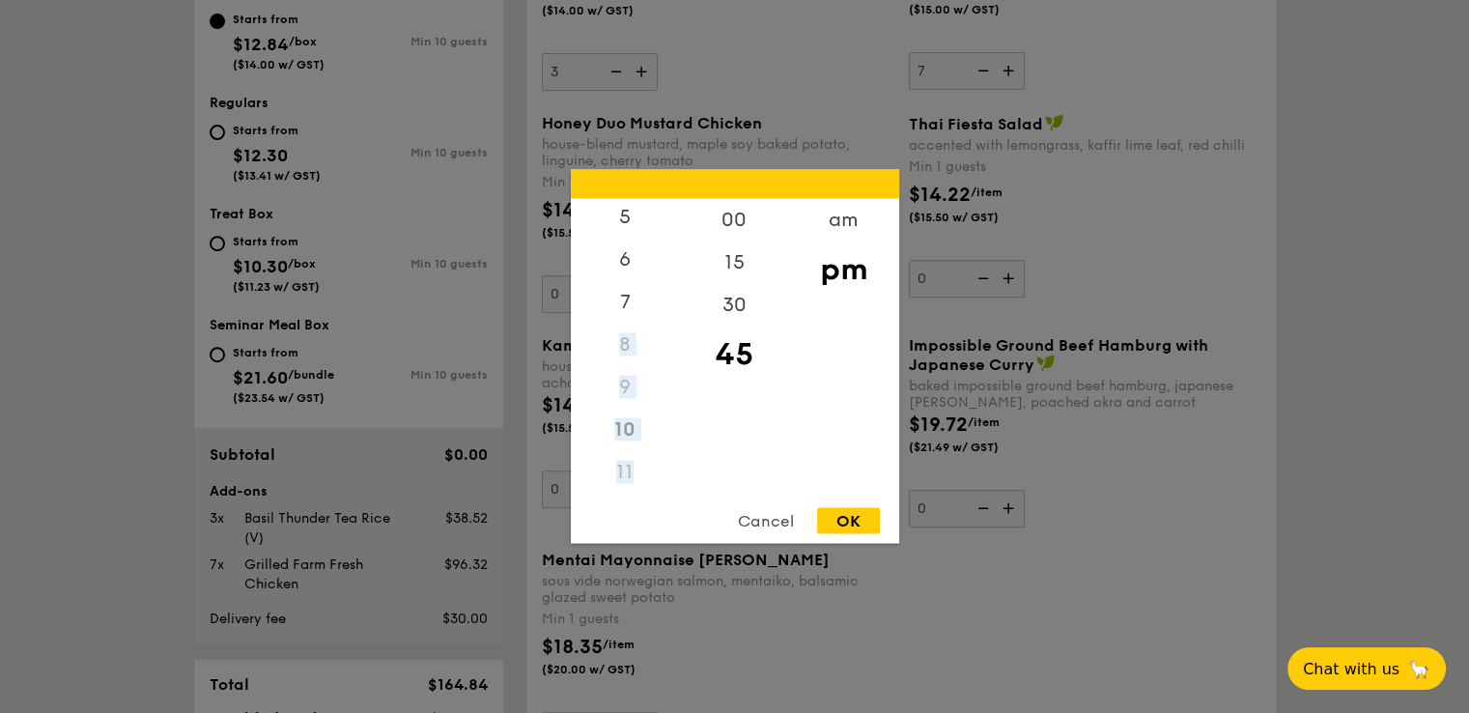
click at [638, 383] on div "9" at bounding box center [625, 387] width 109 height 43
click at [775, 516] on div "Cancel" at bounding box center [766, 521] width 95 height 26
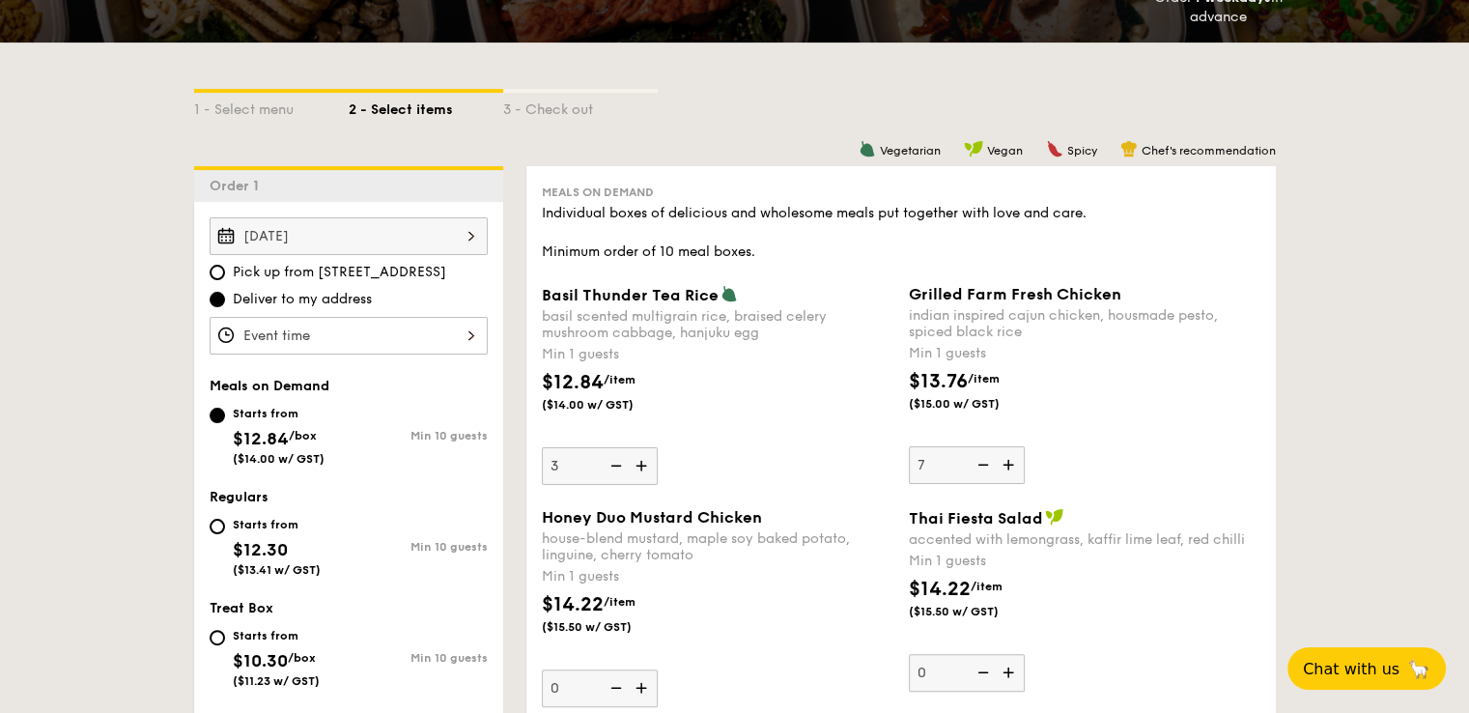
scroll to position [386, 0]
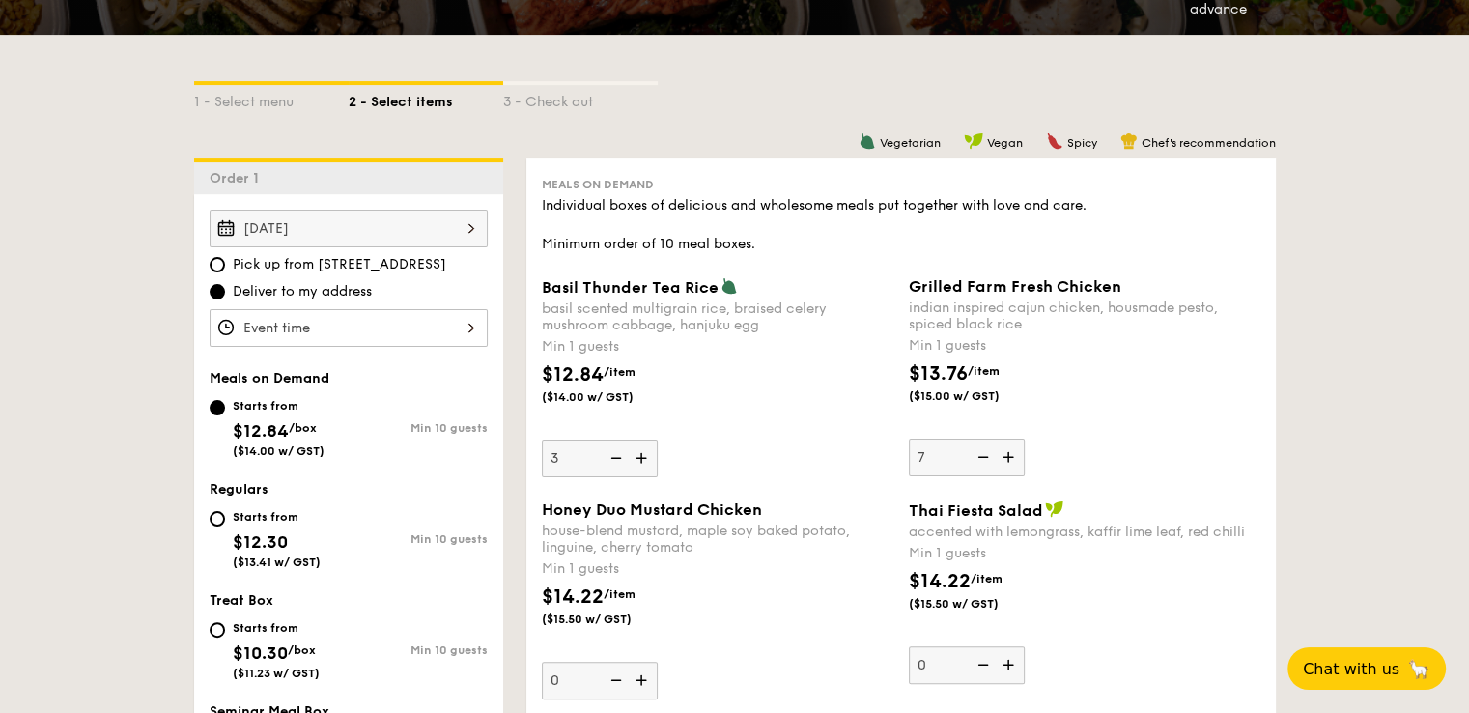
click at [354, 234] on div "Oct 24, 2025" at bounding box center [349, 229] width 278 height 38
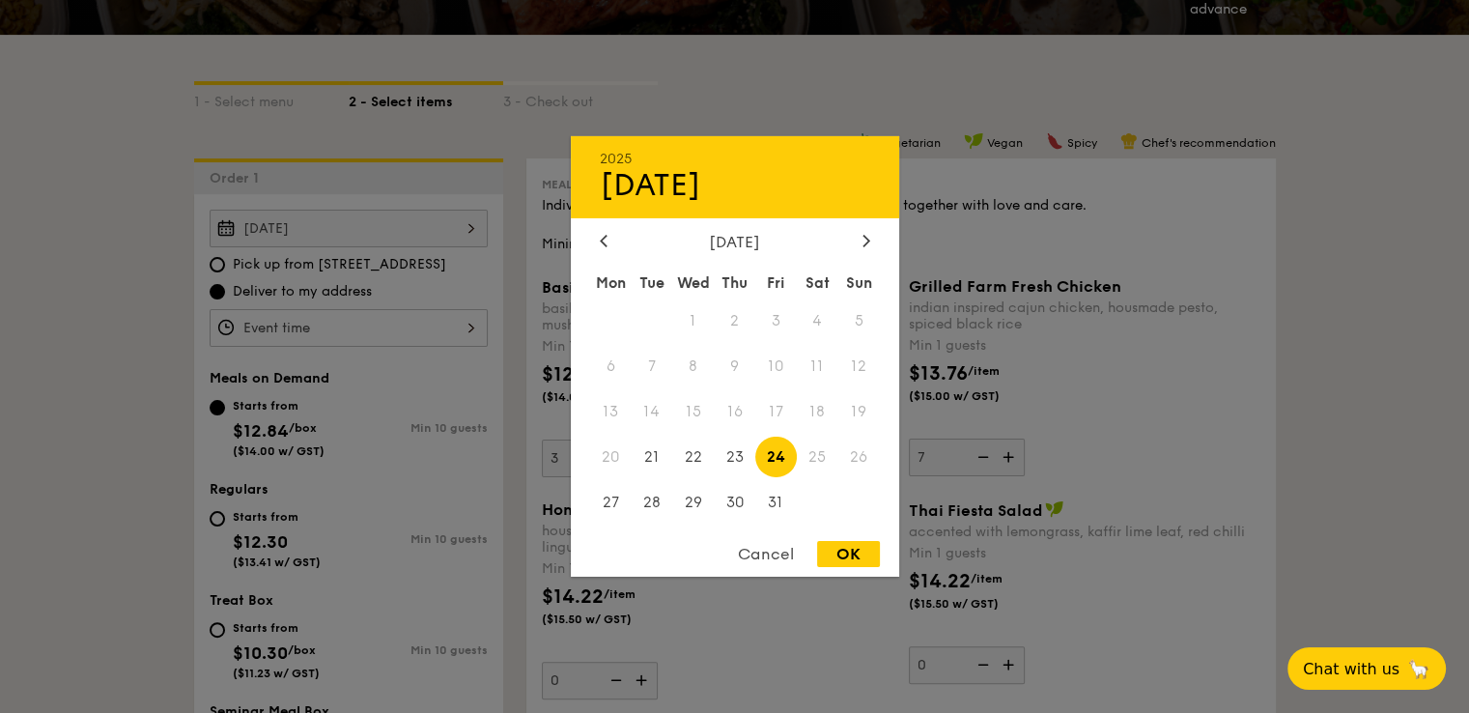
click at [853, 557] on div "OK" at bounding box center [848, 554] width 63 height 26
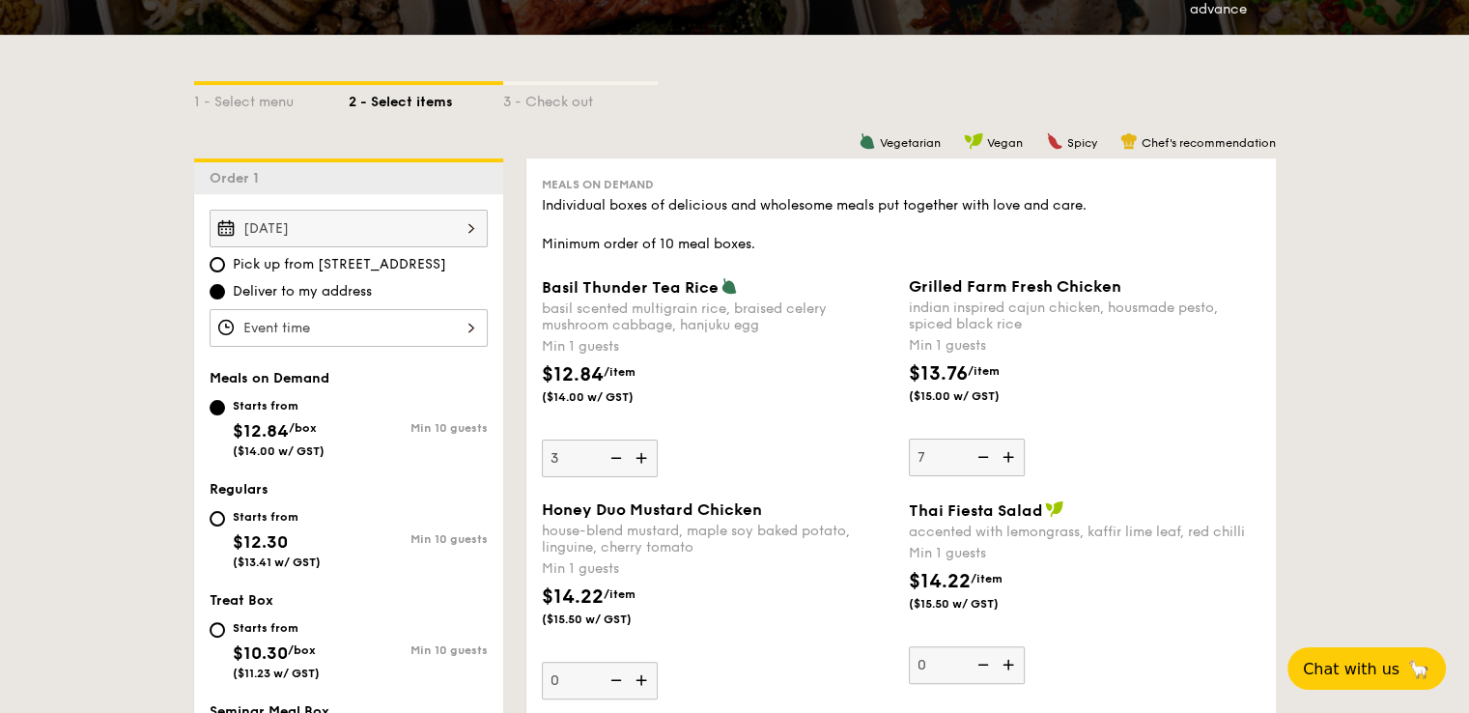
click at [367, 335] on div at bounding box center [349, 328] width 278 height 38
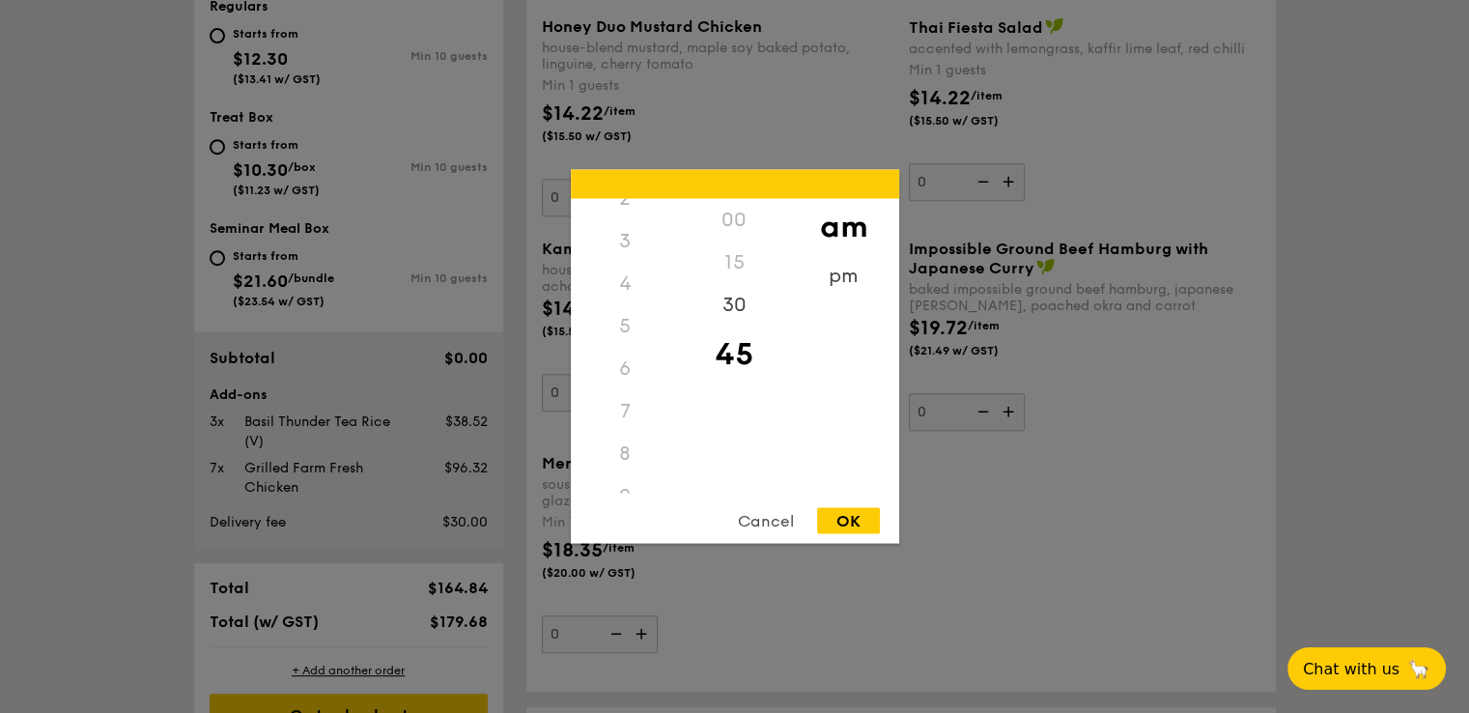
scroll to position [229, 0]
click at [626, 461] on div "11" at bounding box center [625, 479] width 109 height 56
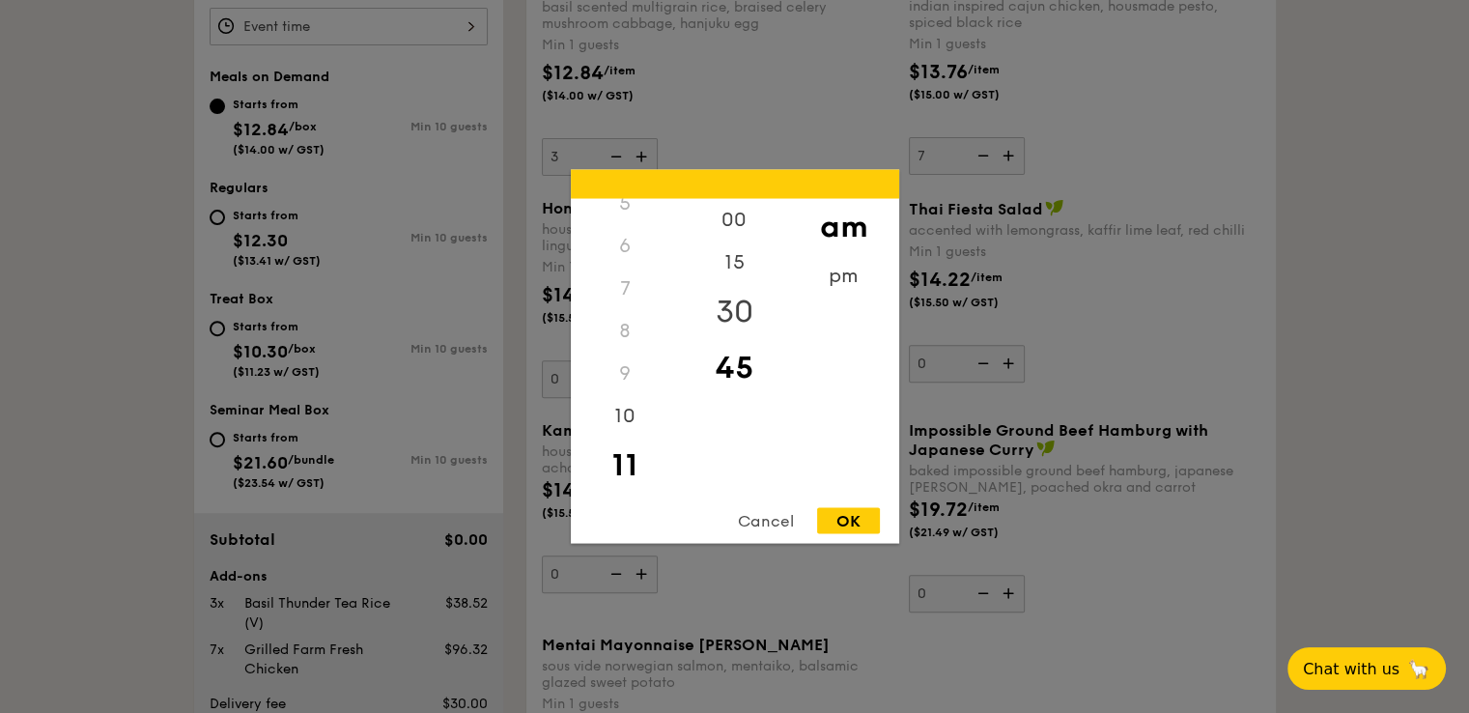
scroll to position [676, 0]
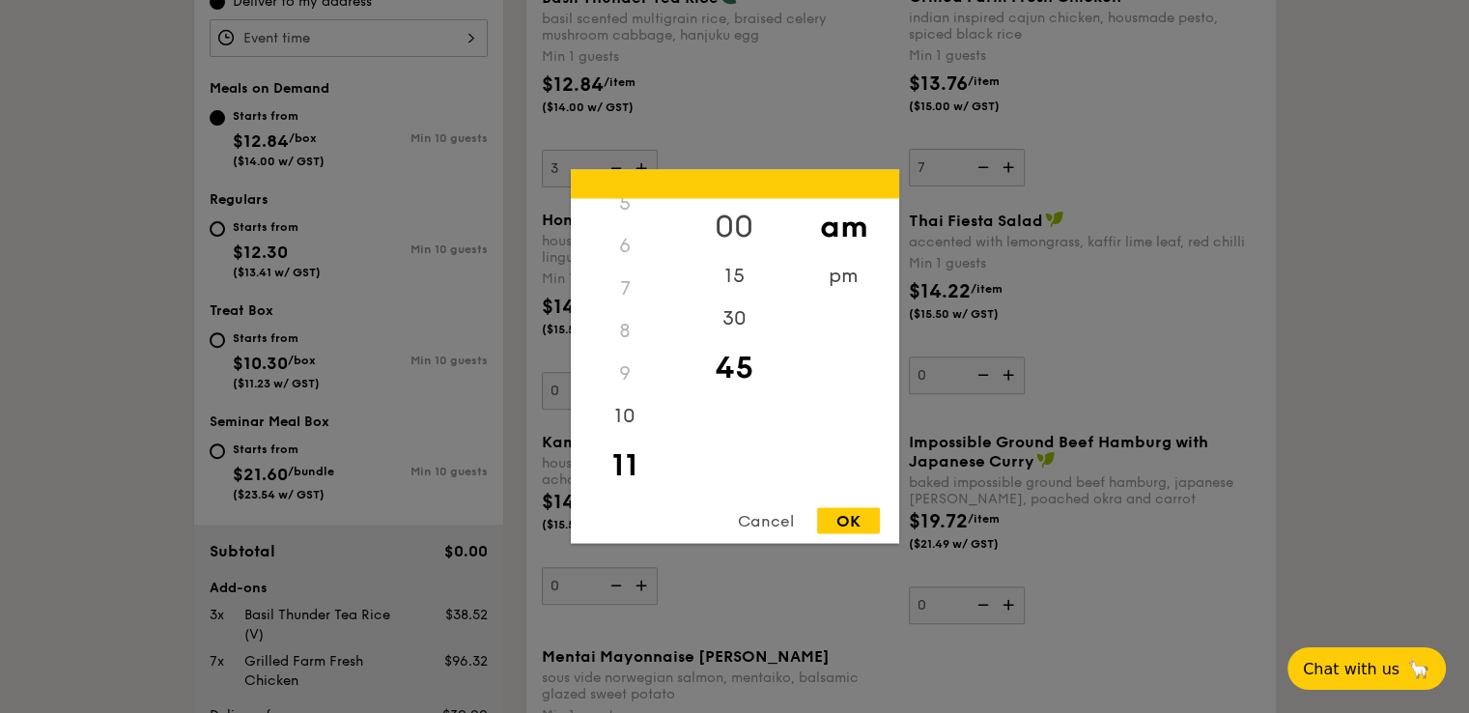
click at [728, 238] on div "00" at bounding box center [734, 227] width 109 height 56
click at [858, 521] on div "OK" at bounding box center [848, 521] width 63 height 26
type input "11:00AM"
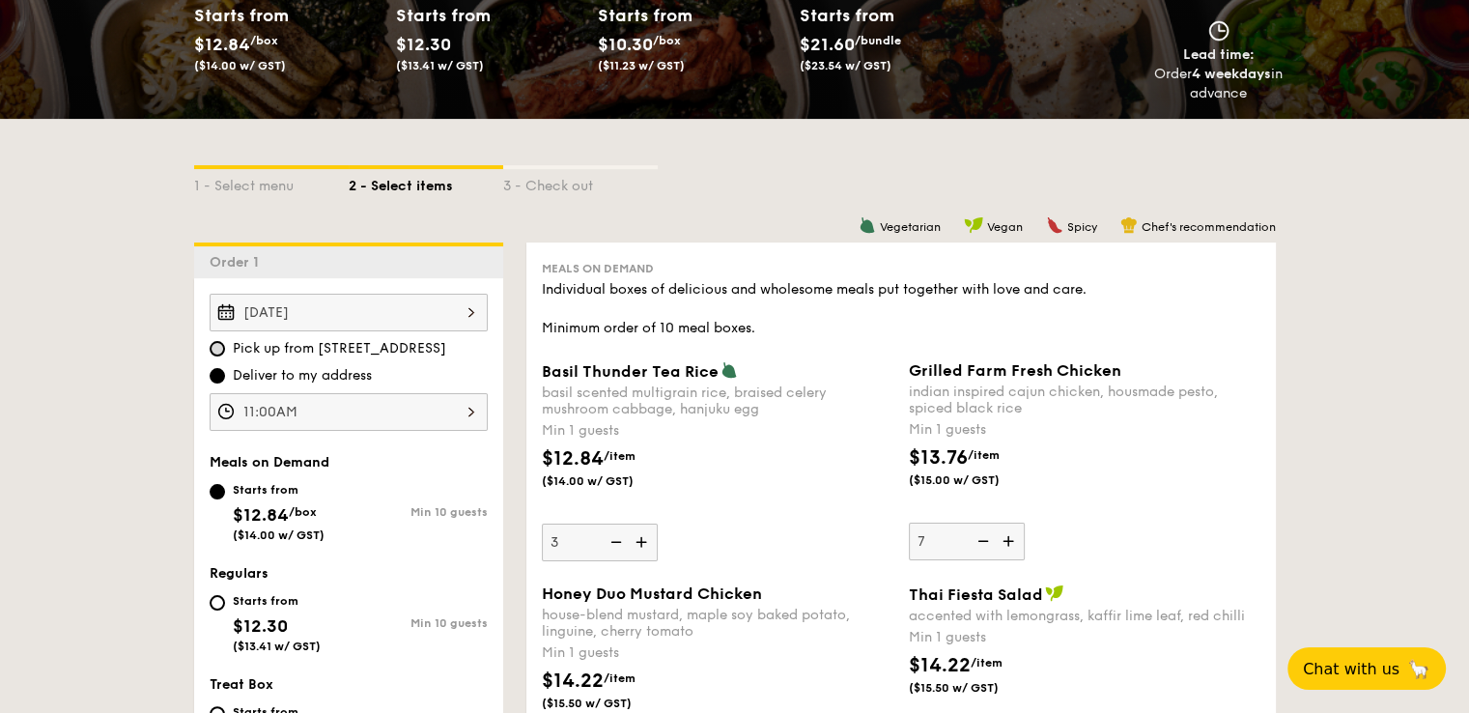
scroll to position [290, 0]
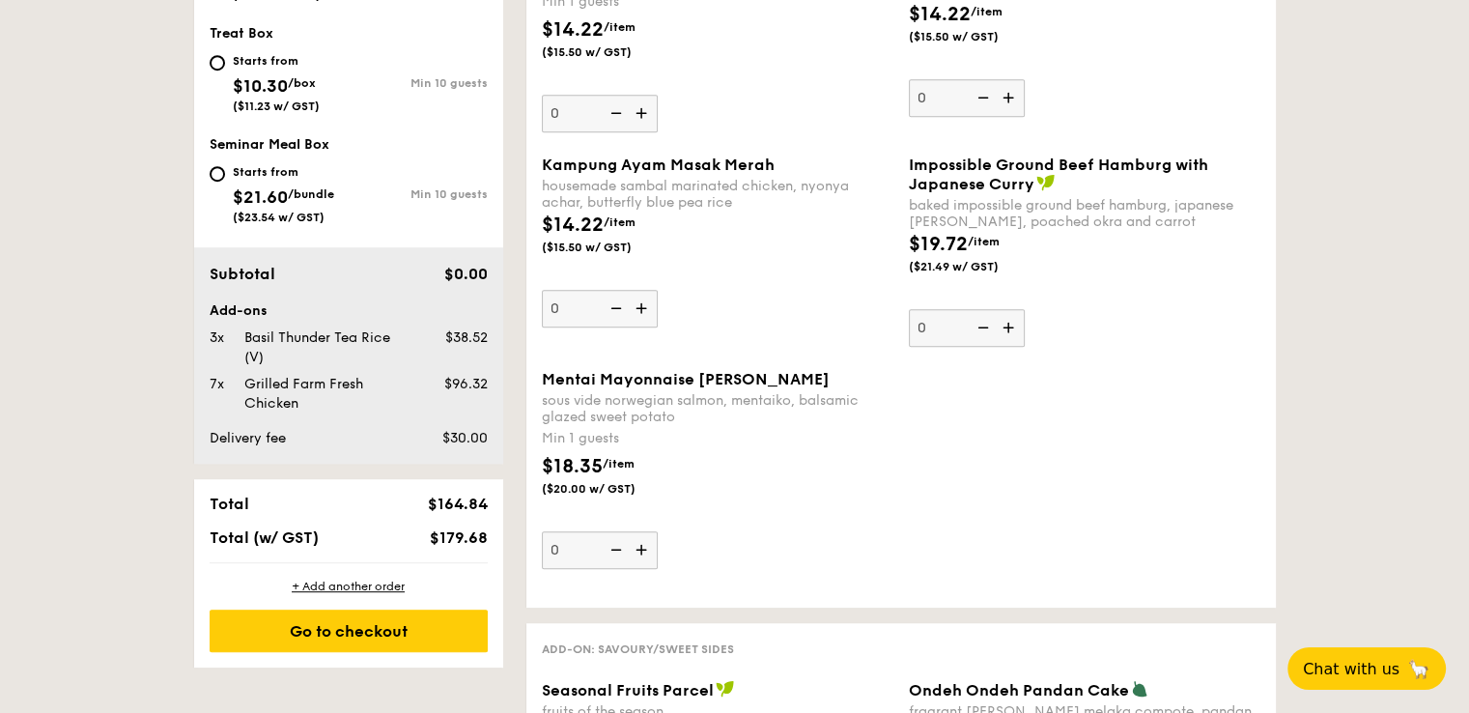
scroll to position [869, 0]
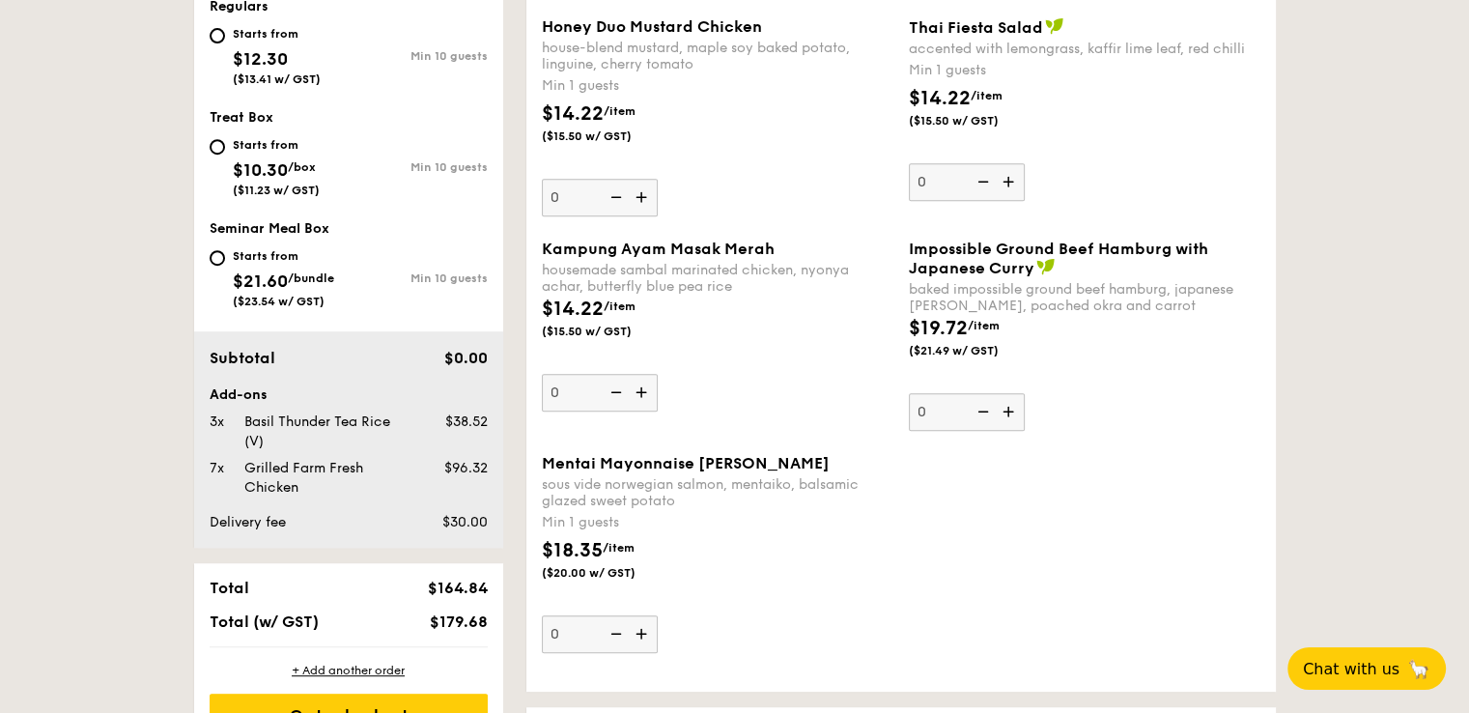
drag, startPoint x: 286, startPoint y: 442, endPoint x: 244, endPoint y: 423, distance: 45.8
click at [244, 423] on div "Basil Thunder Tea Rice (V)" at bounding box center [325, 431] width 176 height 39
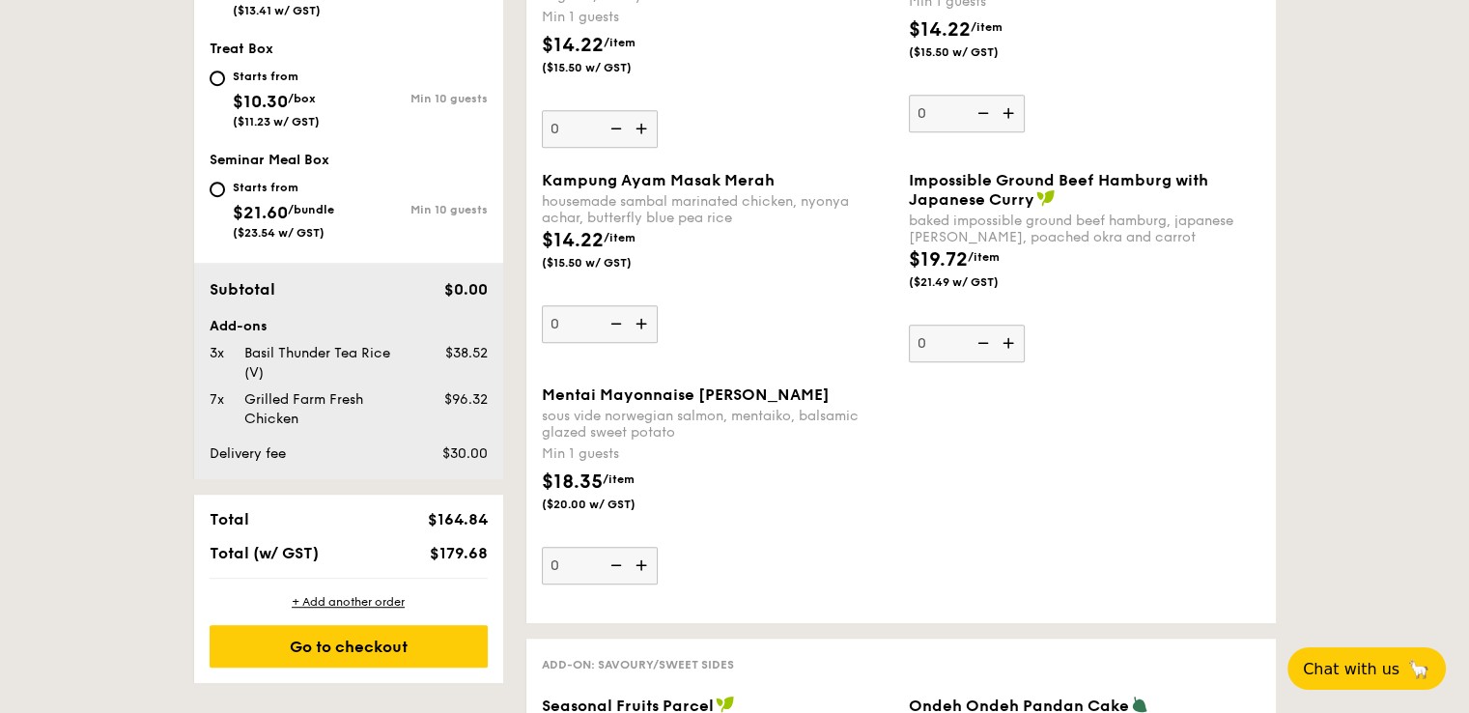
scroll to position [966, 0]
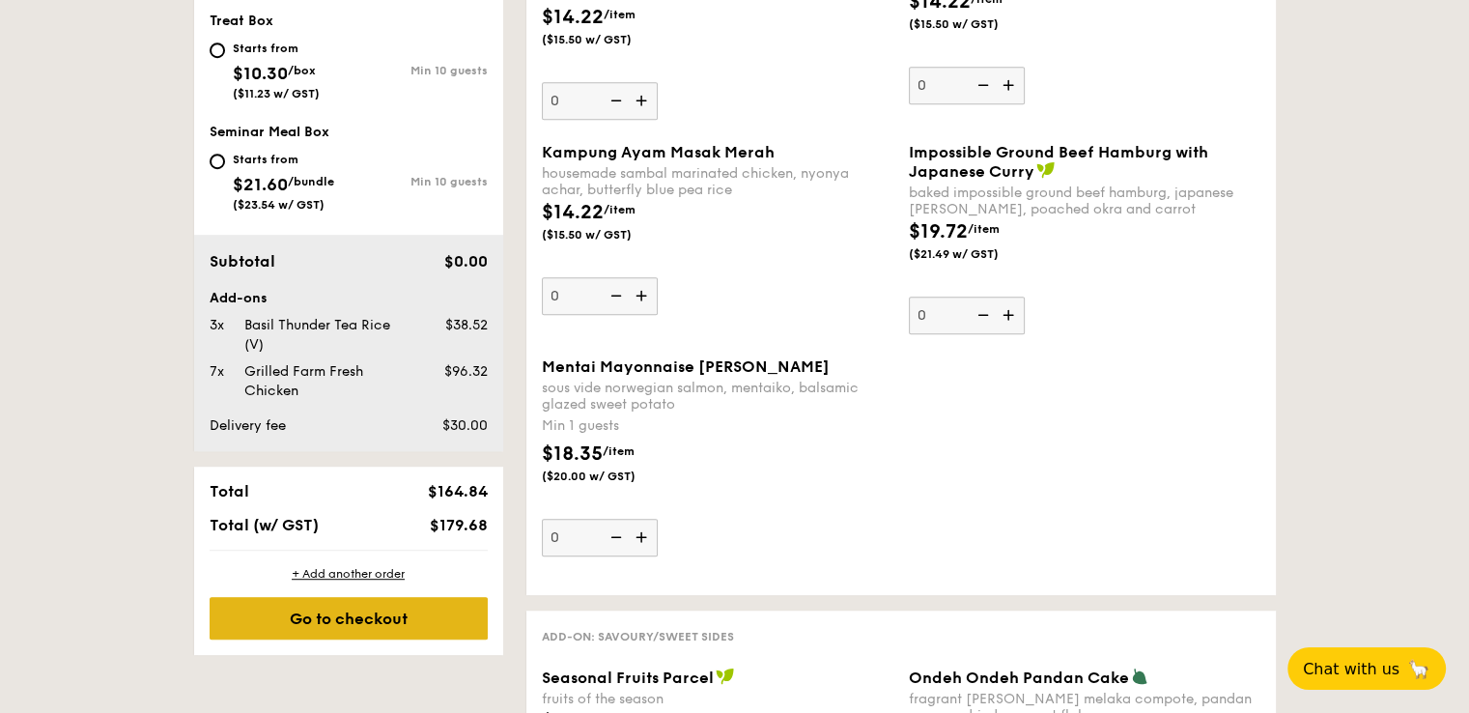
click at [401, 617] on div "Go to checkout" at bounding box center [349, 618] width 278 height 43
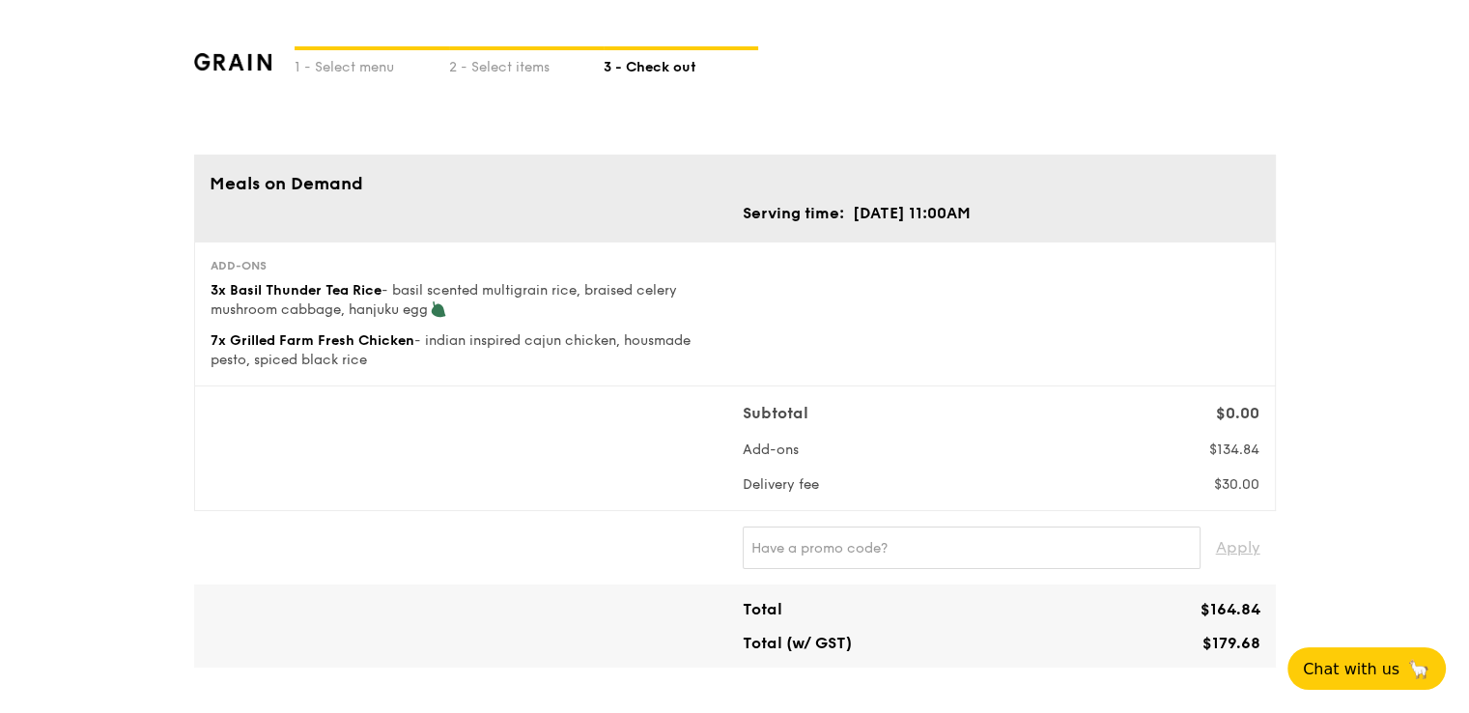
click at [440, 586] on div "Total $164.84 Total (w/ GST) $179.68" at bounding box center [735, 625] width 1082 height 83
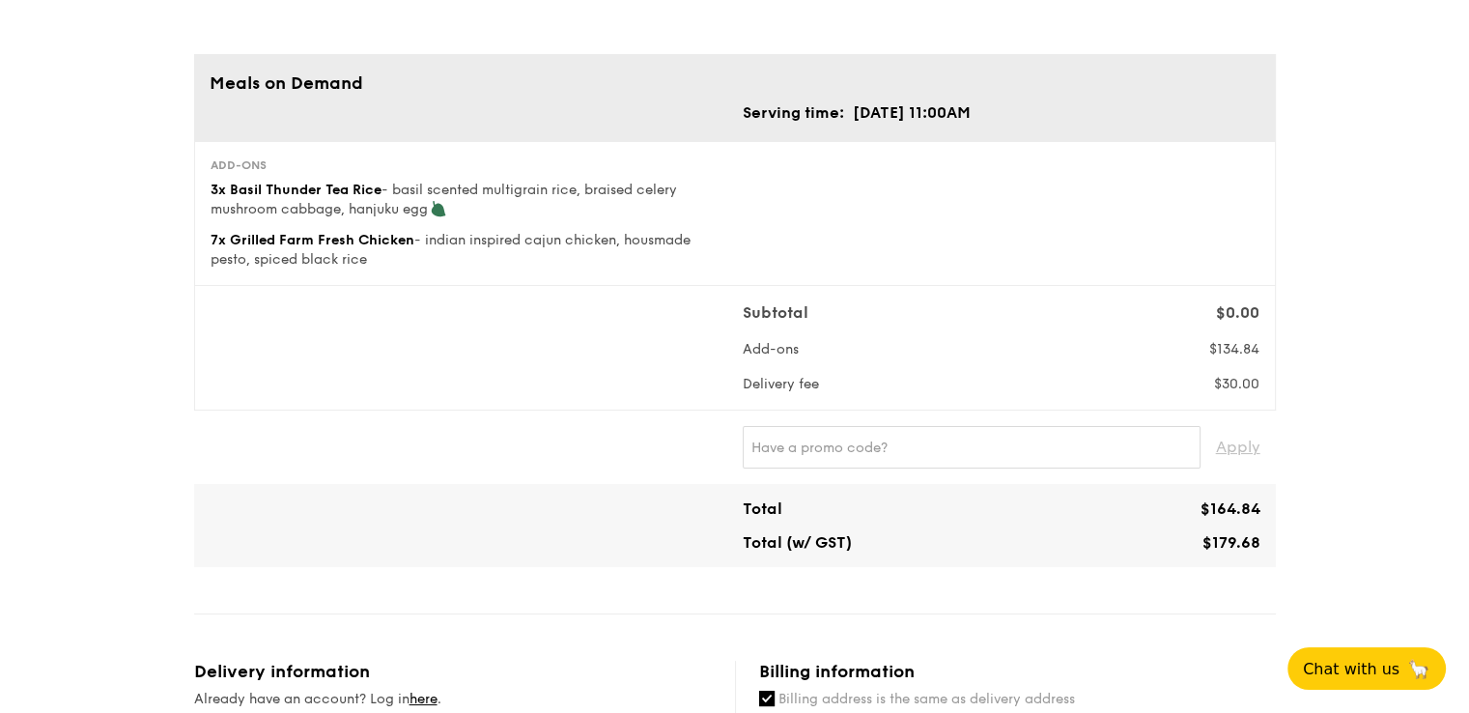
scroll to position [97, 0]
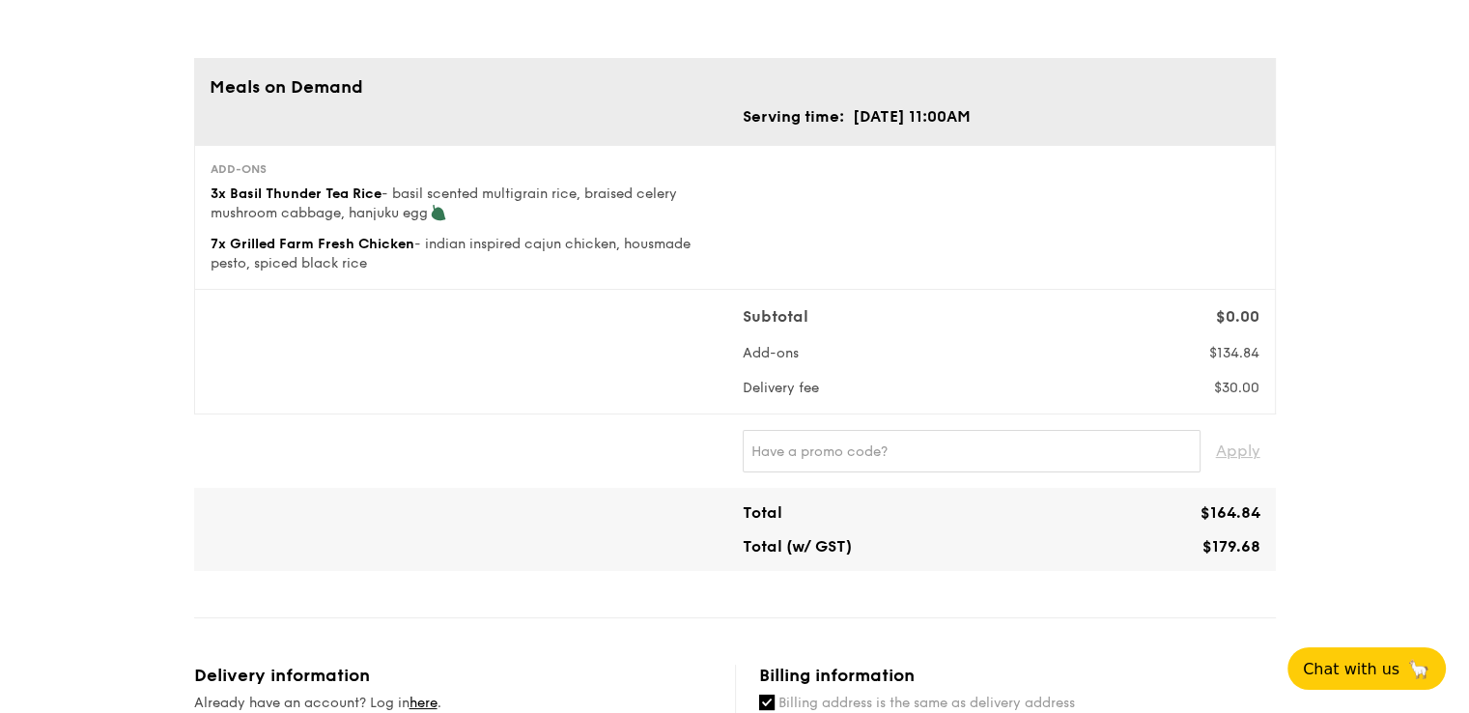
drag, startPoint x: 873, startPoint y: 383, endPoint x: 1264, endPoint y: 382, distance: 391.2
click at [1264, 382] on div "Delivery fee $30.00" at bounding box center [1001, 388] width 532 height 19
click at [1231, 353] on span "$134.84" at bounding box center [1234, 353] width 50 height 16
click at [1219, 351] on span "$134.84" at bounding box center [1234, 353] width 50 height 16
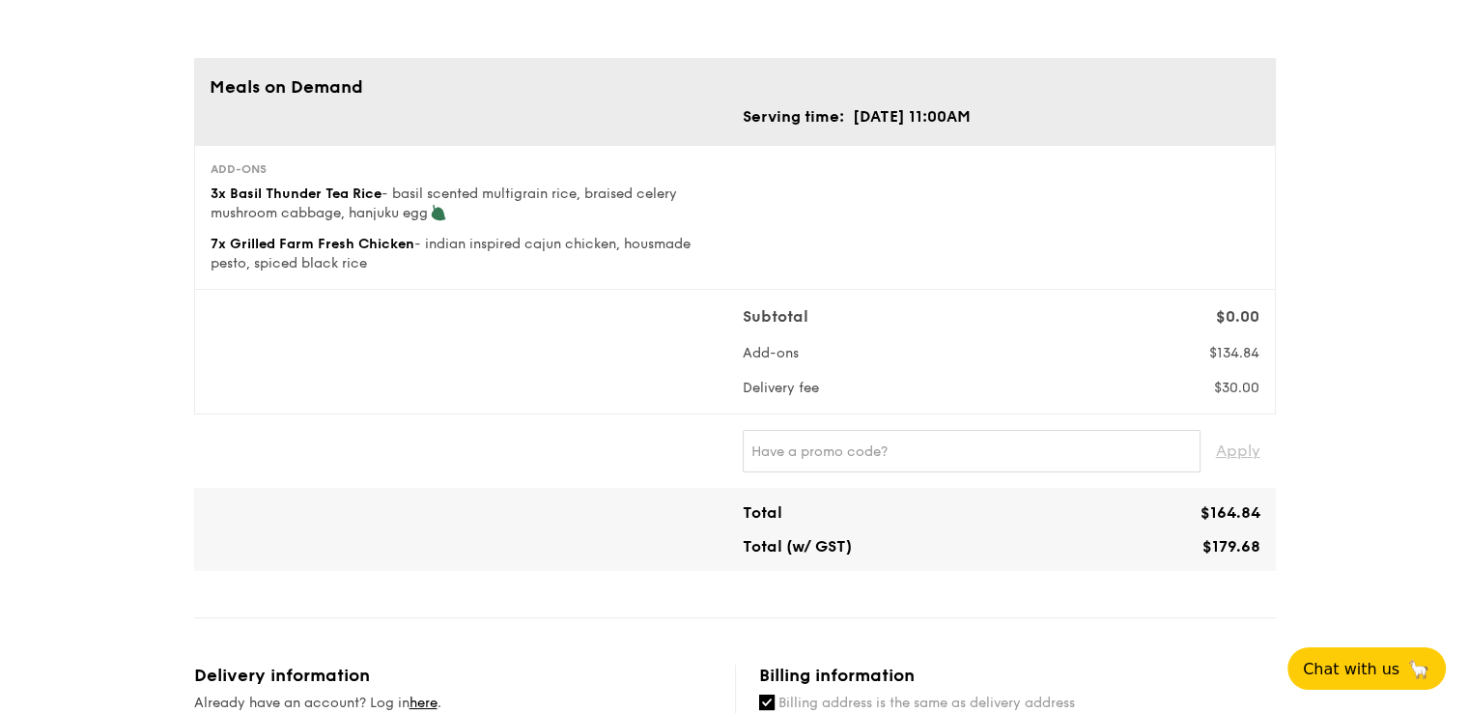
click at [1247, 353] on span "$134.84" at bounding box center [1234, 353] width 50 height 16
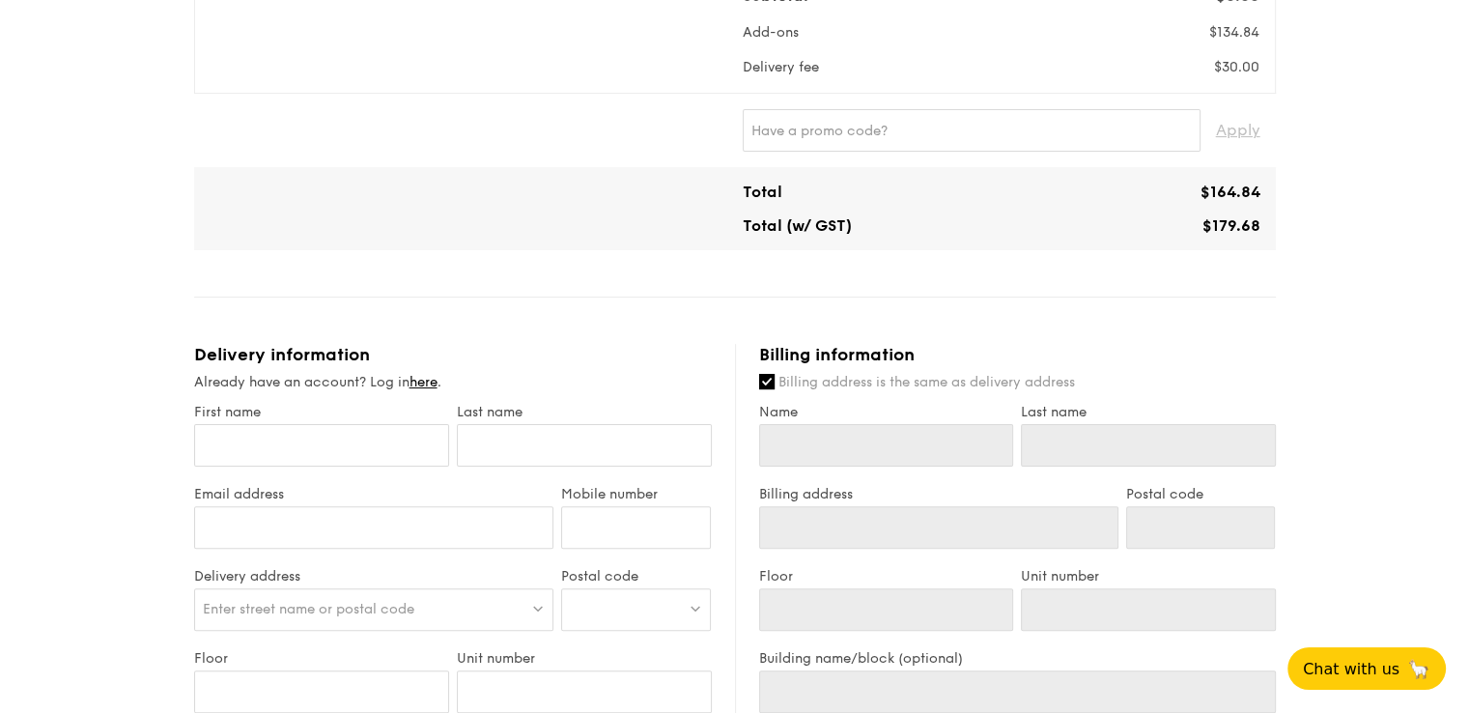
scroll to position [386, 0]
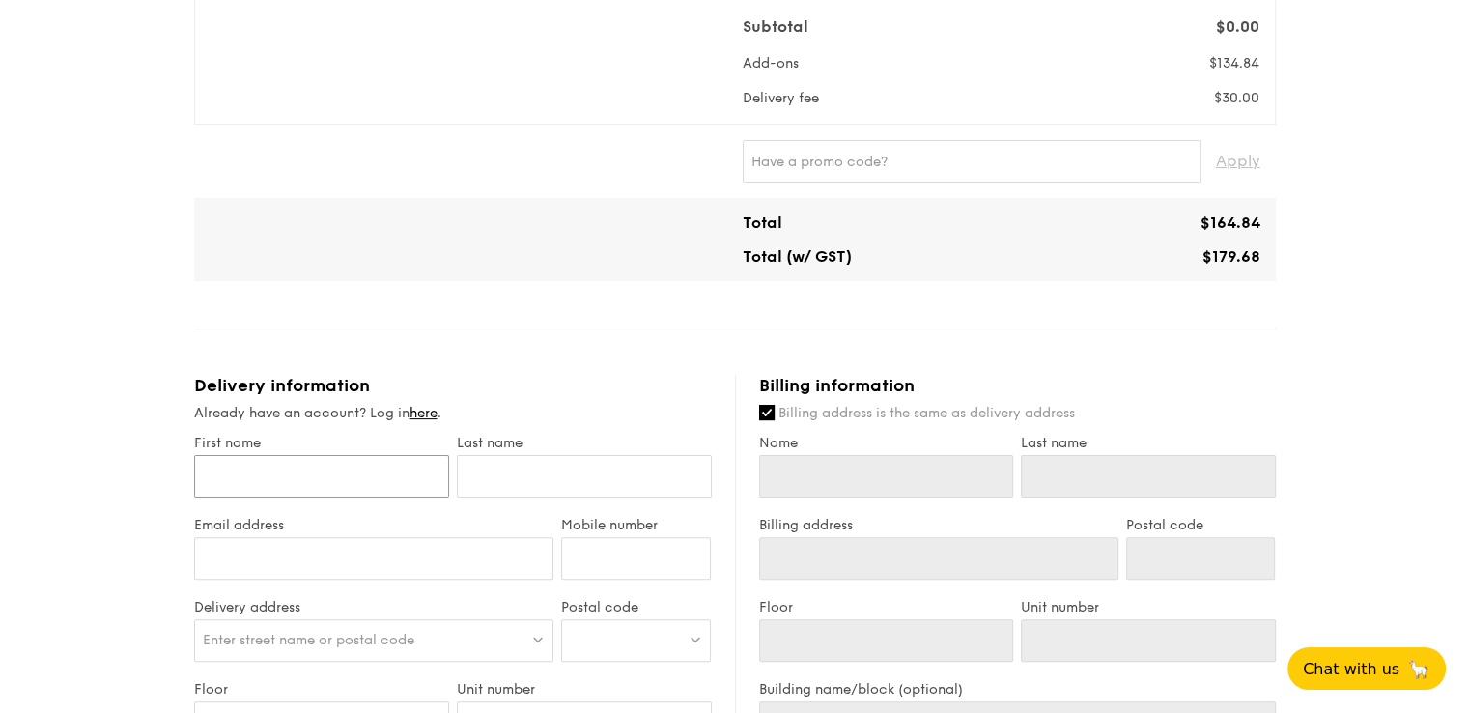
click at [298, 472] on input "First name" at bounding box center [321, 476] width 255 height 43
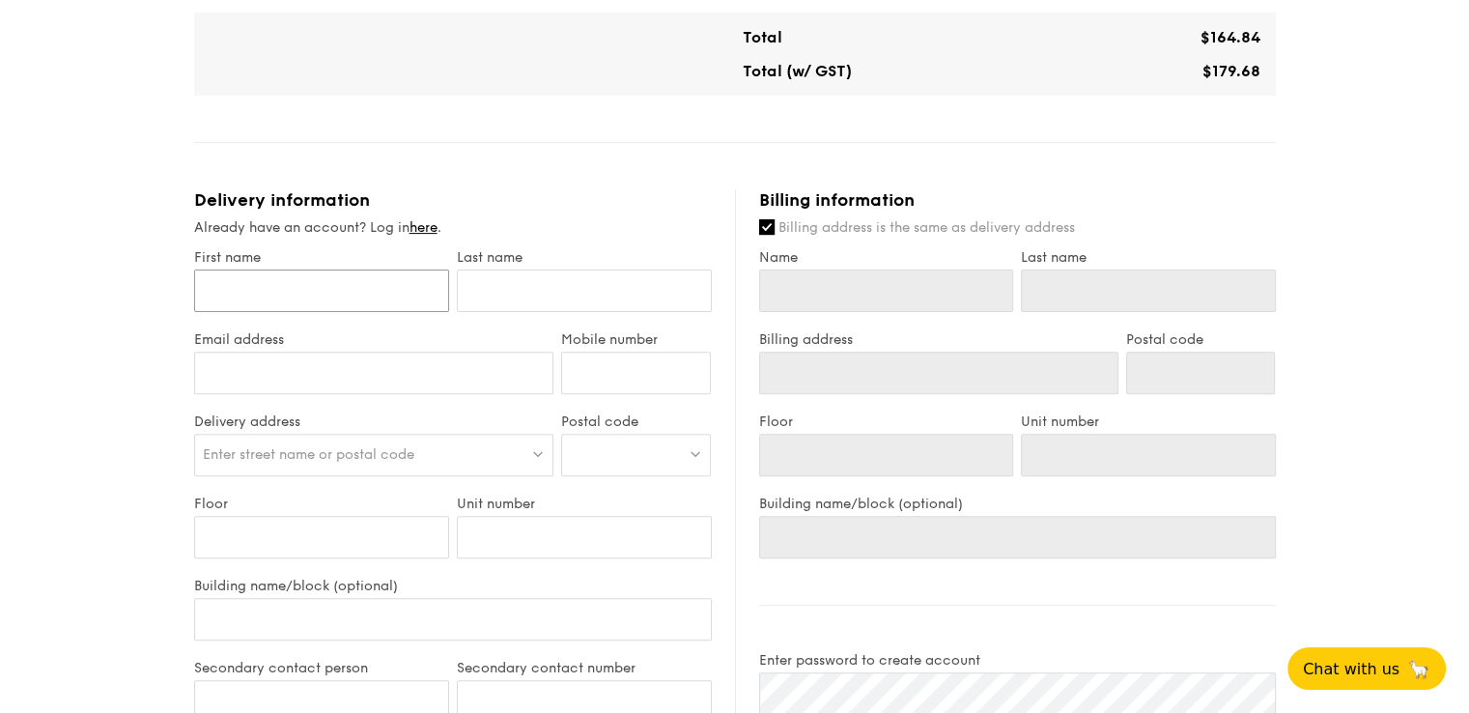
scroll to position [580, 0]
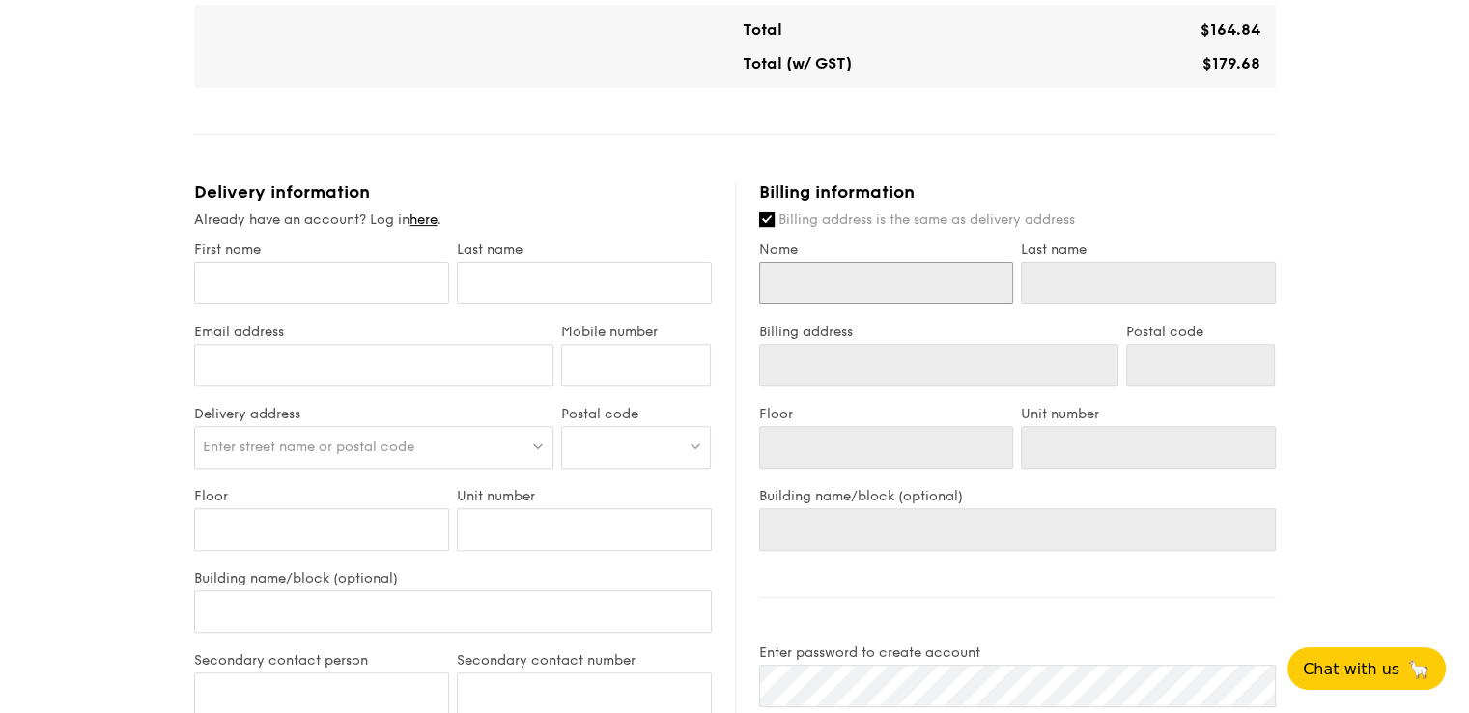
click at [845, 265] on input "Name" at bounding box center [886, 283] width 255 height 43
click at [340, 291] on input "First name" at bounding box center [321, 283] width 255 height 43
type input "B"
type input "Be"
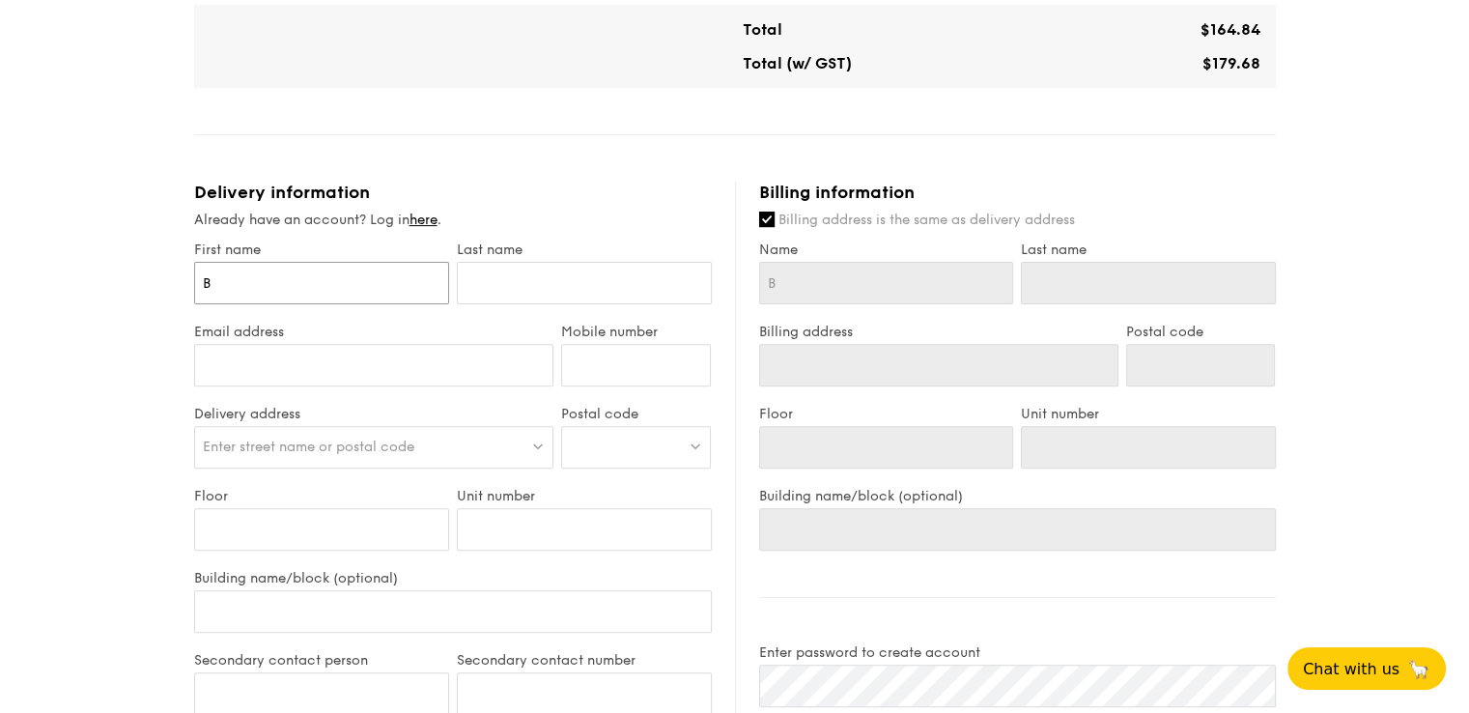
type input "Be"
type input "Bet"
type input "Beth"
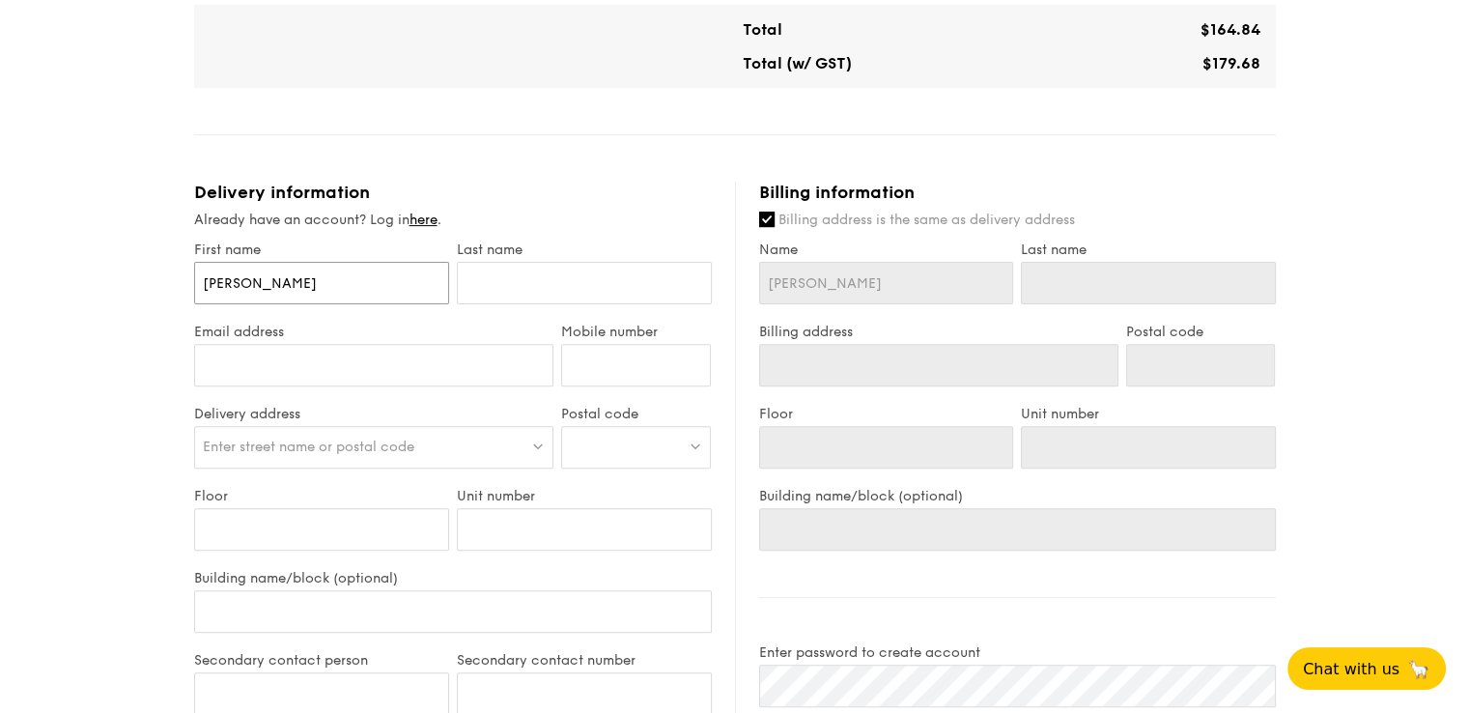
type input "Beth"
type input "T"
type input "Ta"
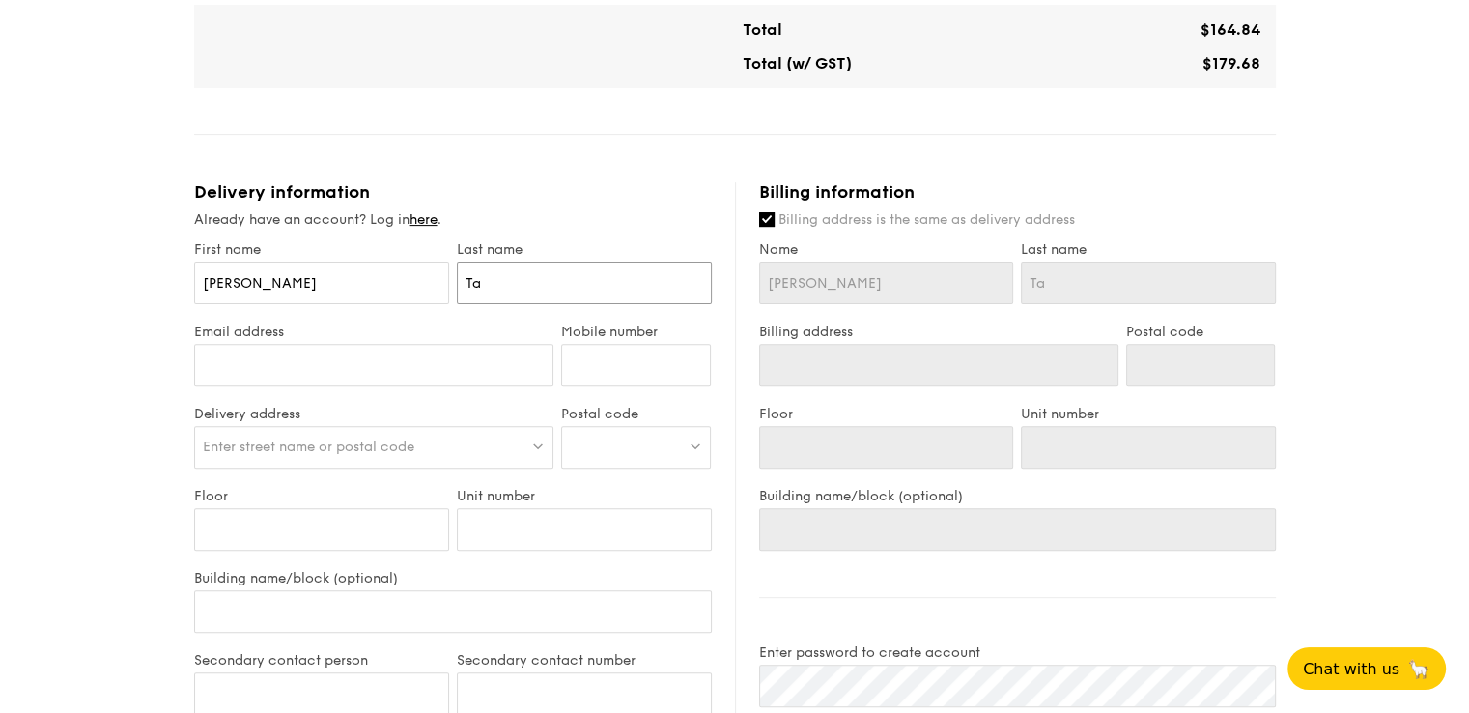
type input "Tan"
type input "bethanie.tan@ethosbc.com"
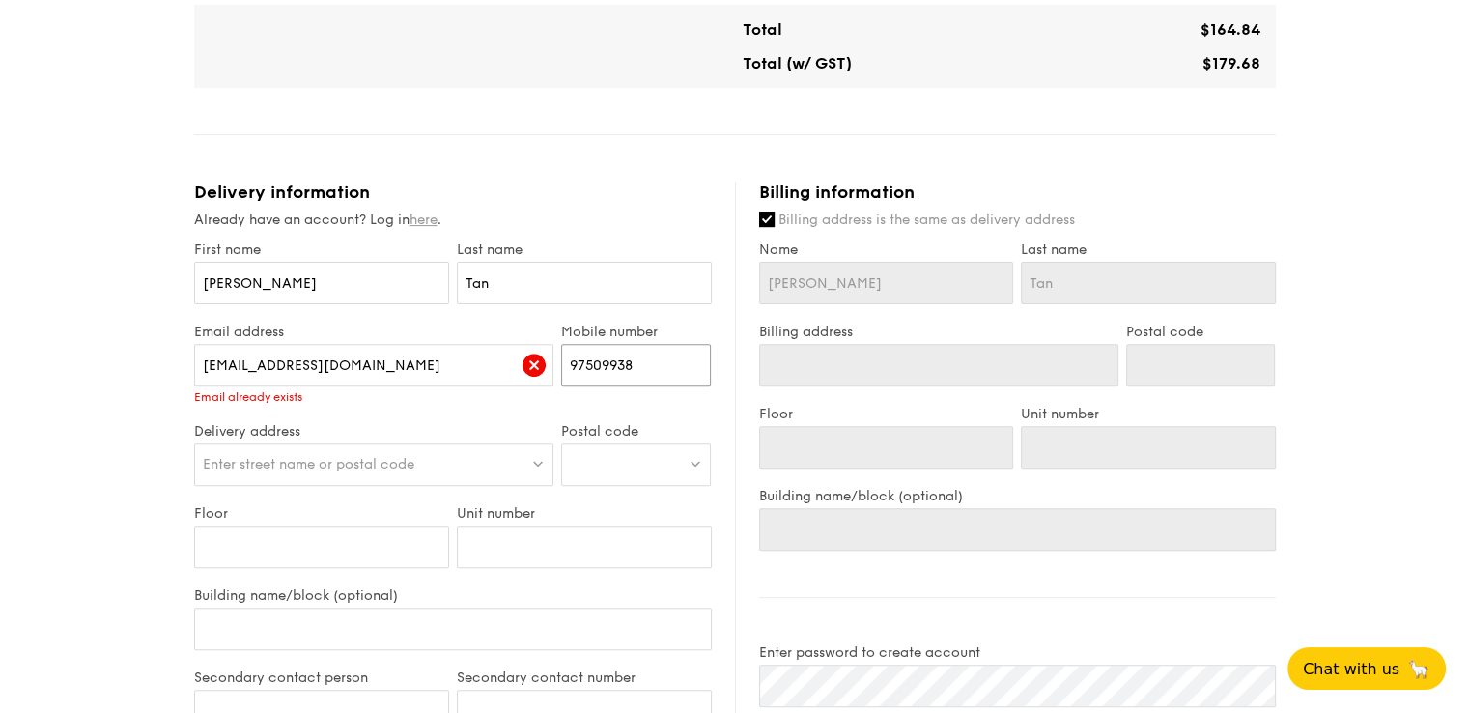
type input "97509938"
click at [433, 218] on link "here" at bounding box center [424, 220] width 28 height 16
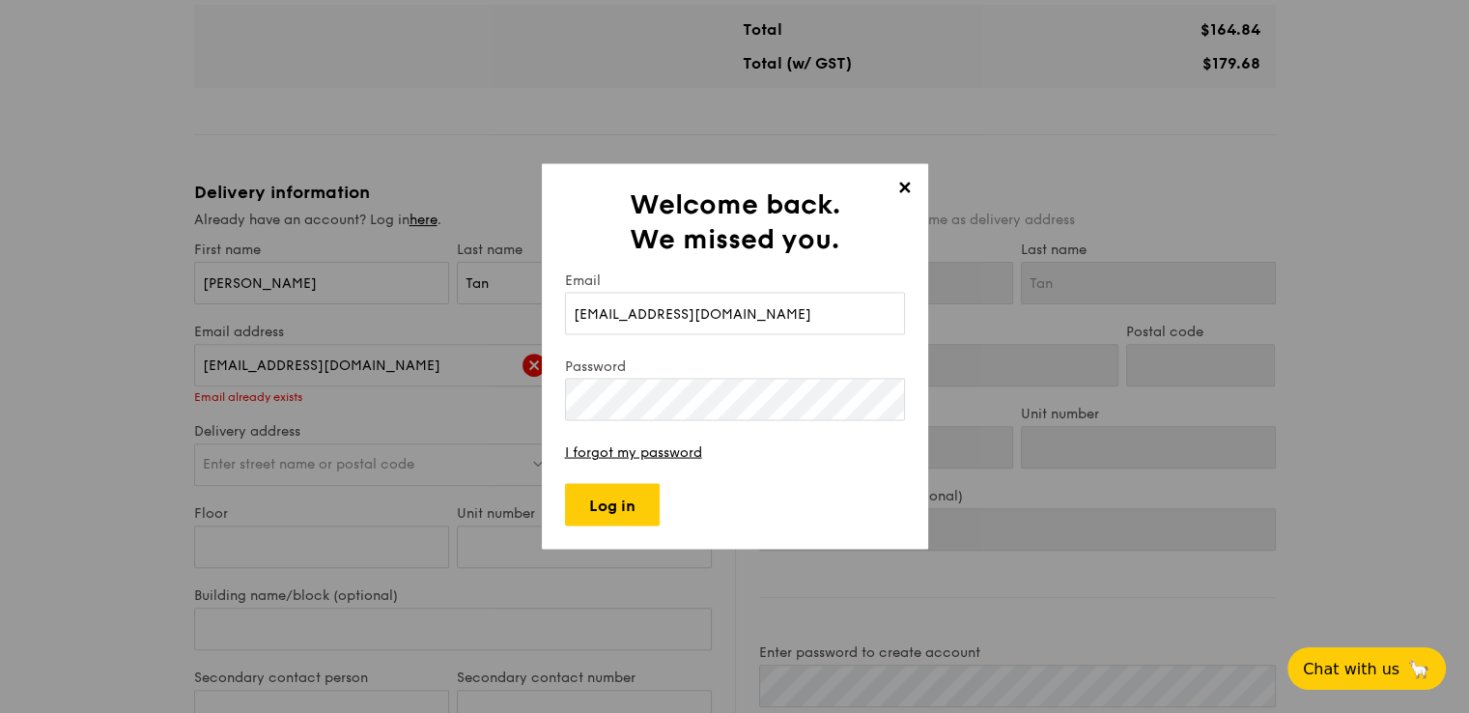
type input "bethanie.tan@ethosbc.com"
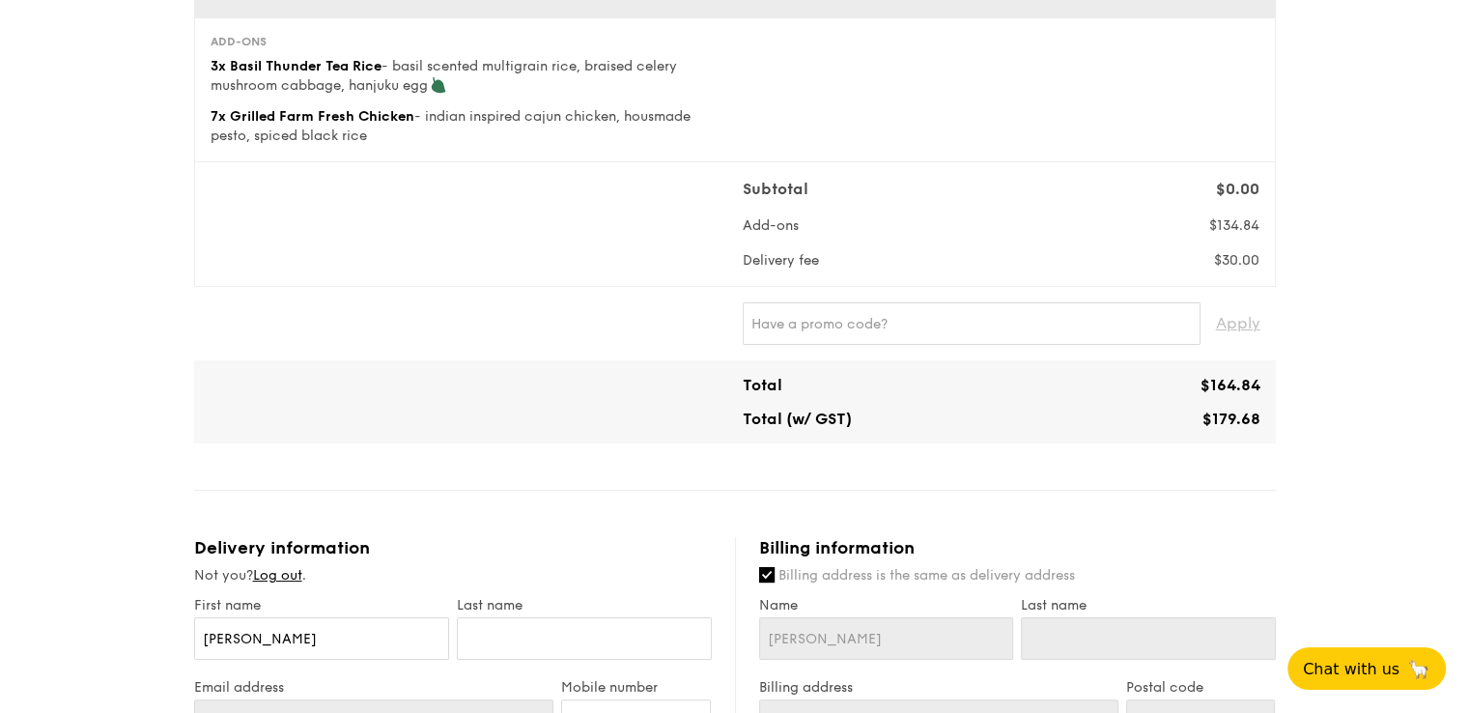
scroll to position [193, 0]
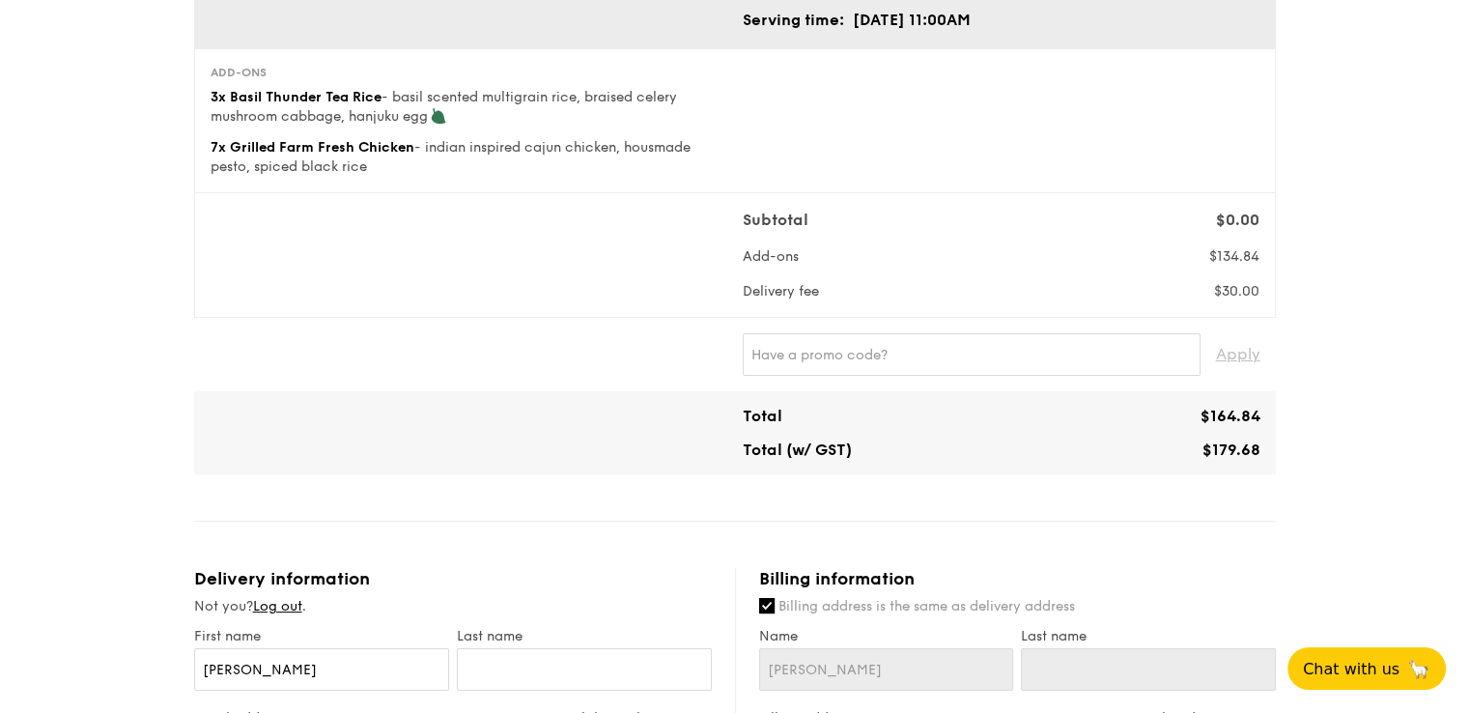
drag, startPoint x: 743, startPoint y: 414, endPoint x: 828, endPoint y: 423, distance: 85.4
click at [828, 423] on div "Total" at bounding box center [868, 416] width 267 height 18
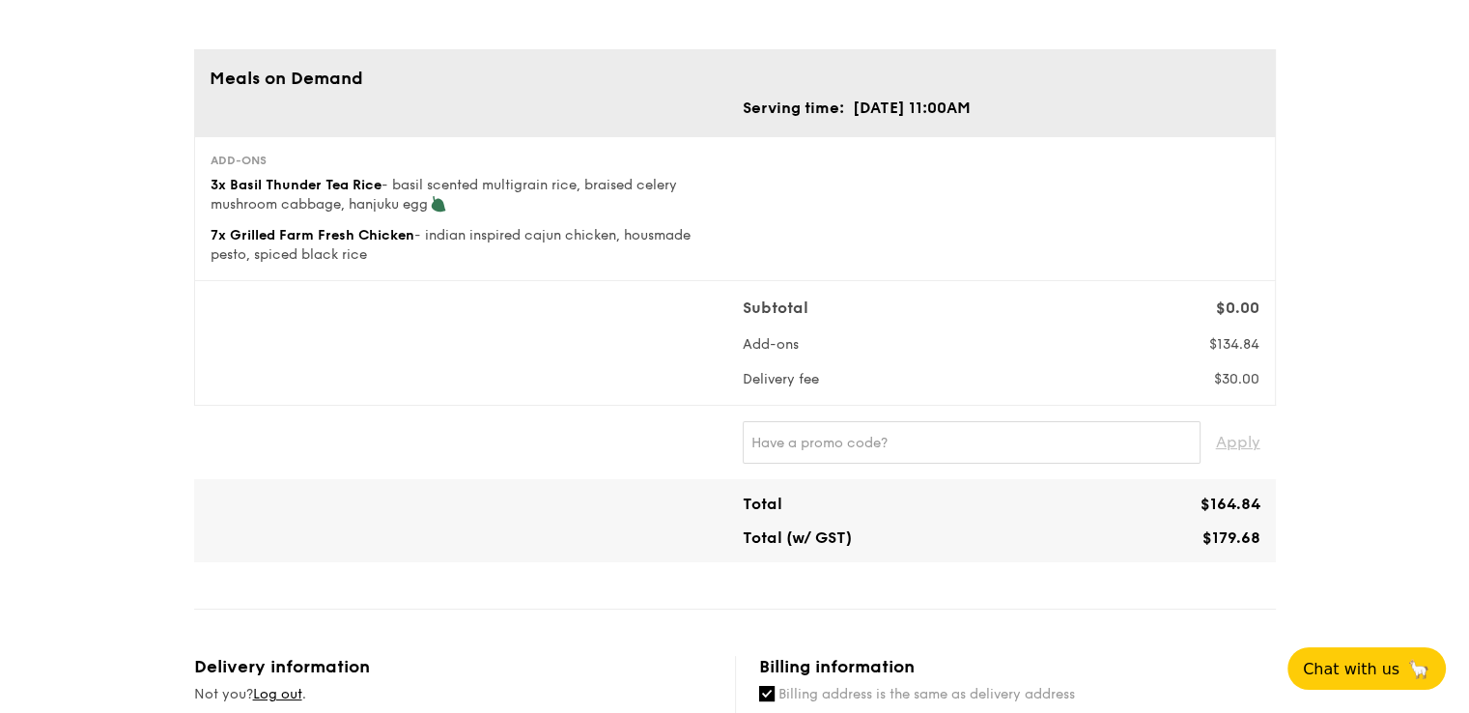
scroll to position [72, 0]
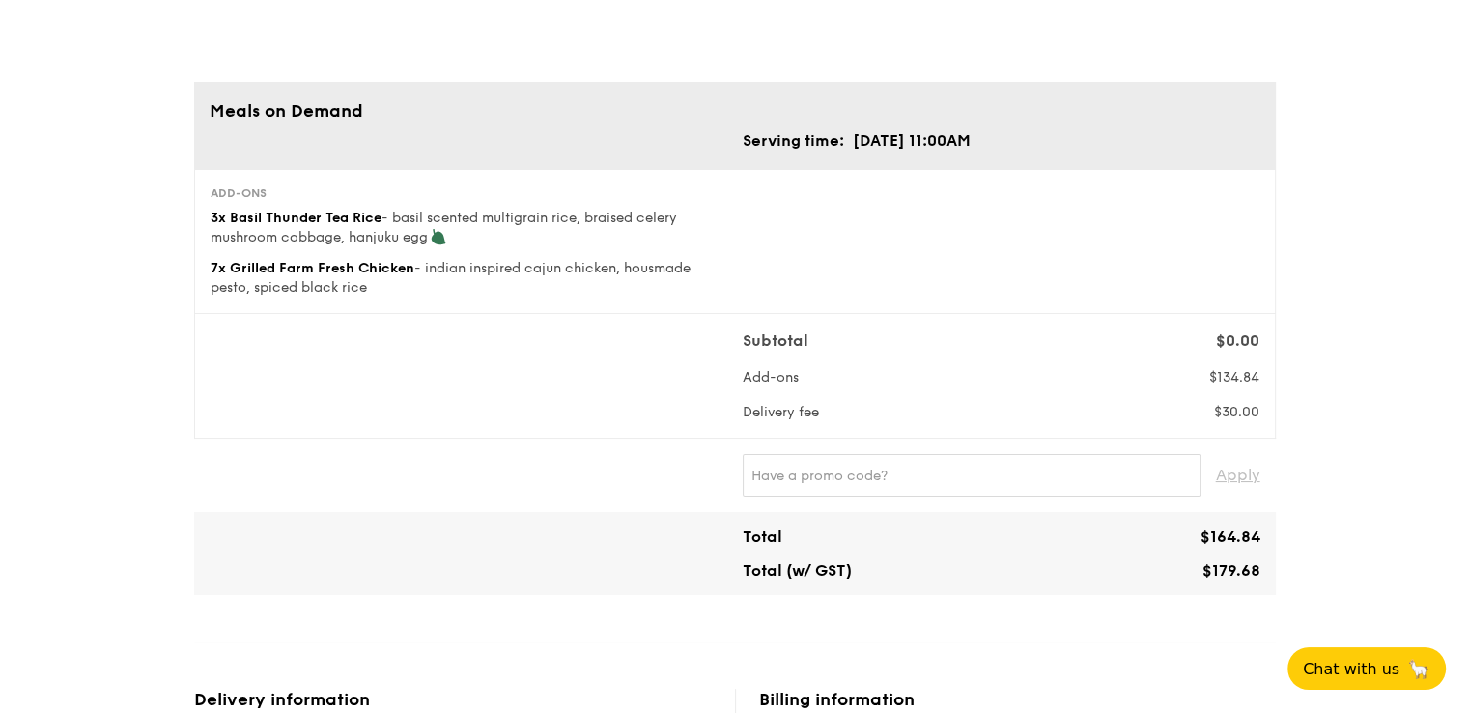
click at [1266, 364] on div "Subtotal $0.00 Add-ons $134.84 Delivery fee $30.00" at bounding box center [1001, 375] width 532 height 93
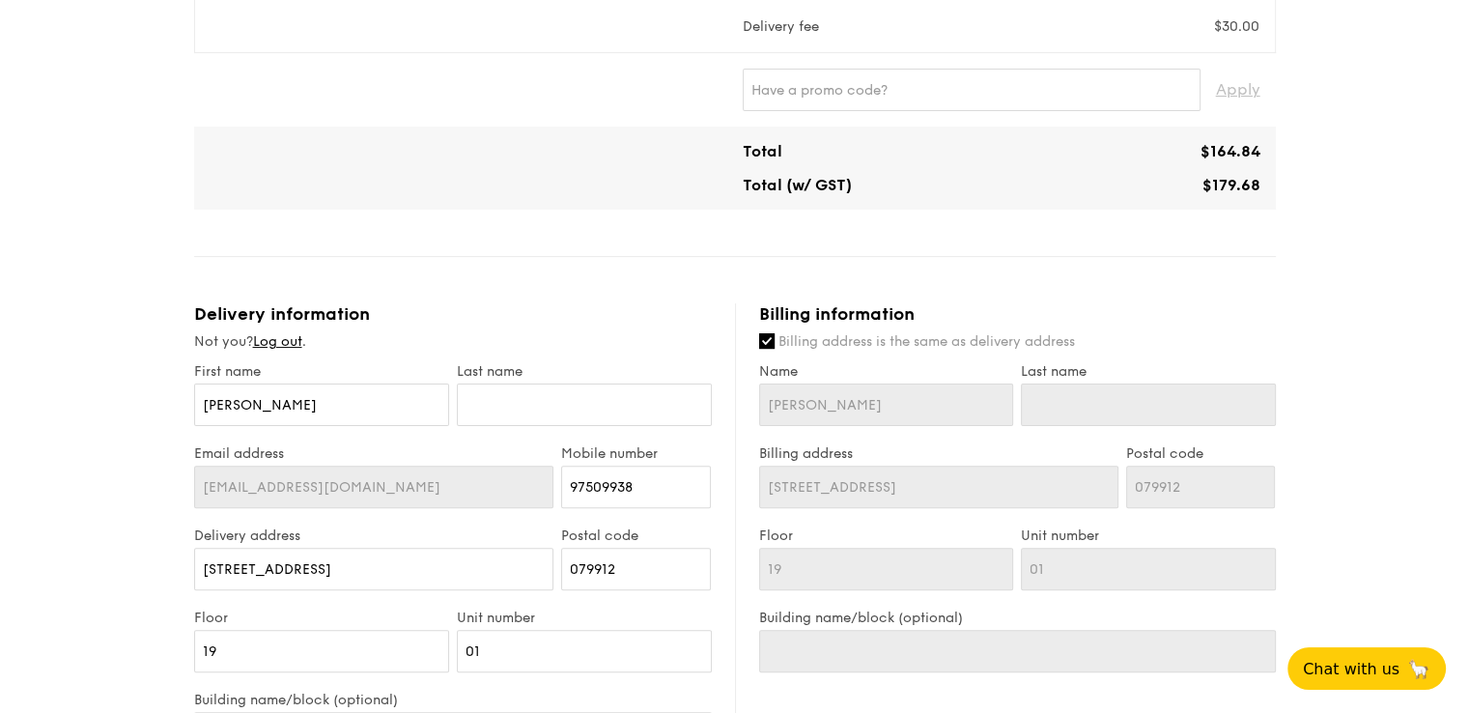
scroll to position [555, 0]
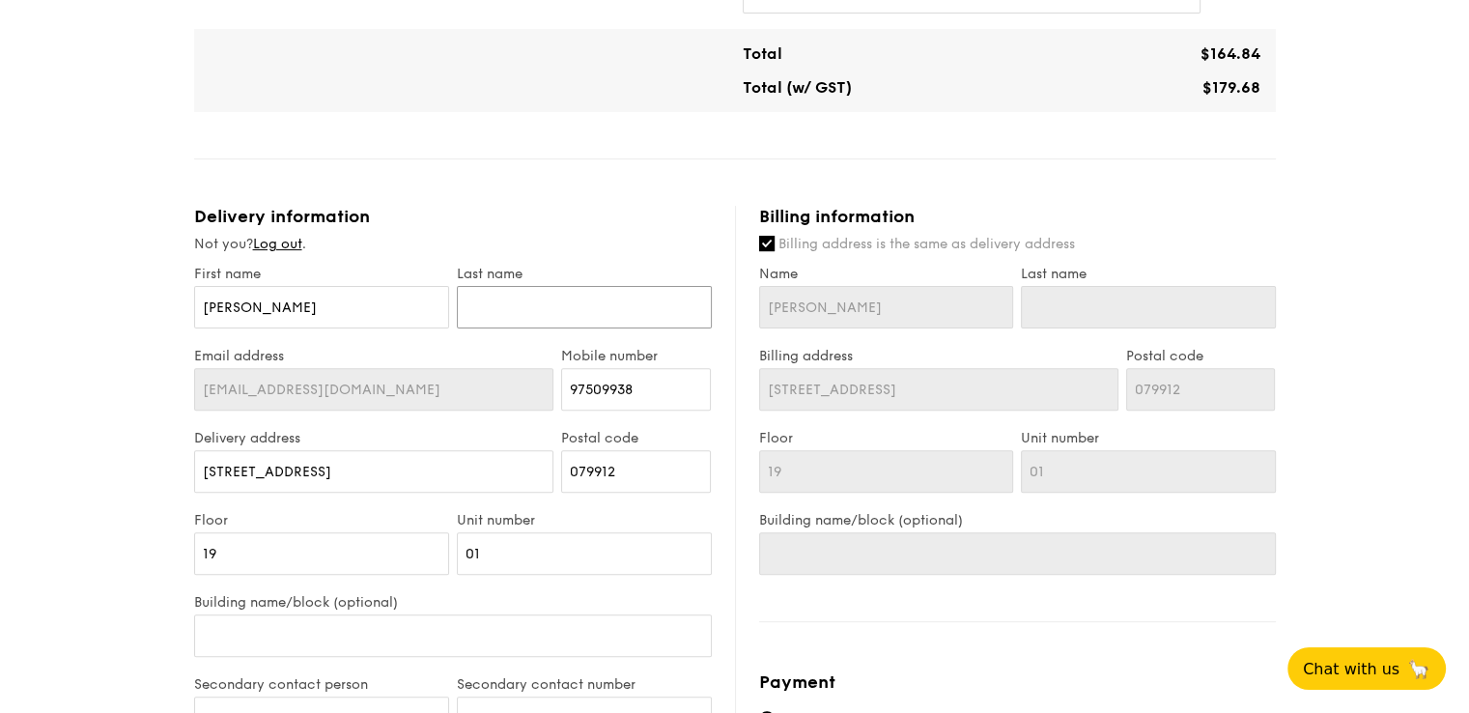
click at [481, 304] on input "text" at bounding box center [584, 307] width 255 height 43
type input "T"
type input "Ta"
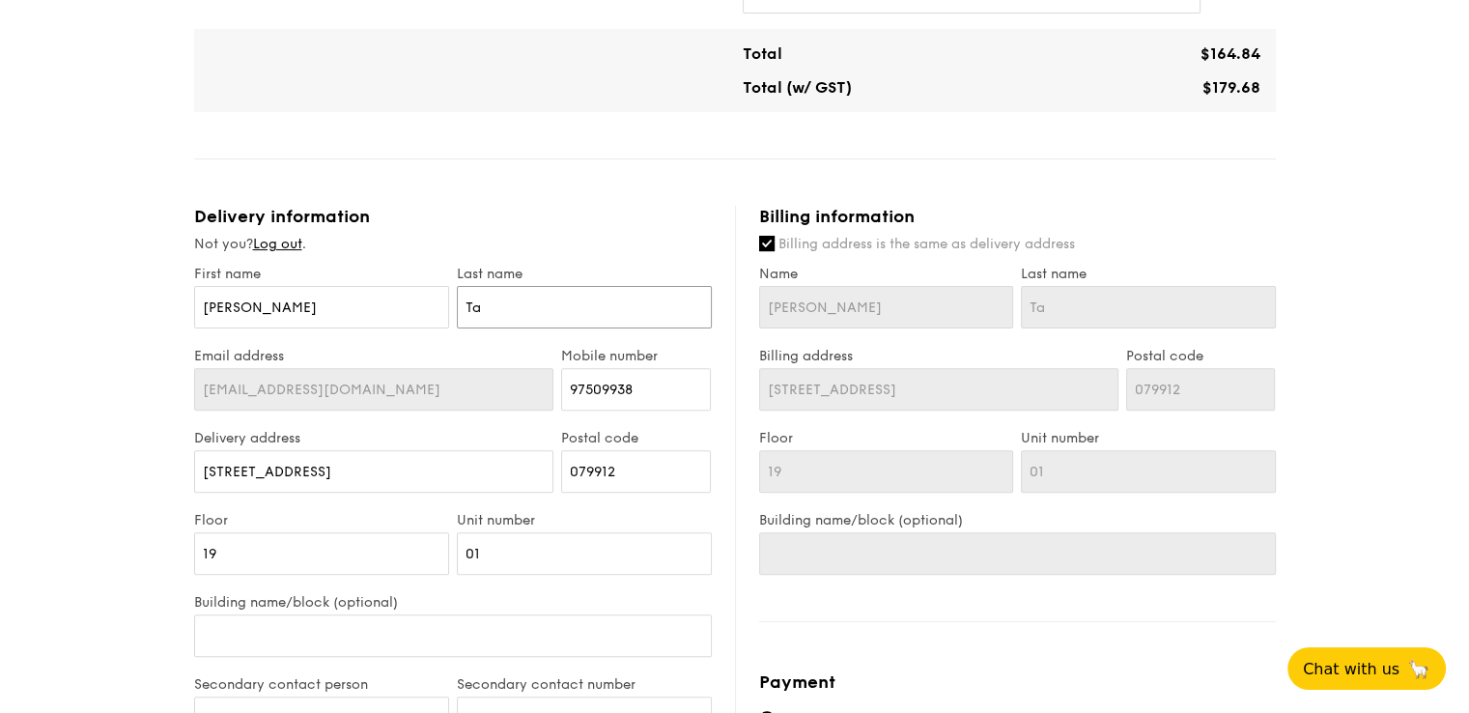
type input "Tan"
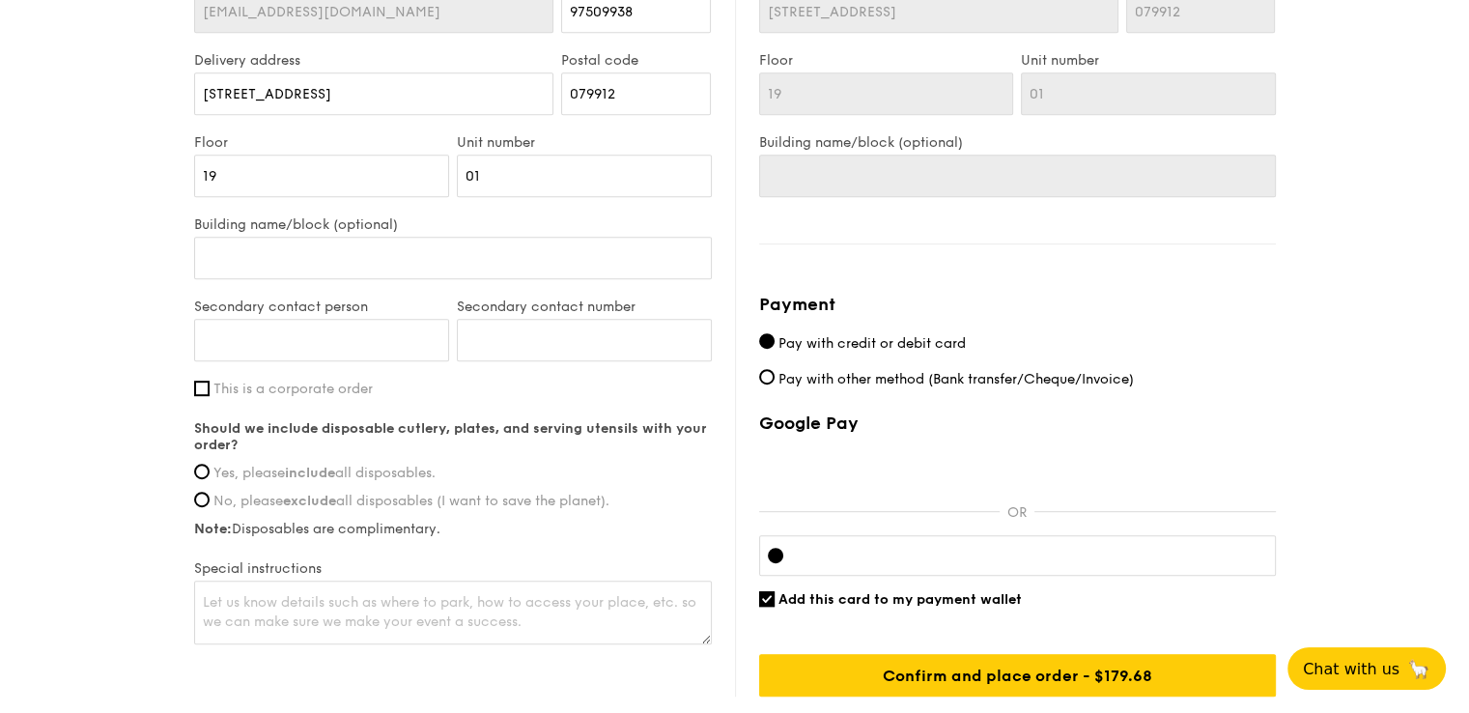
scroll to position [942, 0]
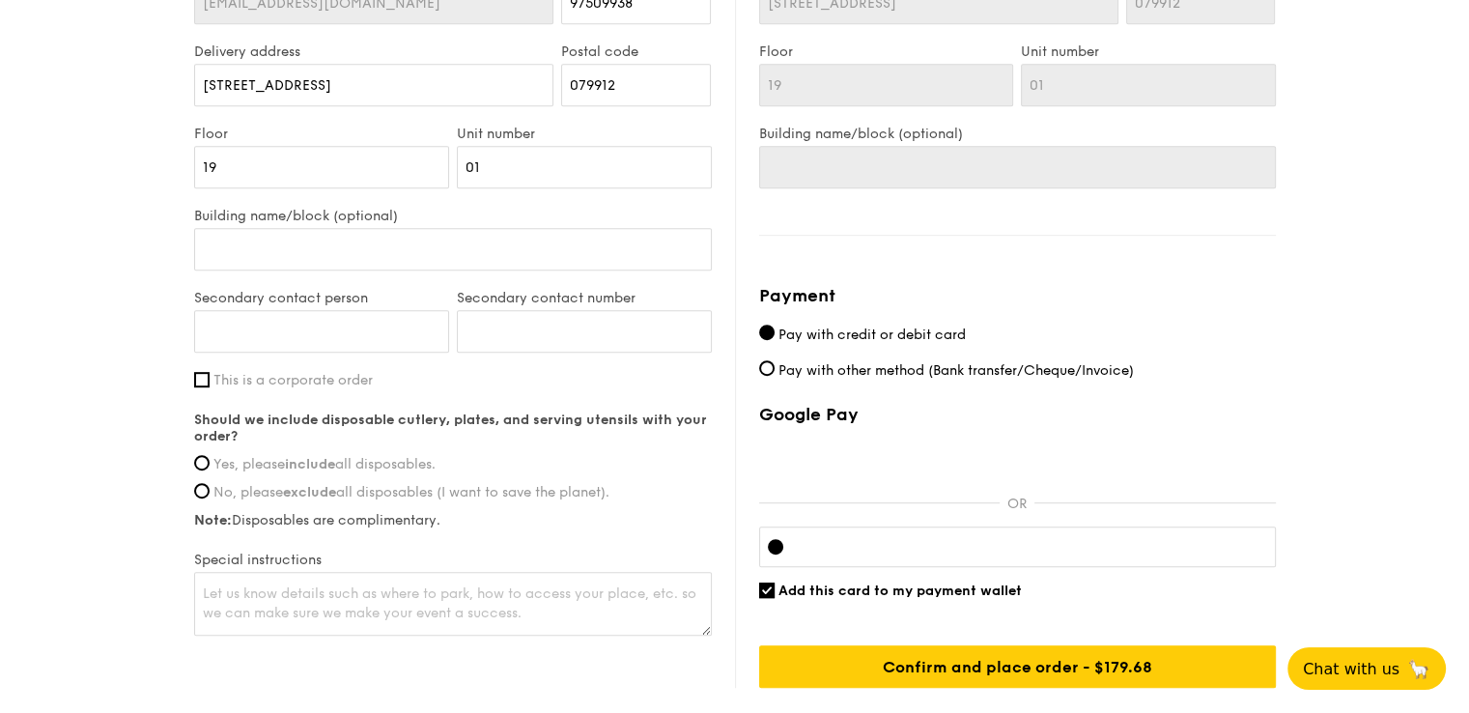
click at [334, 468] on strong "include" at bounding box center [310, 464] width 50 height 16
click at [210, 468] on input "Yes, please include all disposables." at bounding box center [201, 462] width 15 height 15
radio input "true"
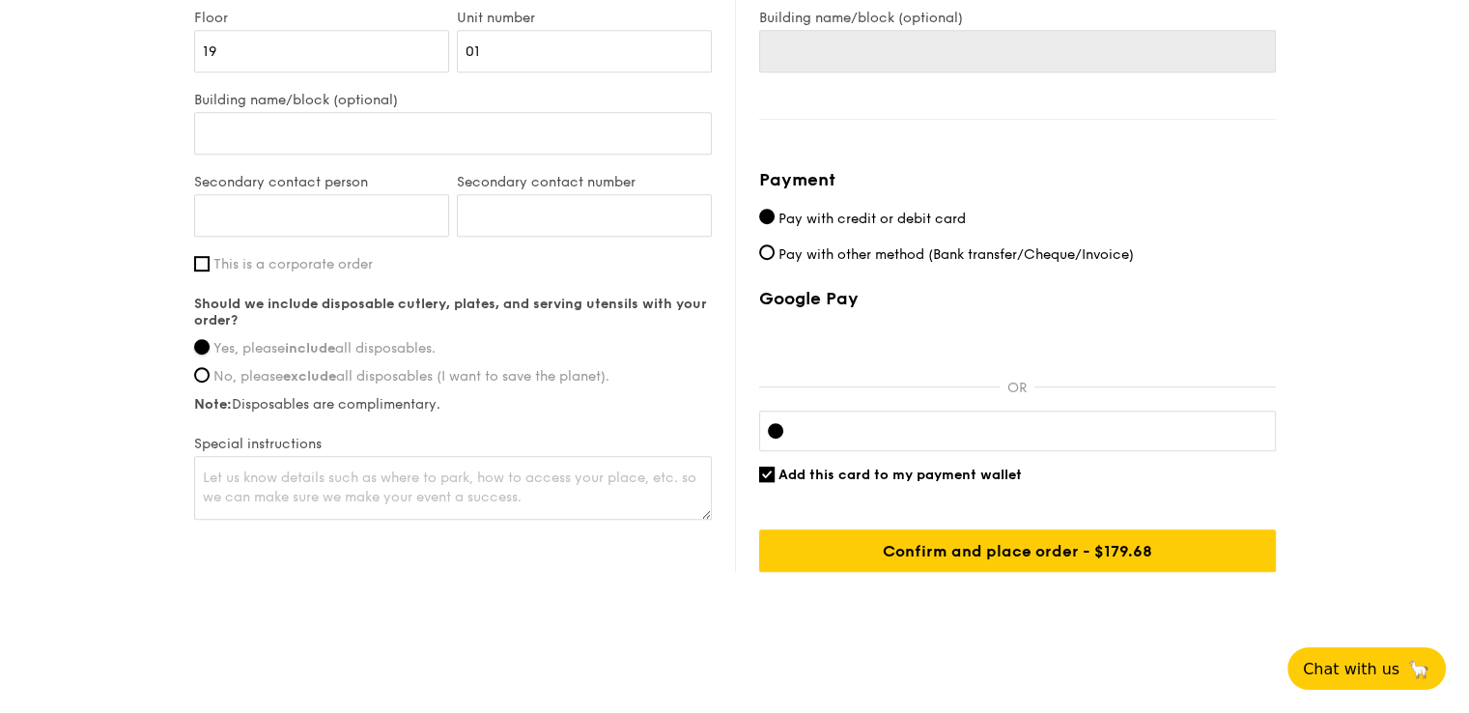
scroll to position [1067, 0]
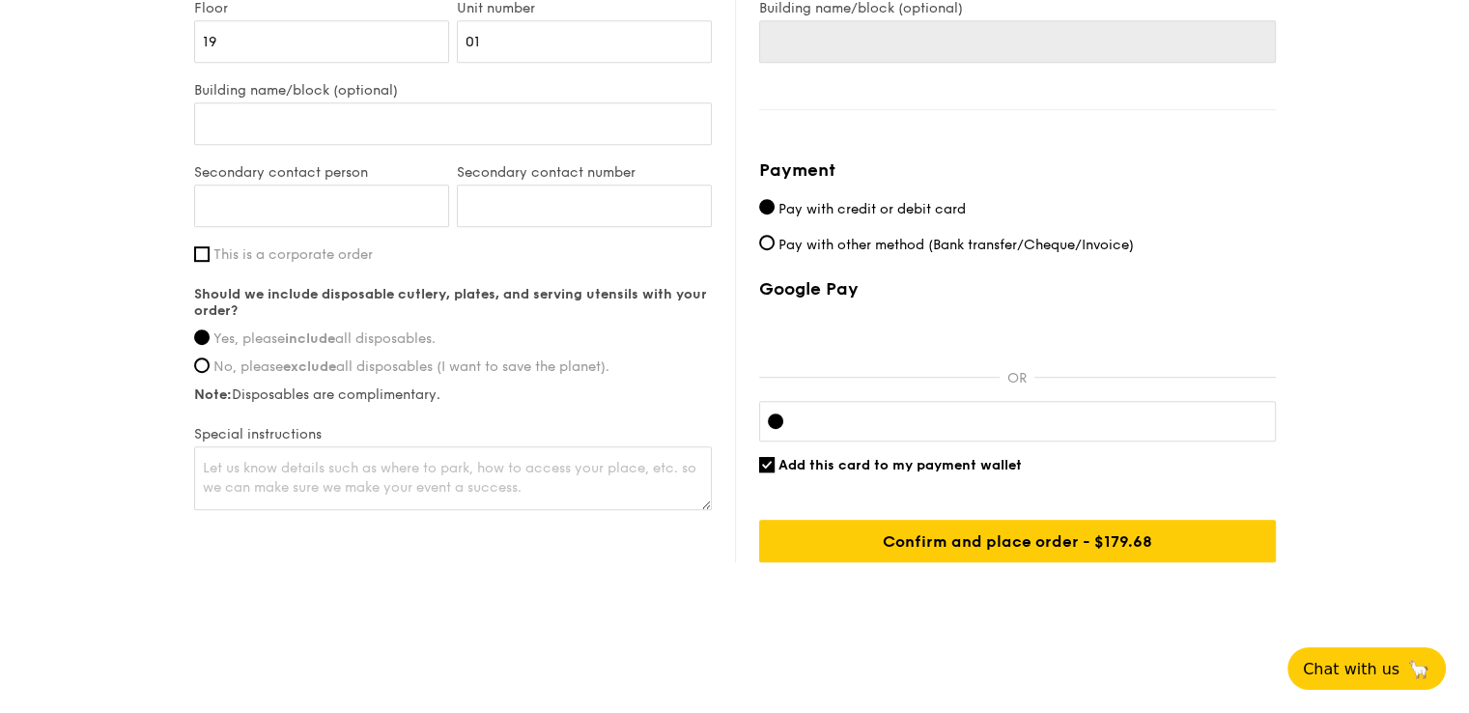
click at [890, 455] on label "Add this card to my payment wallet" at bounding box center [900, 464] width 243 height 18
click at [775, 457] on input "Add this card to my payment wallet" at bounding box center [766, 464] width 15 height 15
checkbox input "false"
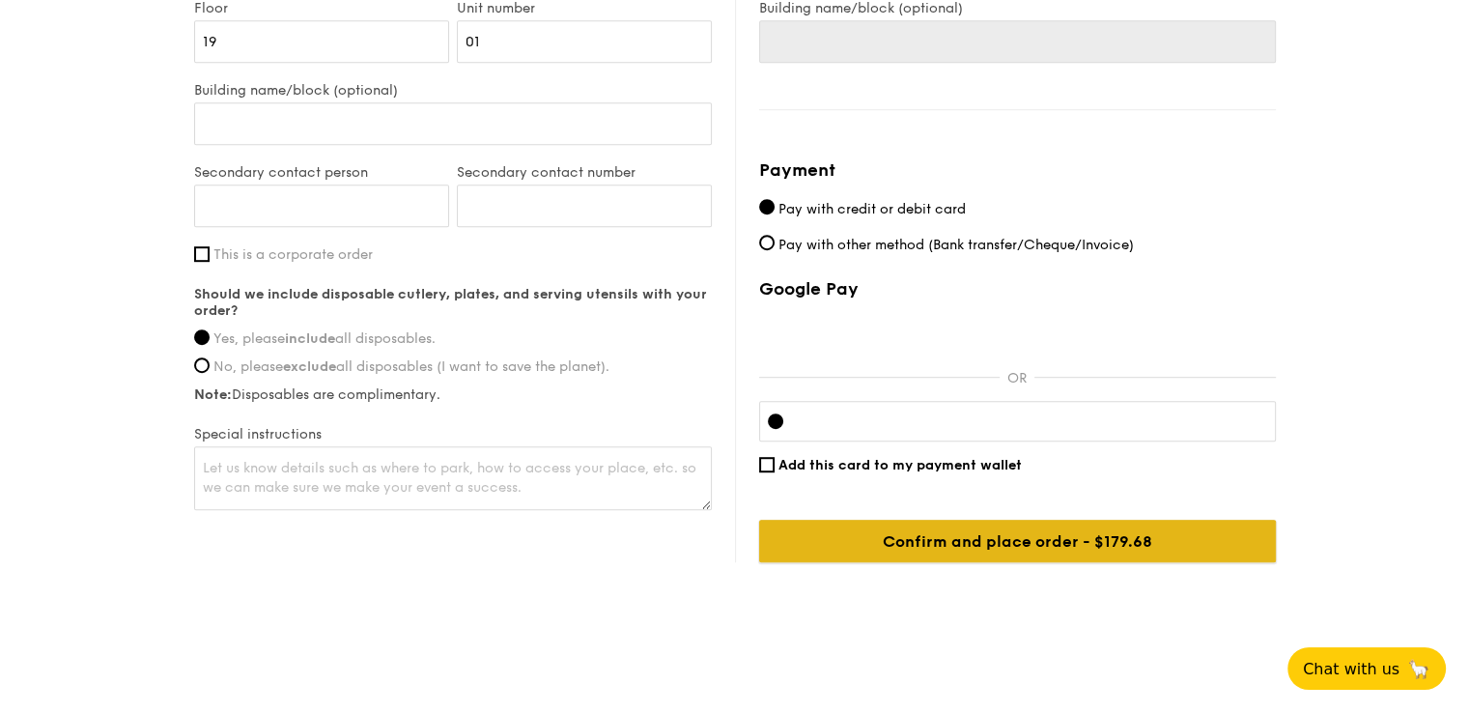
click at [909, 524] on input "Confirm and place order - $179.68" at bounding box center [1017, 541] width 517 height 43
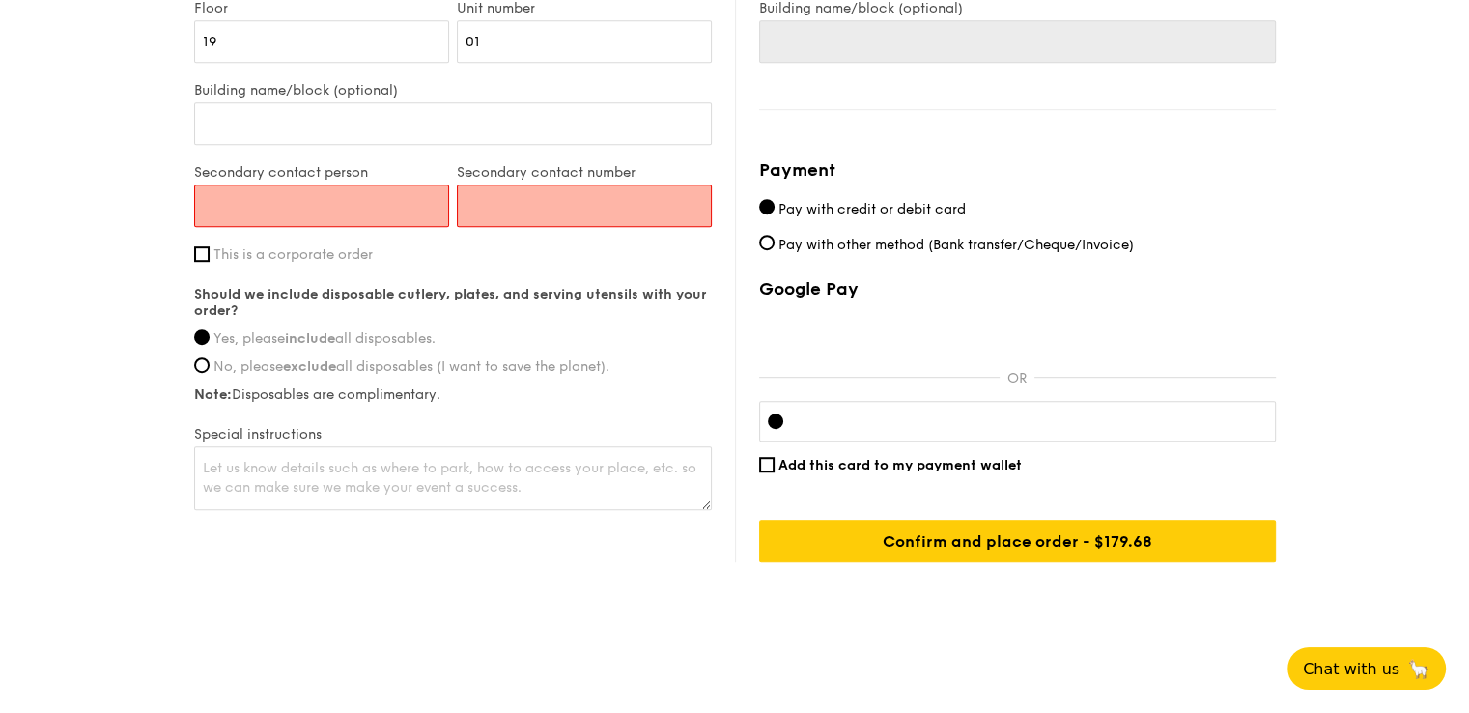
click at [278, 190] on input "Secondary contact person" at bounding box center [321, 205] width 255 height 43
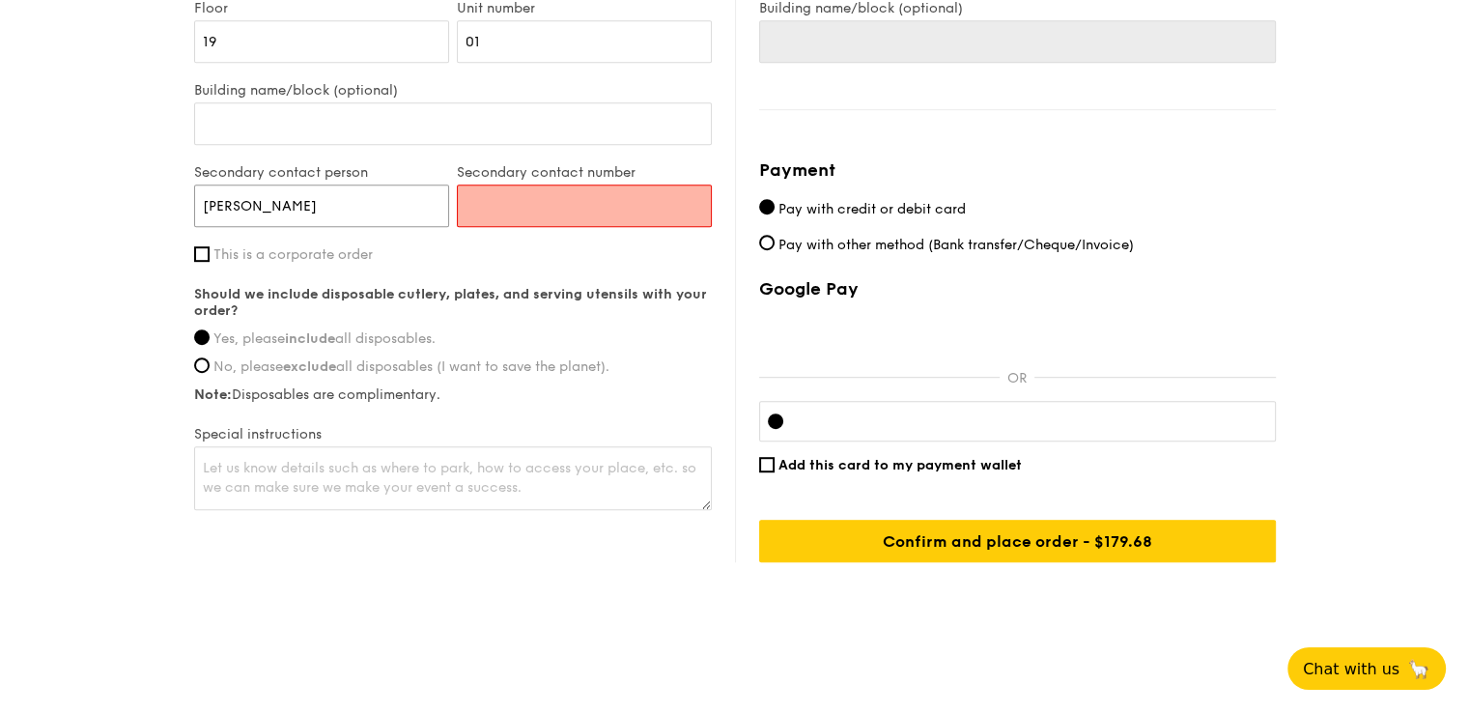
type input "Alex"
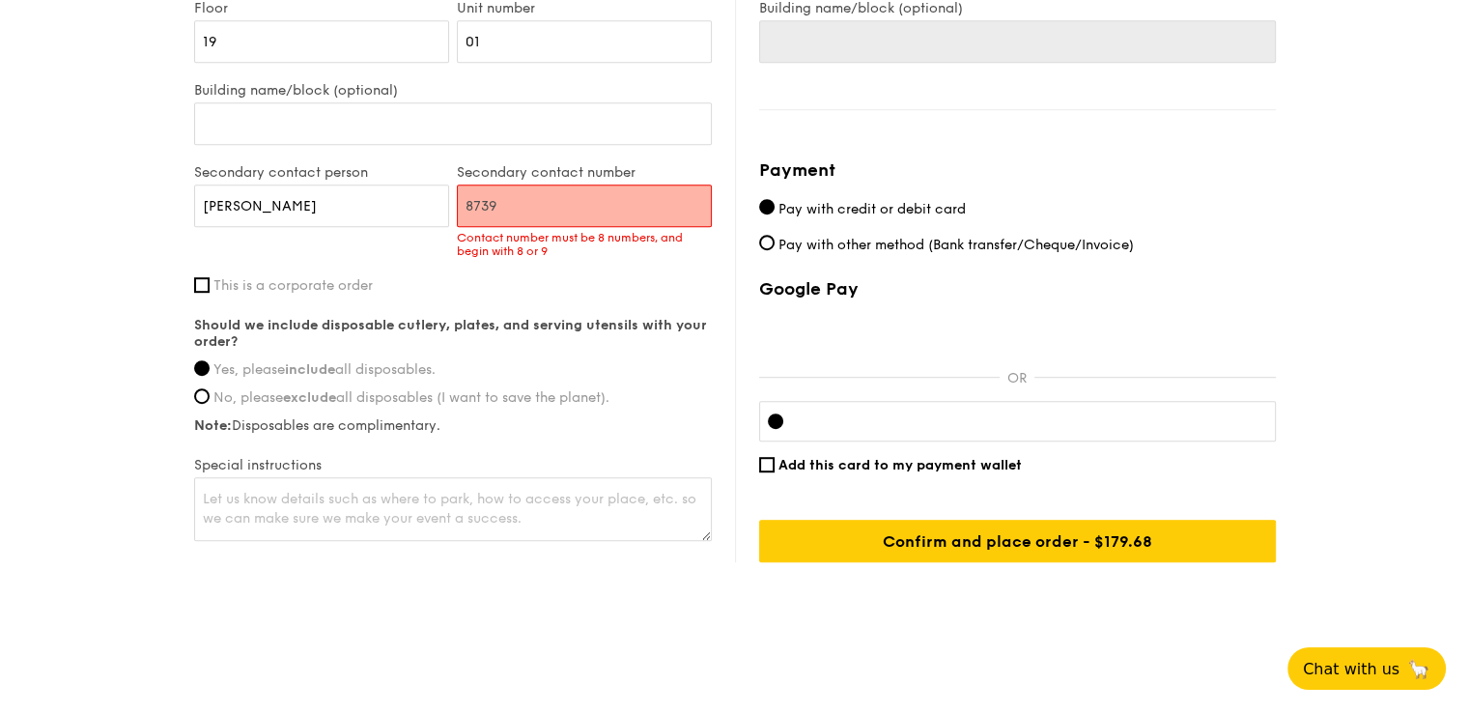
click at [649, 203] on input "8739" at bounding box center [584, 205] width 255 height 43
type input "87392719"
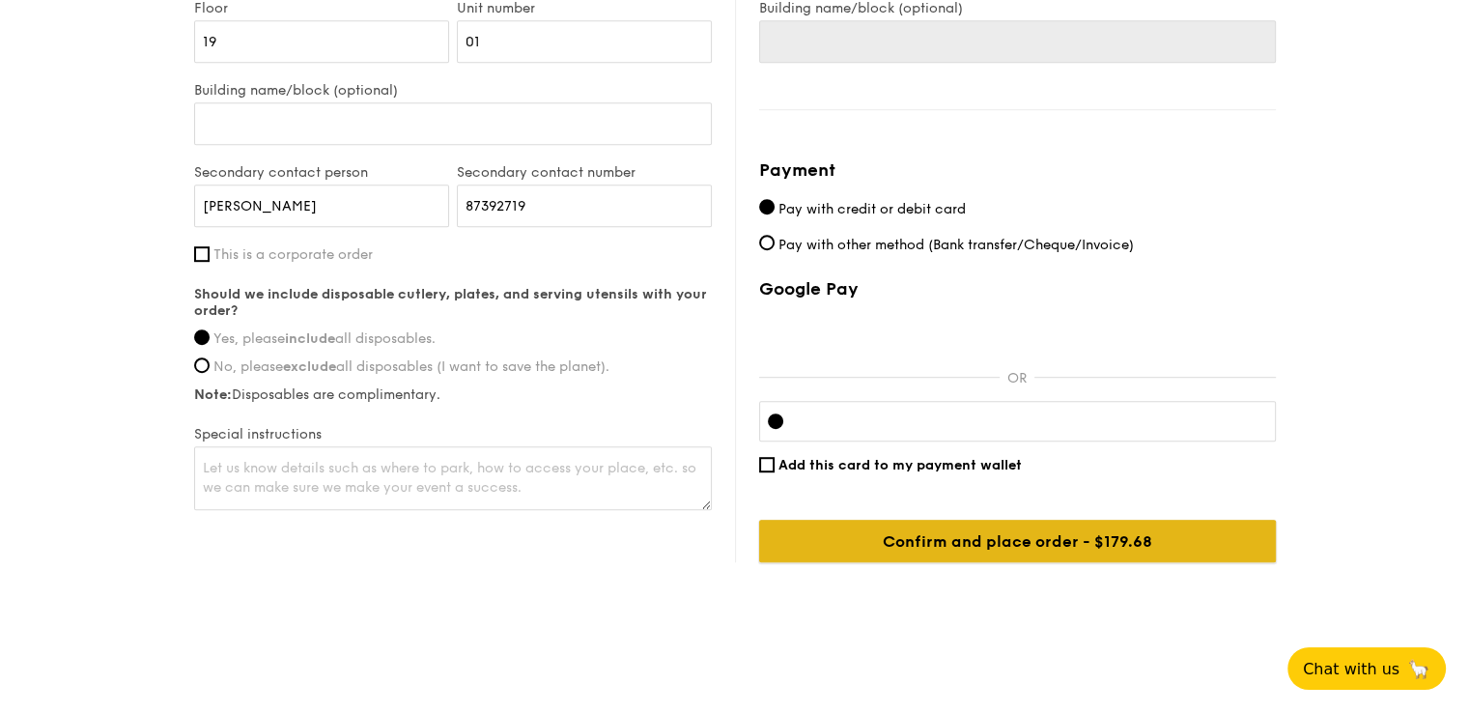
click at [885, 534] on input "Confirm and place order - $179.68" at bounding box center [1017, 541] width 517 height 43
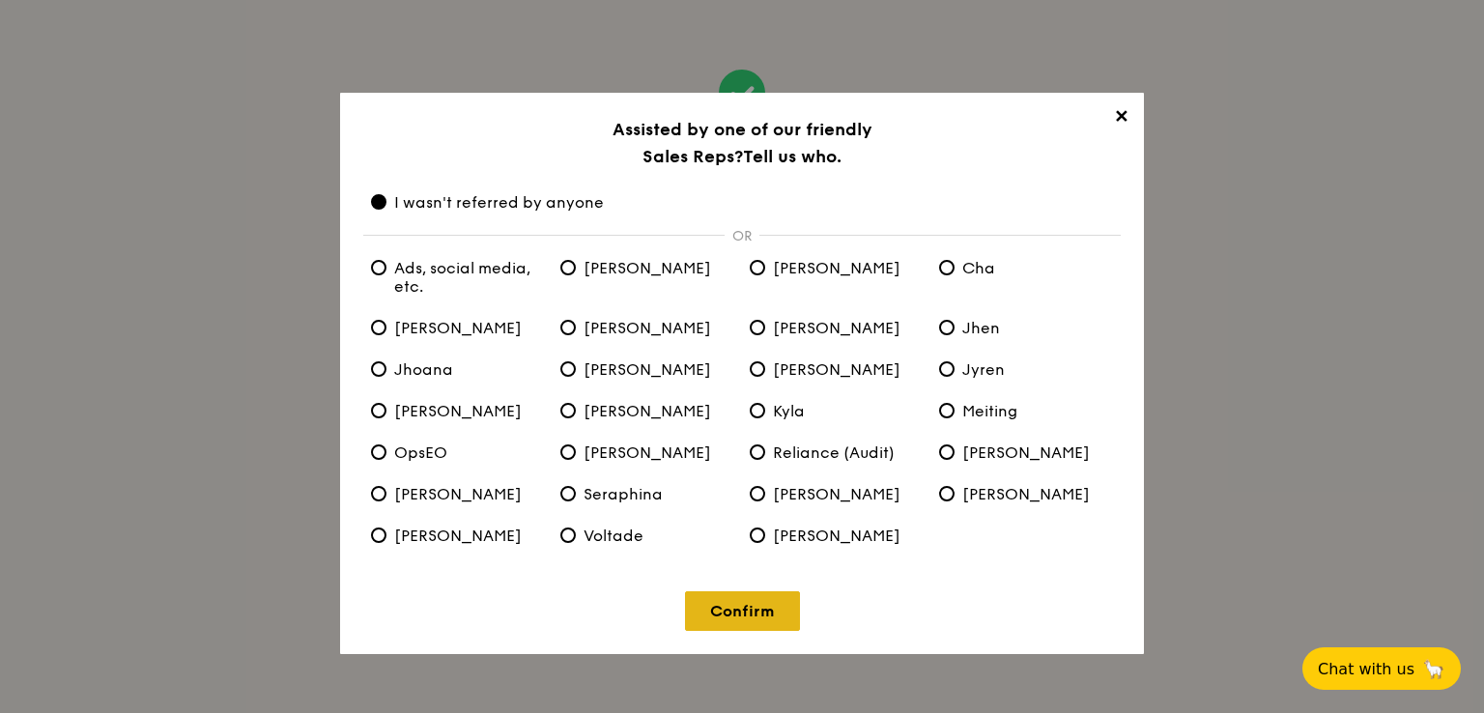
click at [756, 598] on link "Confirm" at bounding box center [742, 611] width 115 height 40
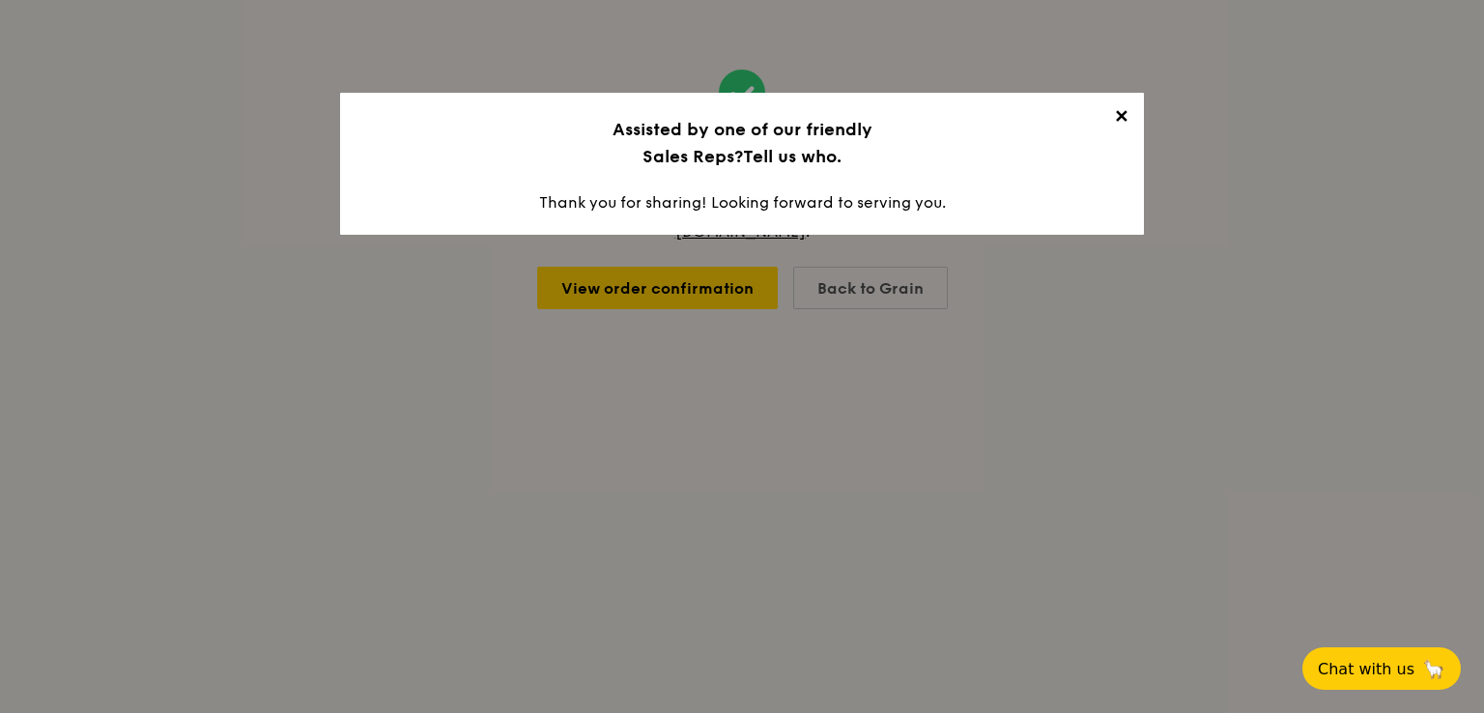
click at [1116, 121] on span "✕" at bounding box center [1120, 119] width 27 height 27
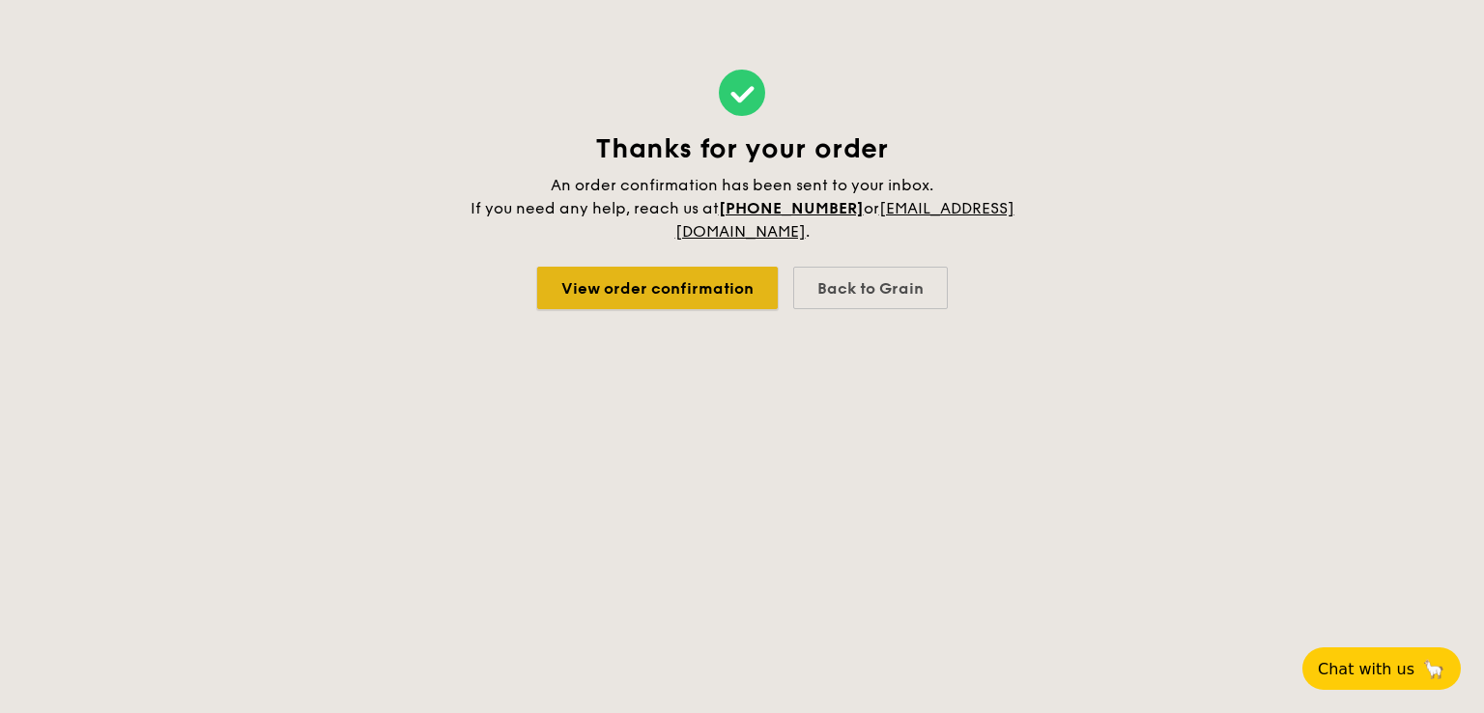
click at [699, 302] on link "View order confirmation" at bounding box center [657, 288] width 241 height 43
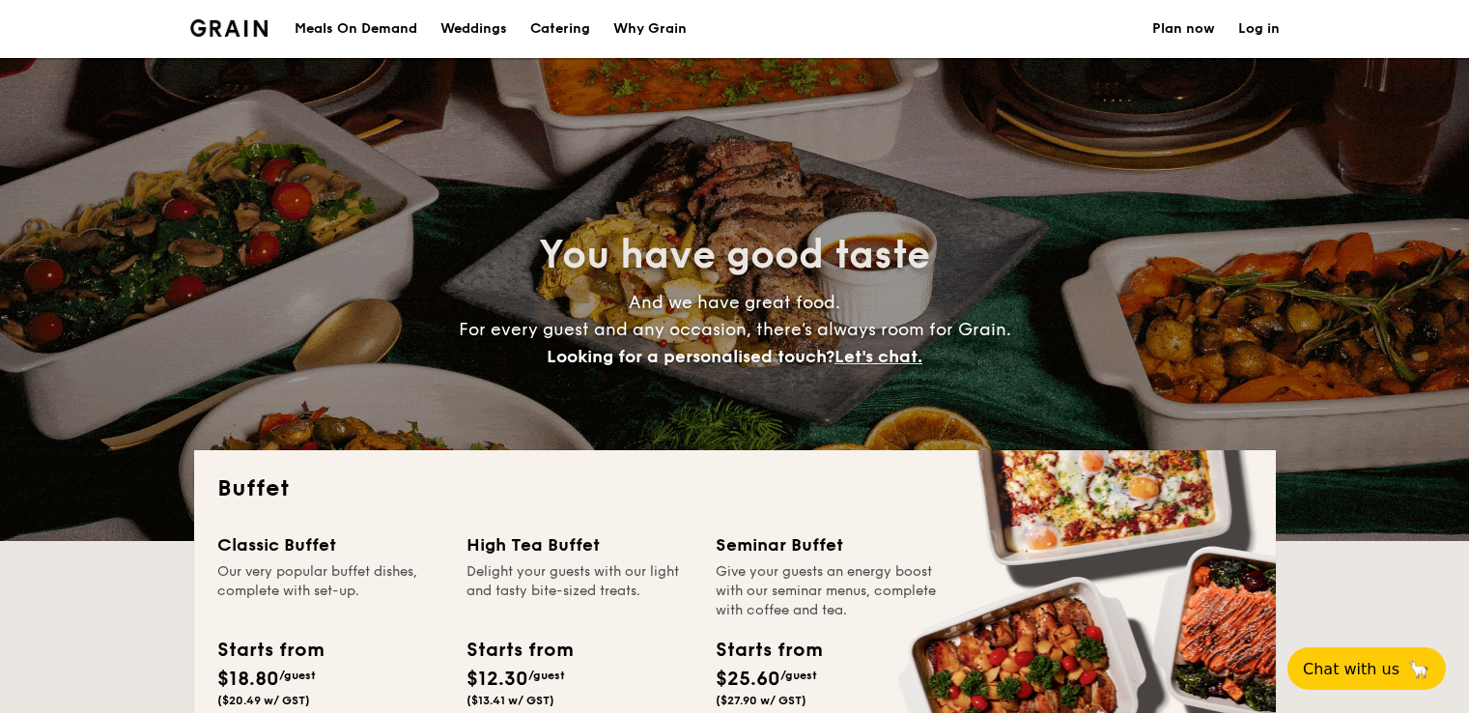
select select
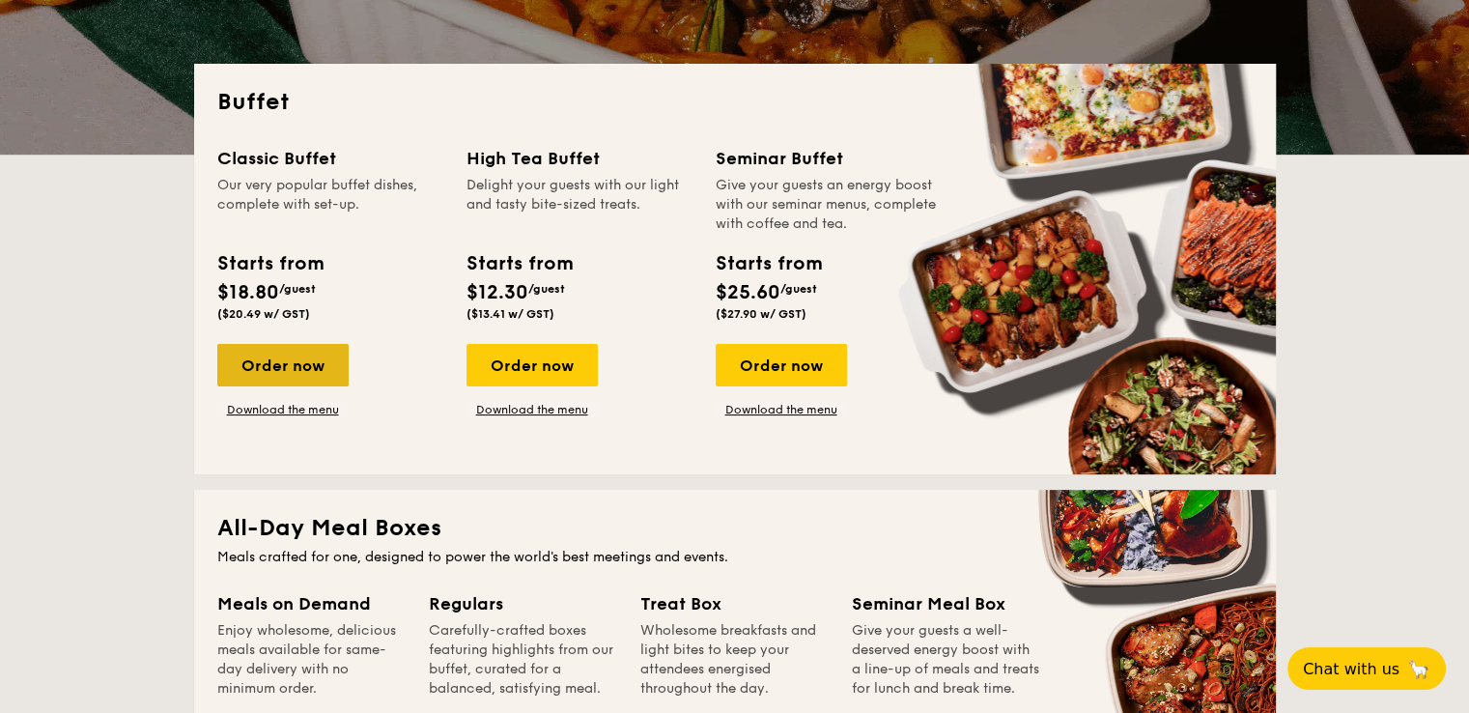
scroll to position [773, 0]
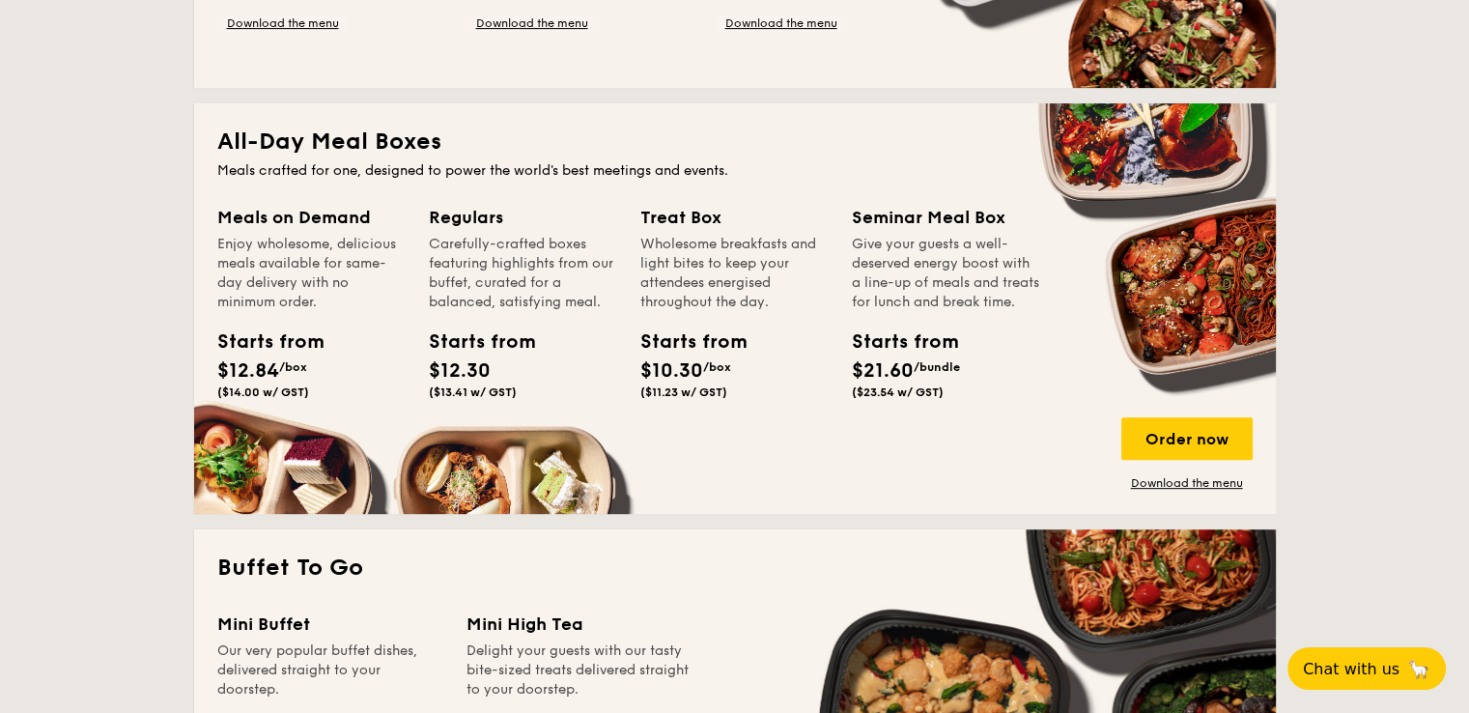
drag, startPoint x: 316, startPoint y: 381, endPoint x: 309, endPoint y: 344, distance: 37.3
click at [309, 344] on div "Starts from $12.84 /box ($14.00 w/ GST)" at bounding box center [312, 366] width 204 height 79
click at [304, 344] on div "Starts from" at bounding box center [260, 341] width 87 height 29
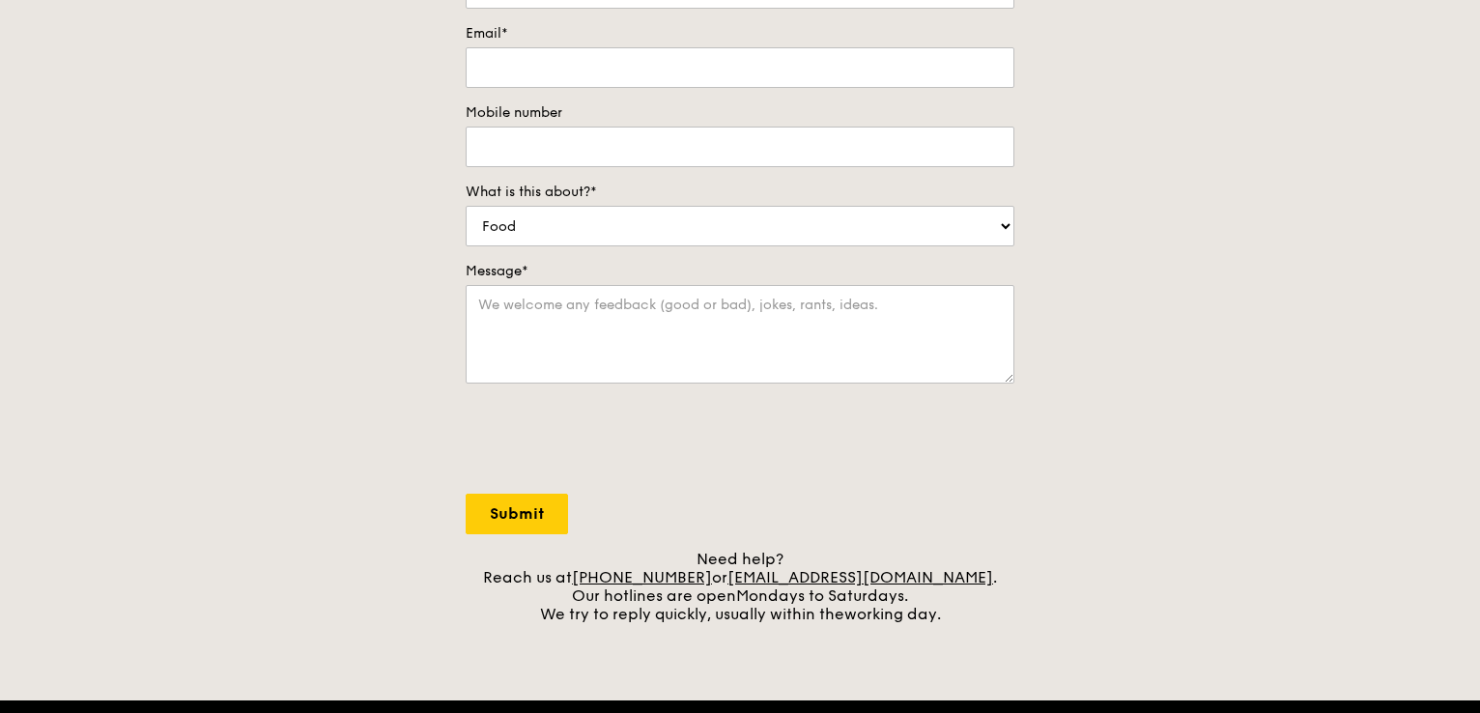
scroll to position [741, 0]
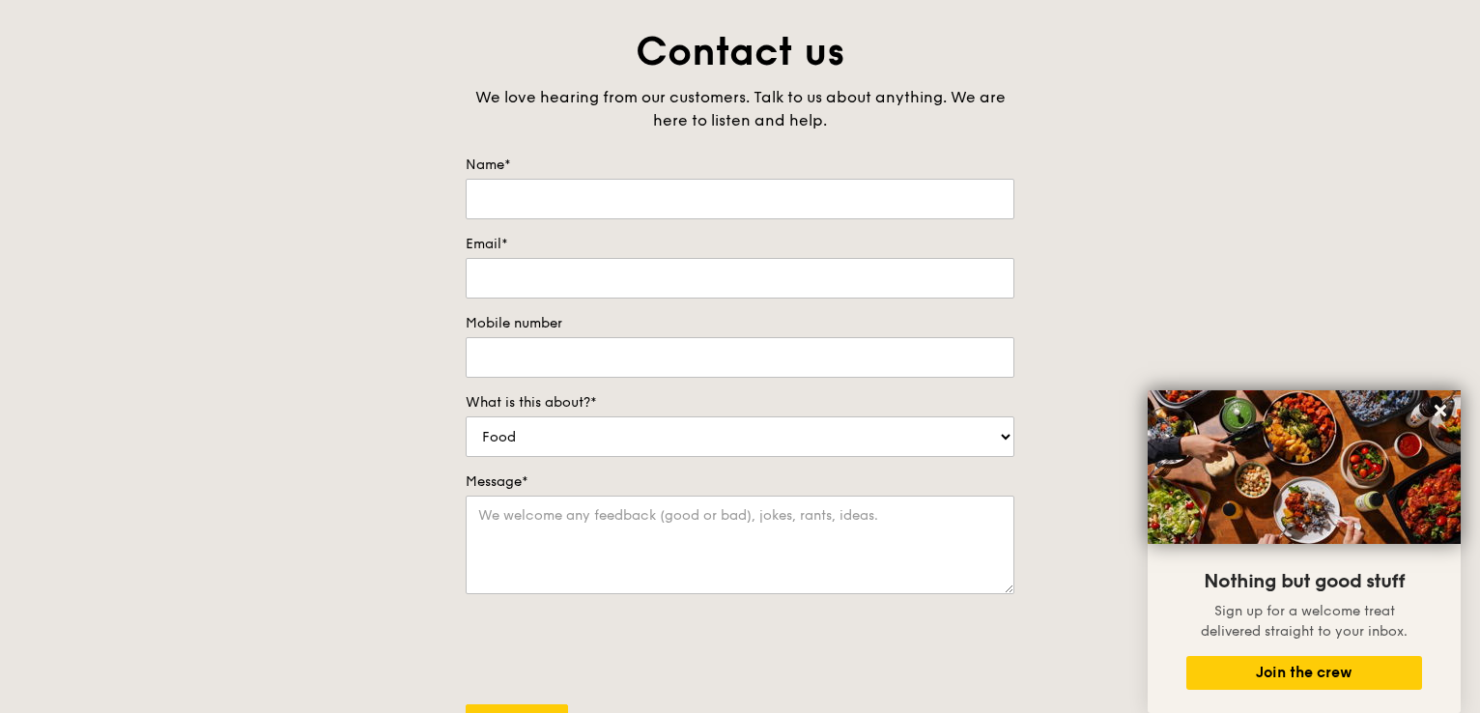
scroll to position [0, 0]
